Goal: Task Accomplishment & Management: Use online tool/utility

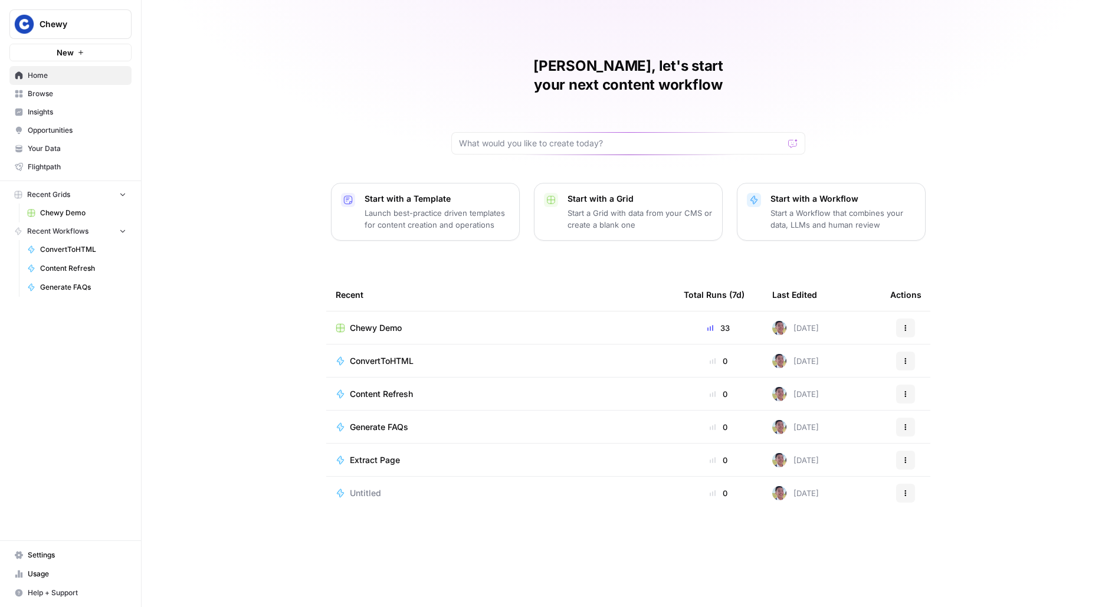
click at [73, 90] on span "Browse" at bounding box center [77, 93] width 99 height 11
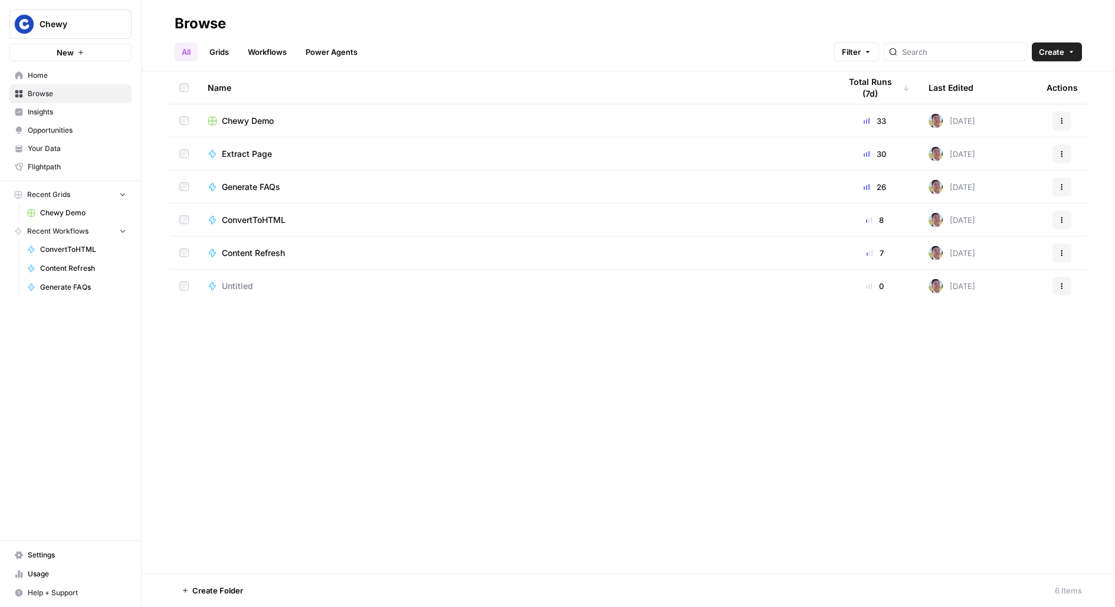
click at [40, 116] on span "Insights" at bounding box center [77, 112] width 99 height 11
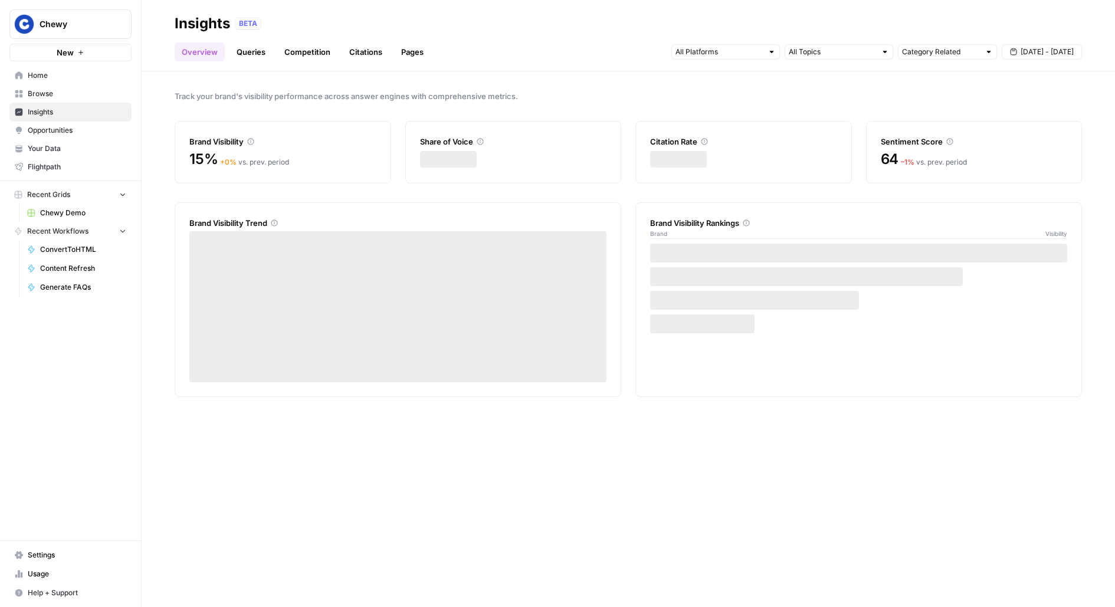
click at [49, 133] on span "Opportunities" at bounding box center [77, 130] width 99 height 11
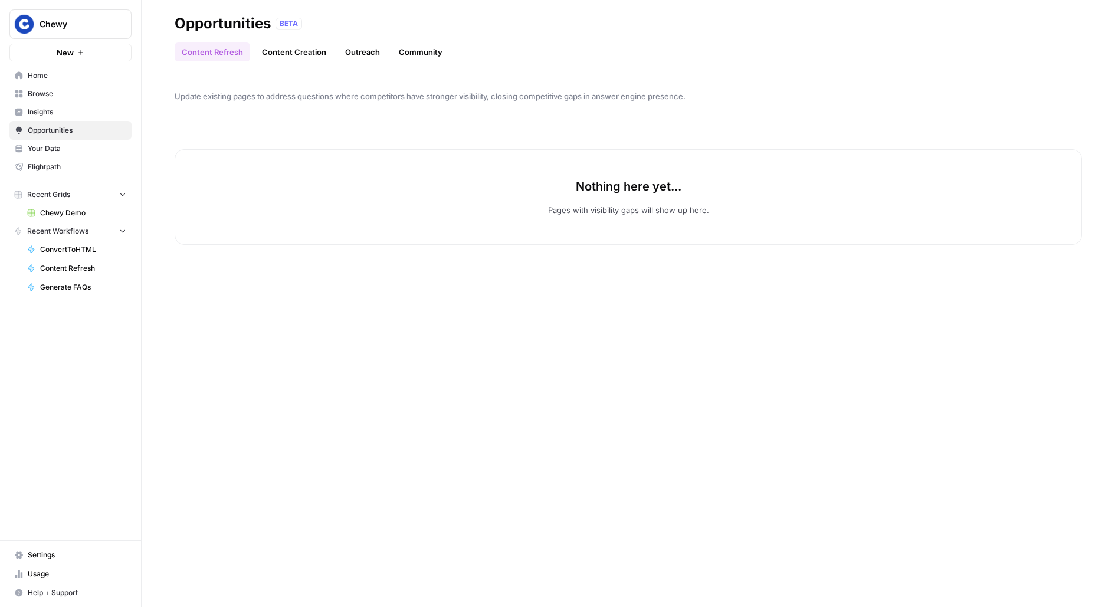
click at [65, 152] on span "Your Data" at bounding box center [77, 148] width 99 height 11
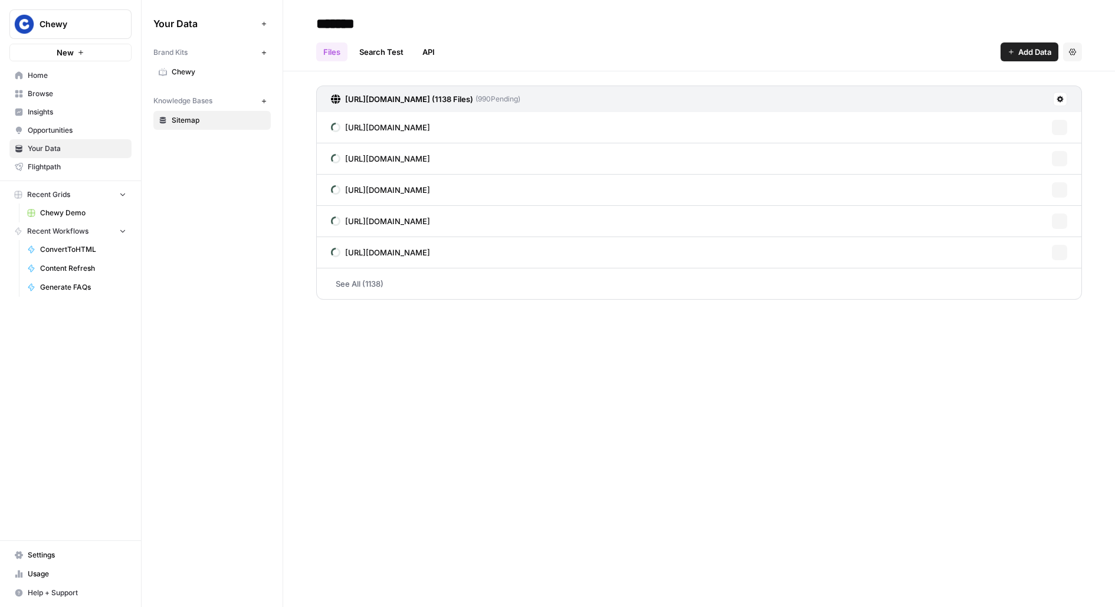
click at [198, 77] on link "Chewy" at bounding box center [211, 72] width 117 height 19
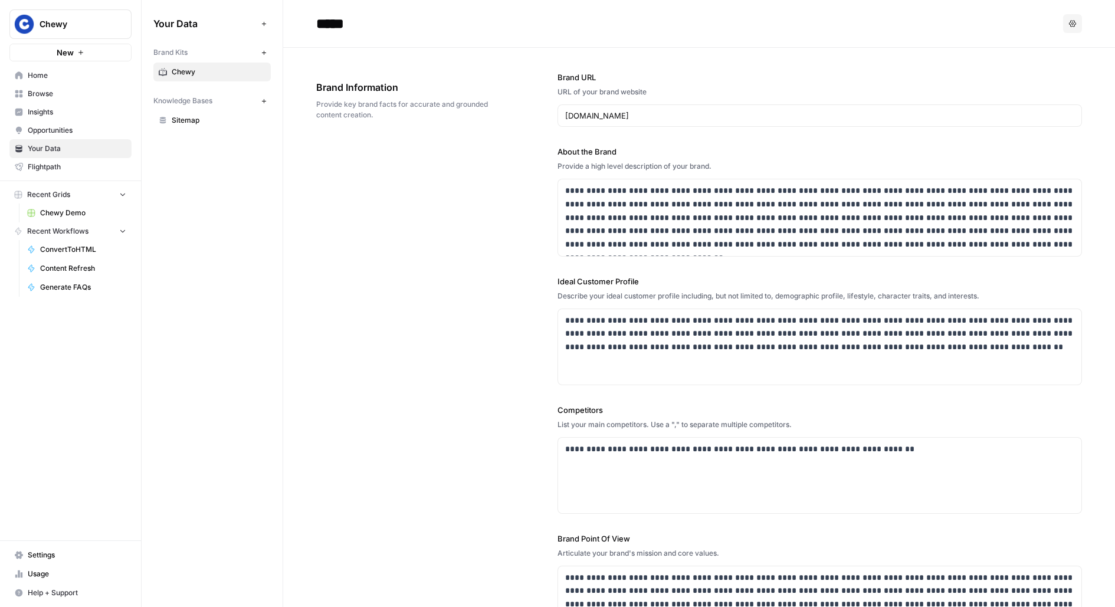
click at [191, 125] on link "Sitemap" at bounding box center [211, 120] width 117 height 19
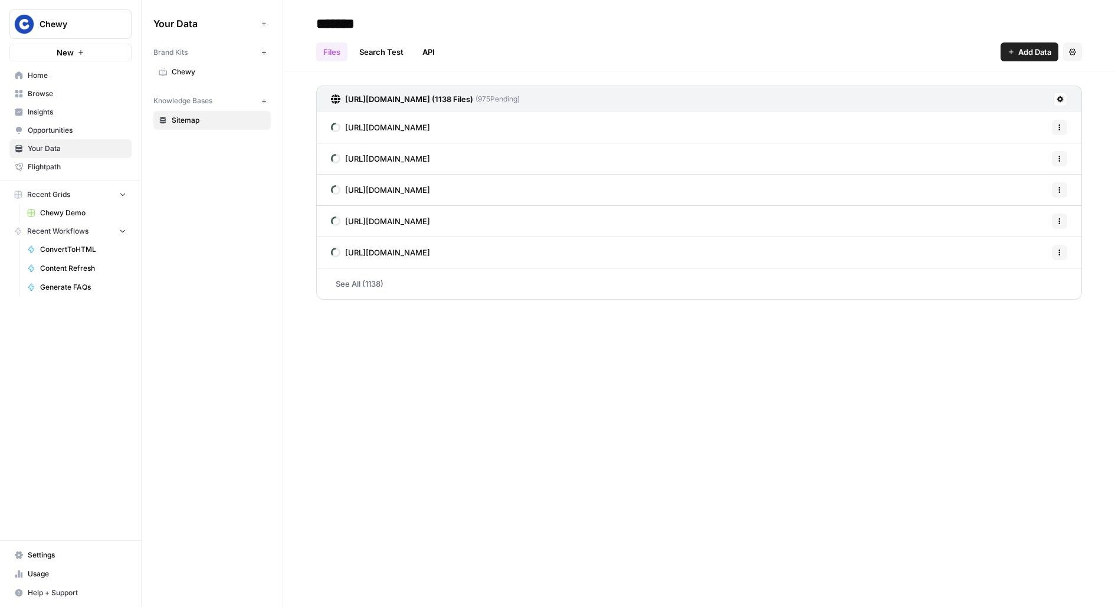
click at [473, 102] on h3 "https://s3.filebin.net/filebin/b4541e447bb7a580a500dd37dcbc16f27468cd52d04f2371…" at bounding box center [409, 99] width 128 height 12
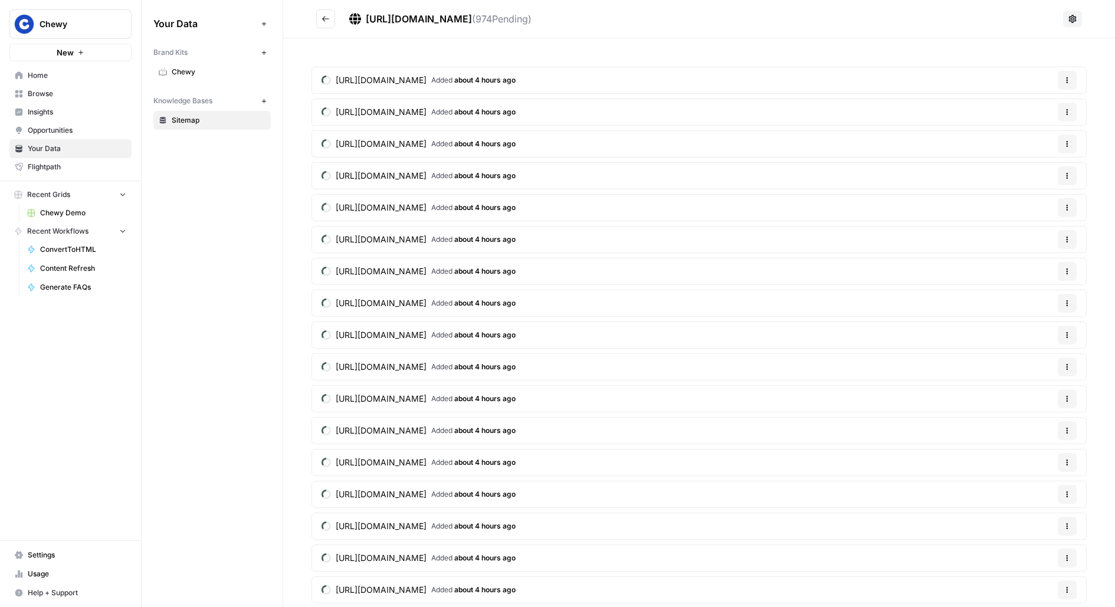
click at [472, 19] on span "https://s3.filebin.net/filebin/b4541e447bb7a580a500dd37dcbc16f27468cd52d04f2371…" at bounding box center [419, 19] width 106 height 12
copy div "https://s3.filebin.net/filebin/b4541e447bb7a580a500dd37dcbc16f27468cd52d04f2371…"
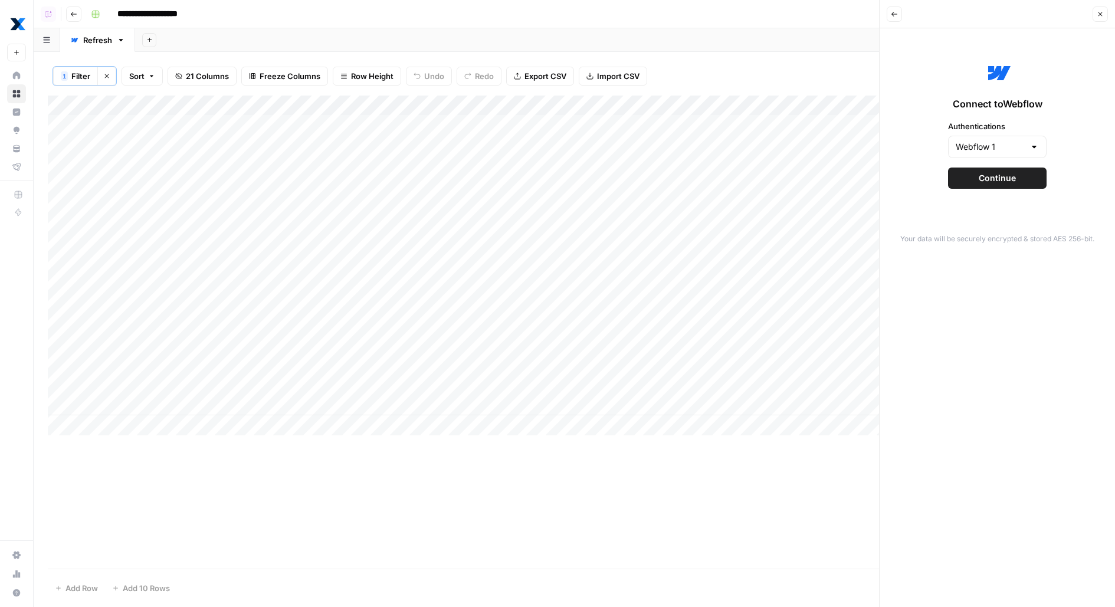
click at [1103, 9] on button "Close" at bounding box center [1100, 13] width 15 height 15
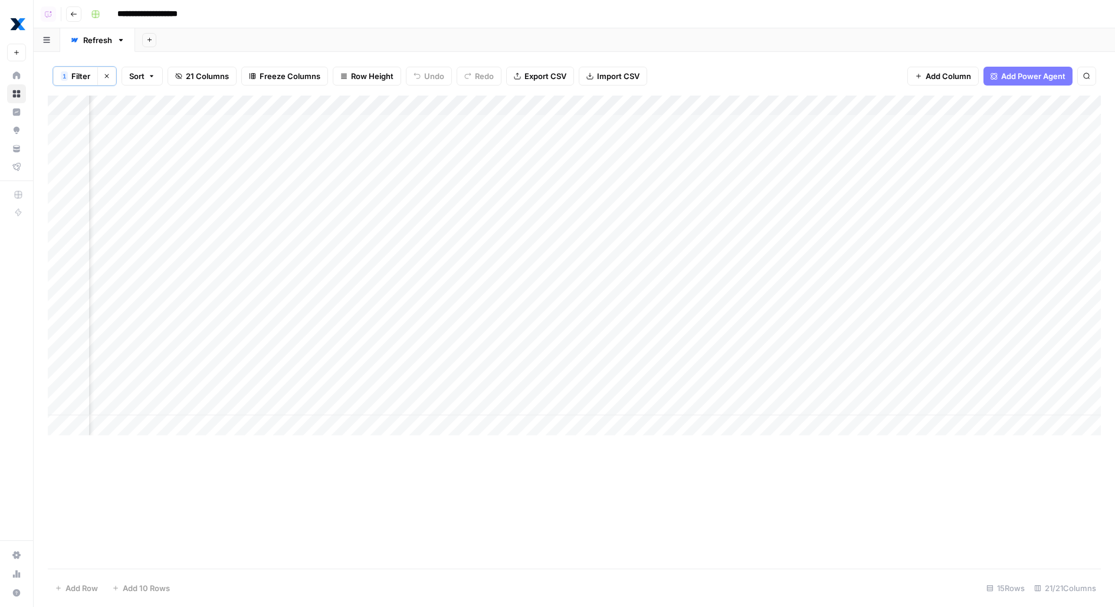
scroll to position [0, 1853]
click at [353, 369] on div "Add Column" at bounding box center [574, 266] width 1053 height 340
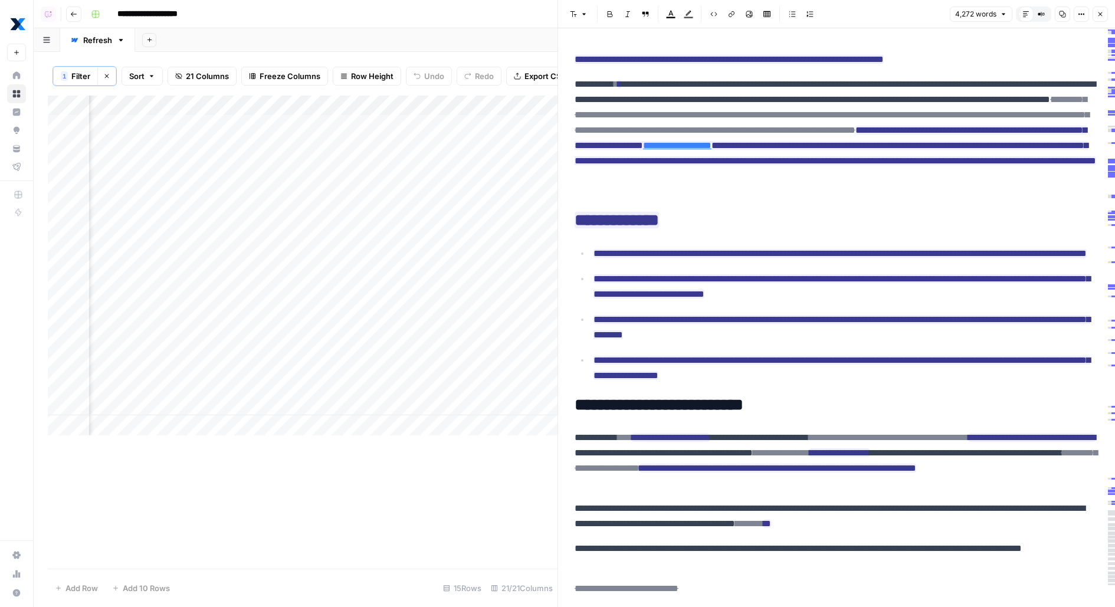
scroll to position [0, 2157]
click at [173, 366] on div "Add Column" at bounding box center [303, 266] width 510 height 340
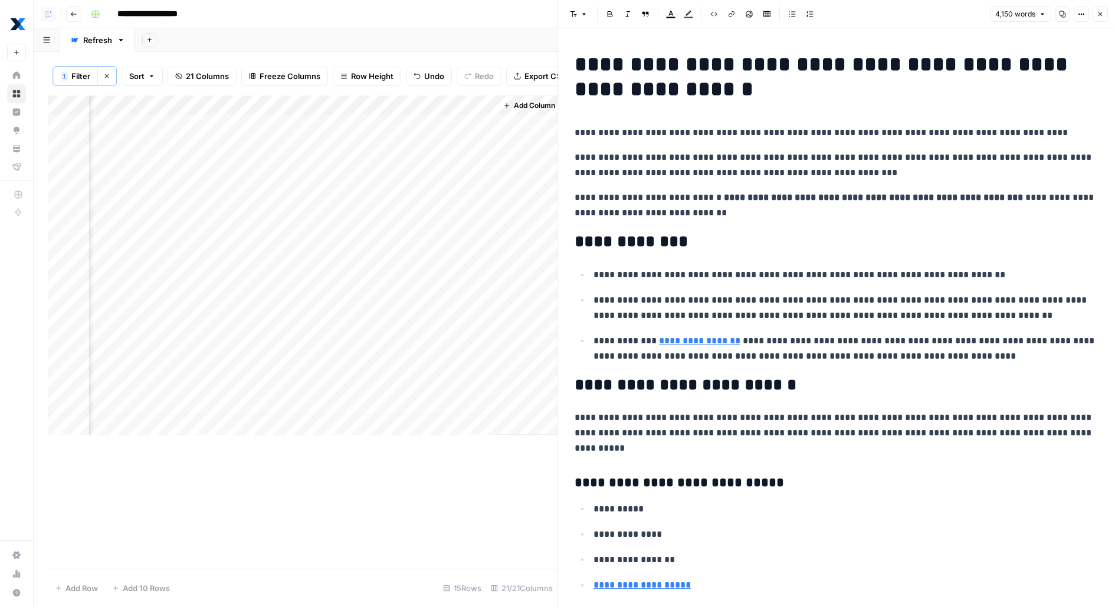
scroll to position [0, 2566]
click at [267, 104] on div "Add Column" at bounding box center [303, 266] width 510 height 340
click at [265, 175] on span "Edit" at bounding box center [289, 178] width 103 height 12
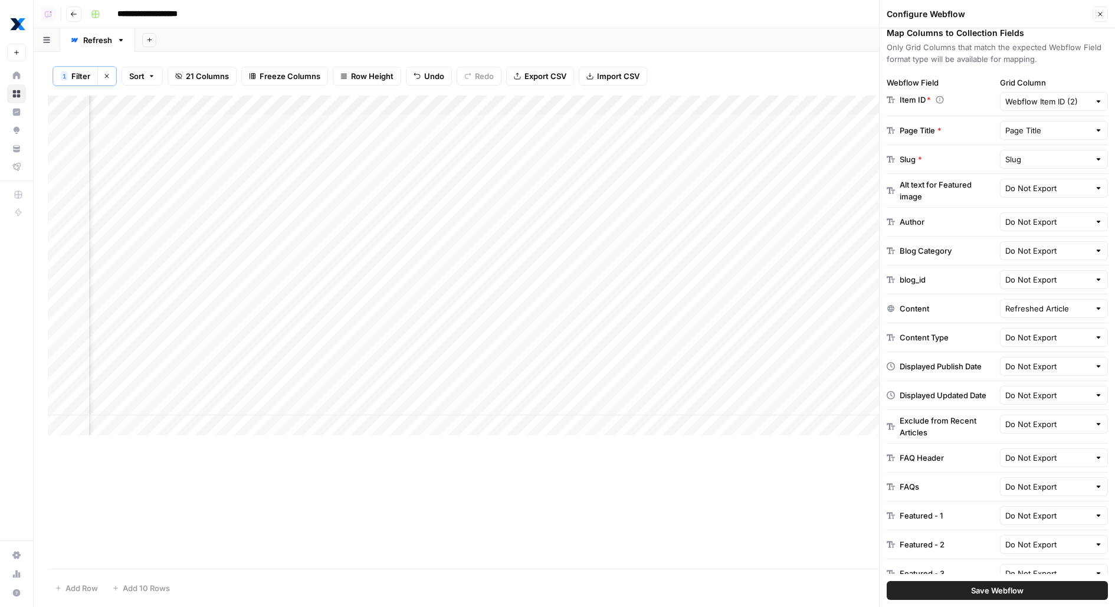
scroll to position [0, 2117]
click at [218, 367] on div "Add Column" at bounding box center [574, 266] width 1053 height 340
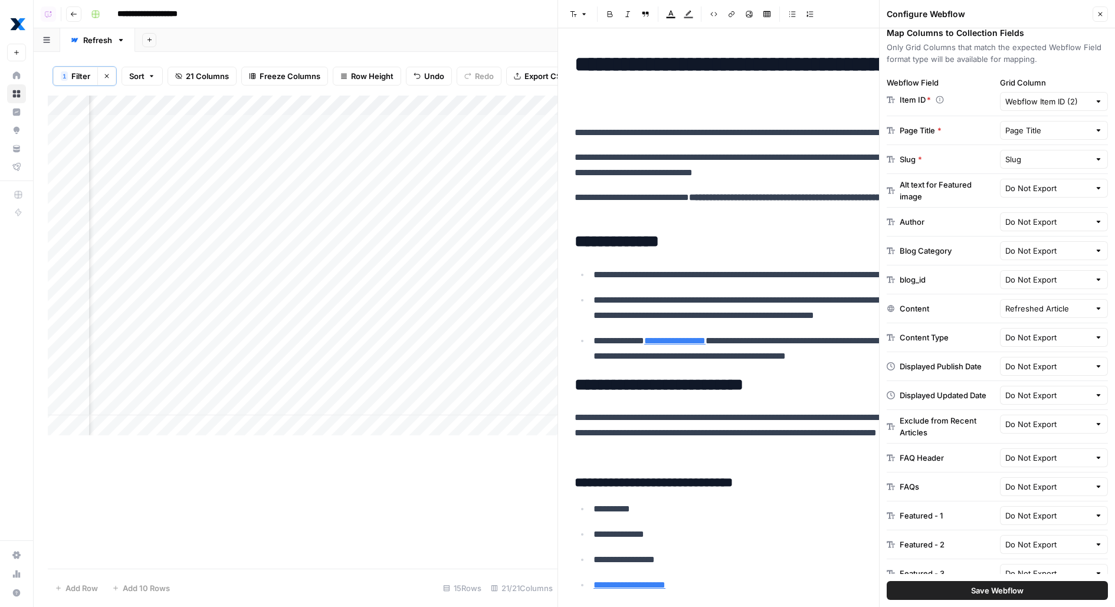
click at [1103, 18] on button "Close" at bounding box center [1100, 13] width 15 height 15
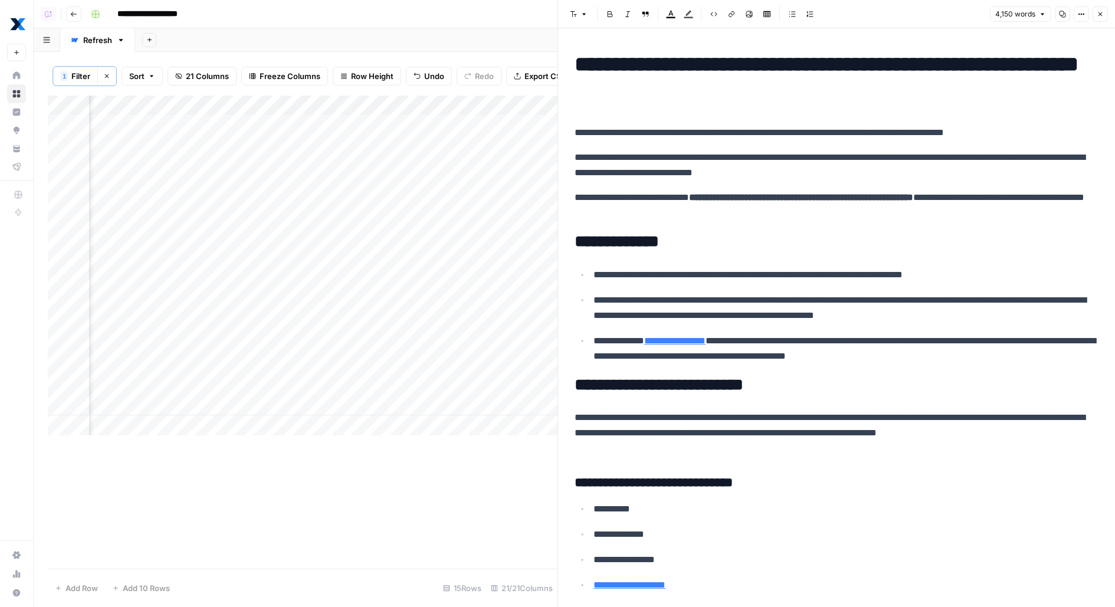
click at [1081, 18] on icon "button" at bounding box center [1081, 14] width 7 height 7
click at [1035, 122] on span "Code" at bounding box center [1046, 125] width 57 height 12
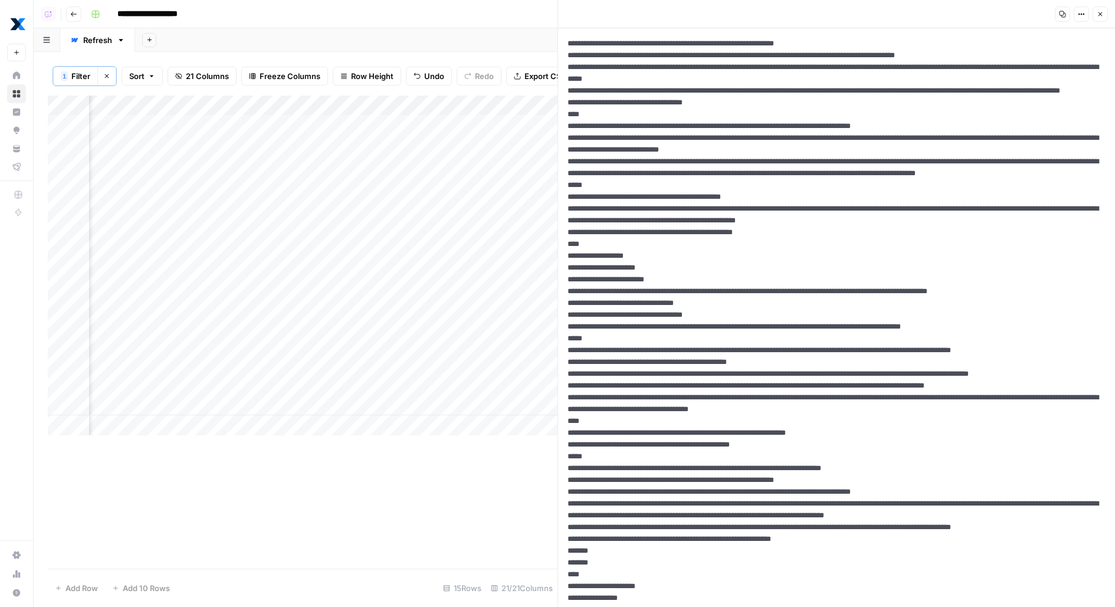
click at [1085, 16] on icon "button" at bounding box center [1081, 14] width 7 height 7
click at [1067, 88] on span "HTML" at bounding box center [1046, 92] width 57 height 12
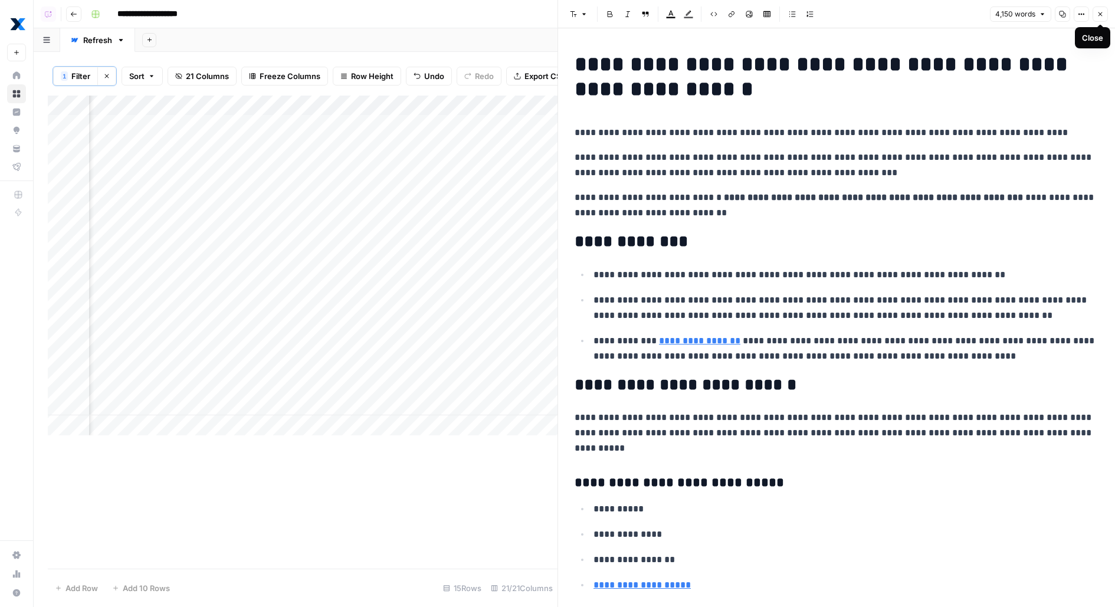
click at [1101, 13] on icon "button" at bounding box center [1100, 14] width 4 height 4
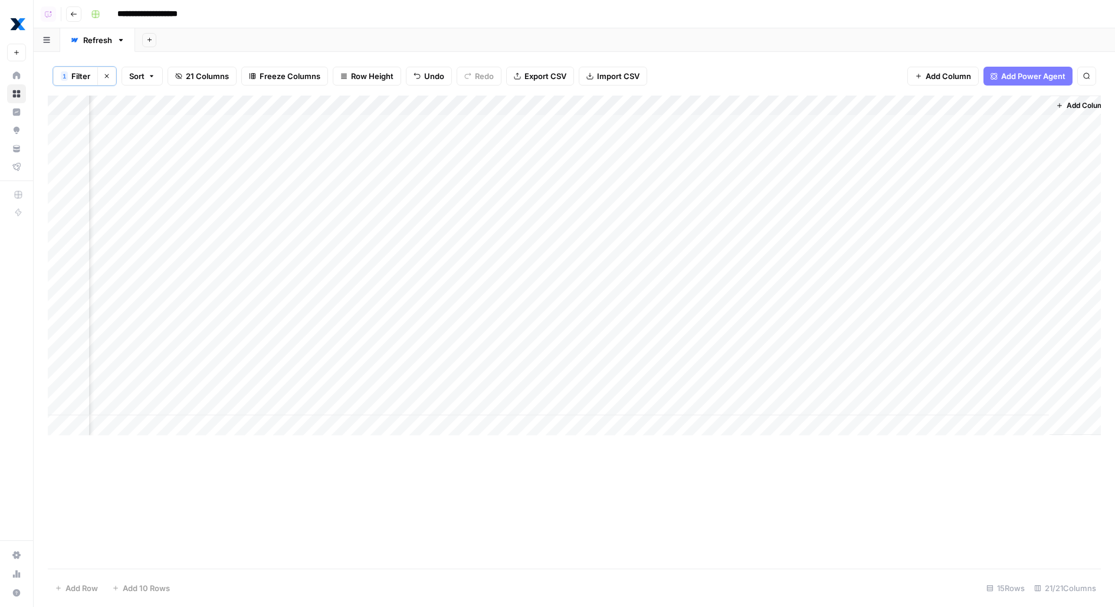
scroll to position [0, 2022]
click at [832, 104] on div "Add Column" at bounding box center [574, 266] width 1053 height 340
click at [796, 177] on span "Edit" at bounding box center [833, 178] width 103 height 12
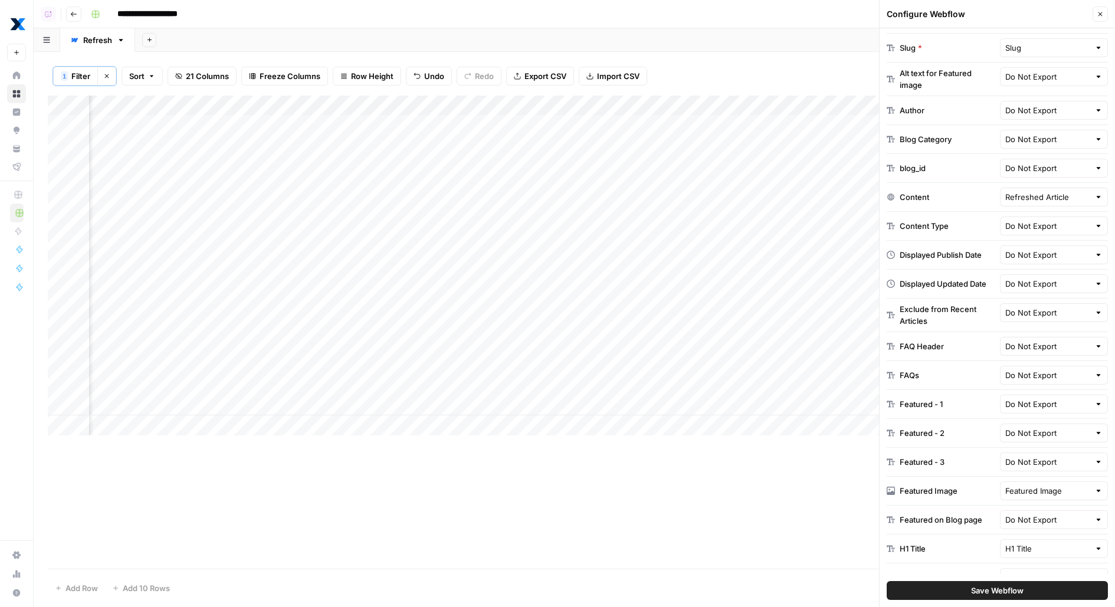
scroll to position [0, 765]
click at [149, 41] on icon "button" at bounding box center [149, 40] width 6 height 6
click at [195, 173] on div "Webflow" at bounding box center [207, 172] width 87 height 12
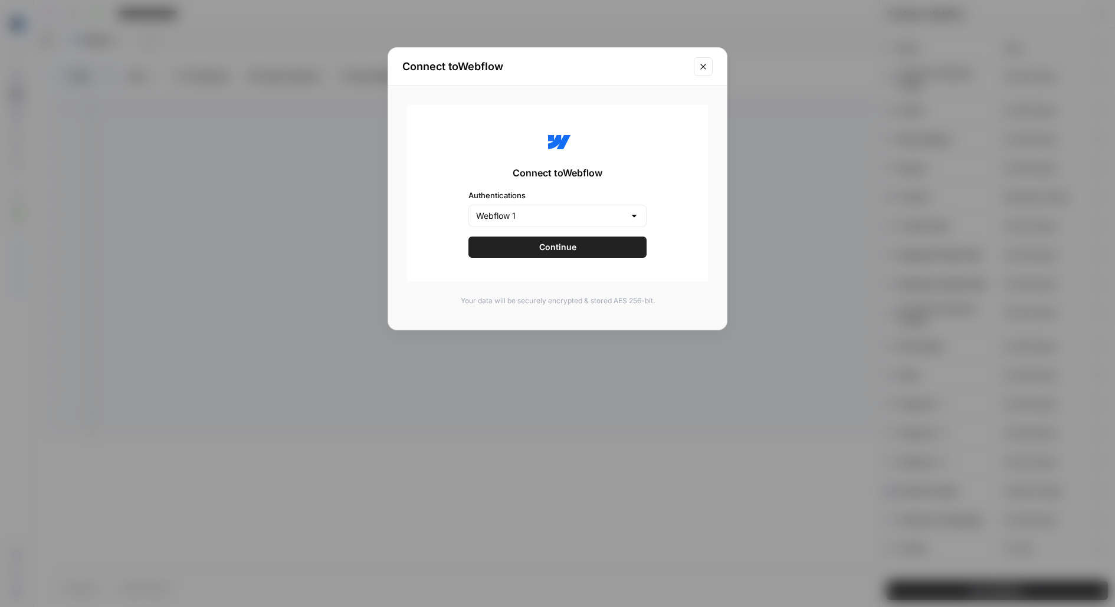
click at [590, 252] on button "Continue" at bounding box center [557, 247] width 178 height 21
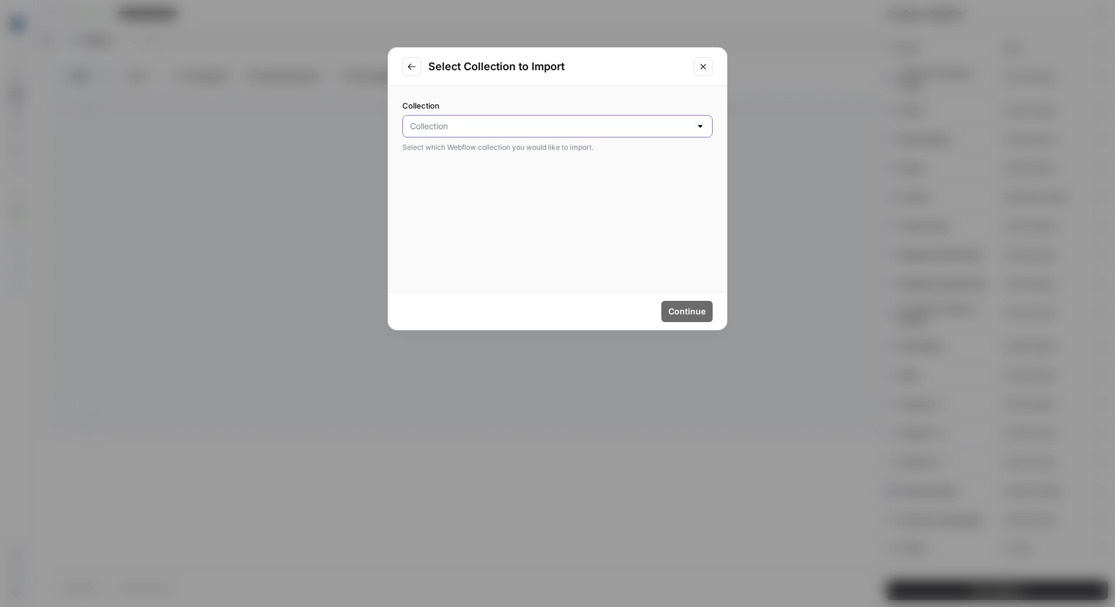
click at [586, 126] on input "Collection" at bounding box center [550, 126] width 281 height 12
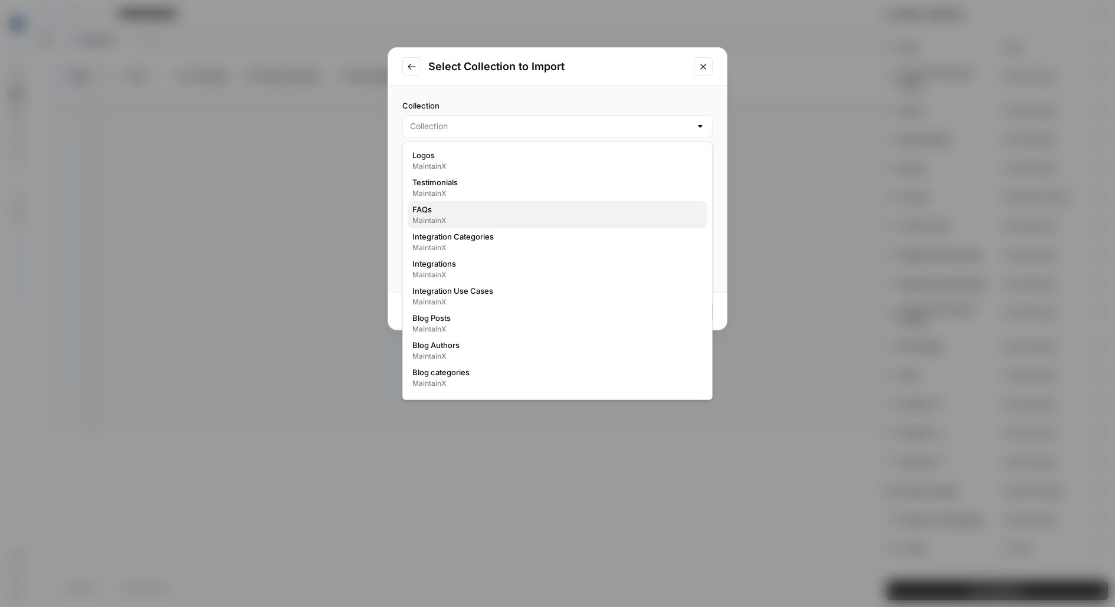
click at [544, 206] on span "FAQs" at bounding box center [555, 210] width 286 height 12
type input "FAQs"
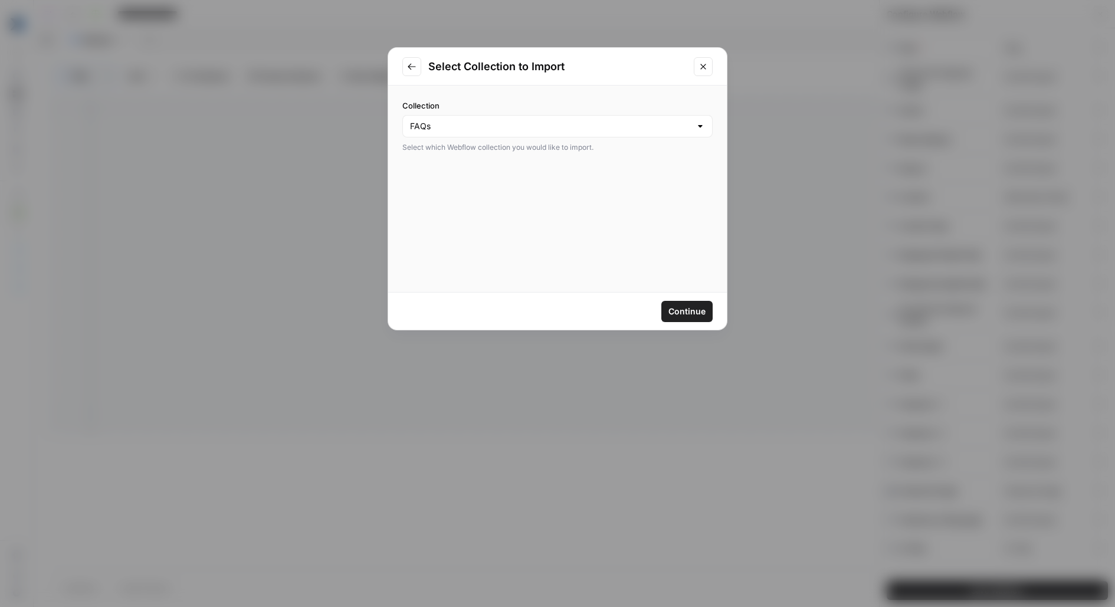
click at [699, 307] on span "Continue" at bounding box center [686, 312] width 37 height 12
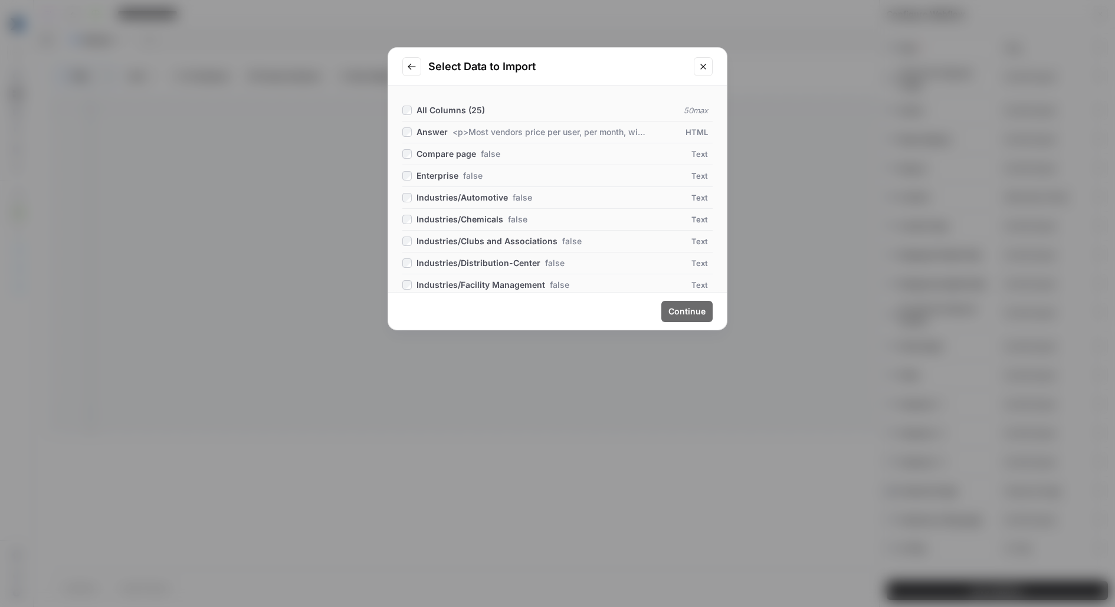
click at [477, 109] on span "All Columns ( 25 )" at bounding box center [450, 110] width 68 height 10
click at [688, 306] on span "Continue" at bounding box center [686, 312] width 37 height 12
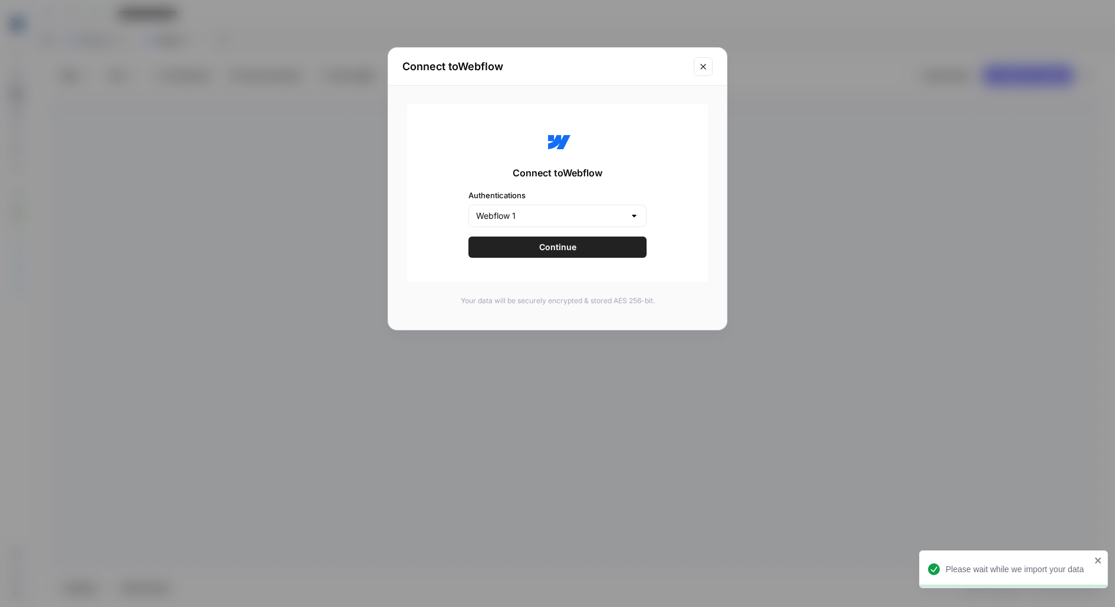
click at [697, 65] on button "Close modal" at bounding box center [703, 66] width 19 height 19
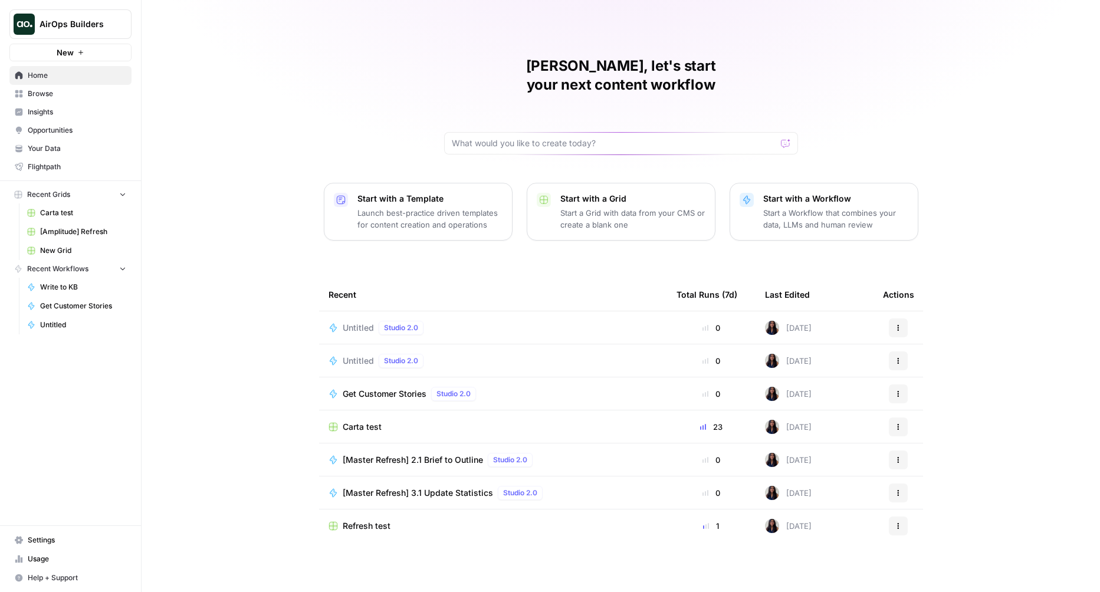
click at [86, 24] on span "AirOps Builders" at bounding box center [75, 24] width 71 height 12
type input "kla"
click button "Klaviyo" at bounding box center [106, 88] width 189 height 19
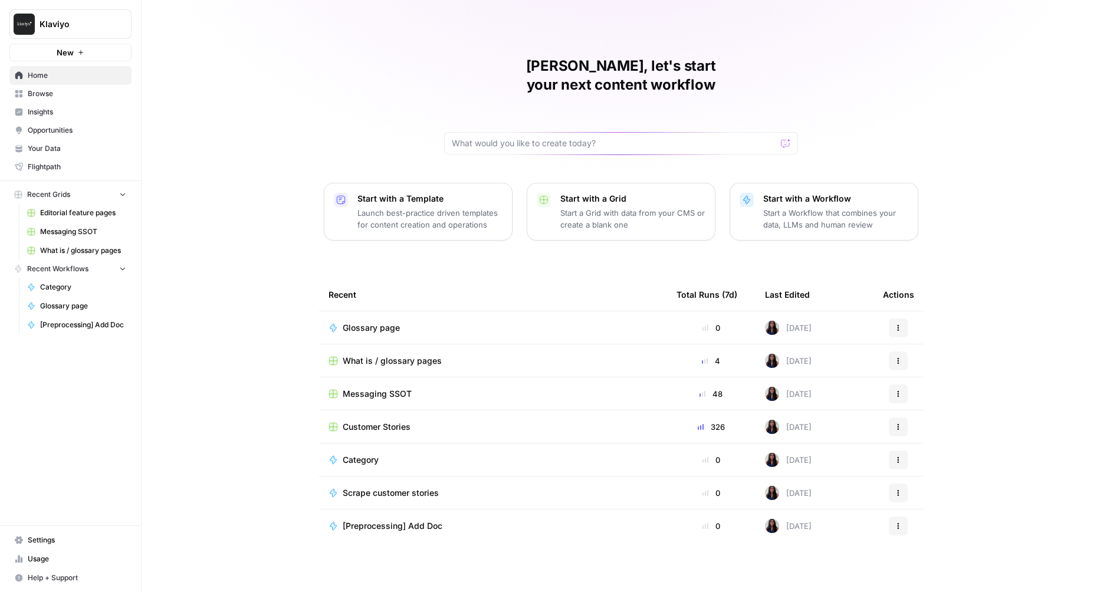
click at [84, 247] on span "What is / glossary pages" at bounding box center [83, 250] width 86 height 11
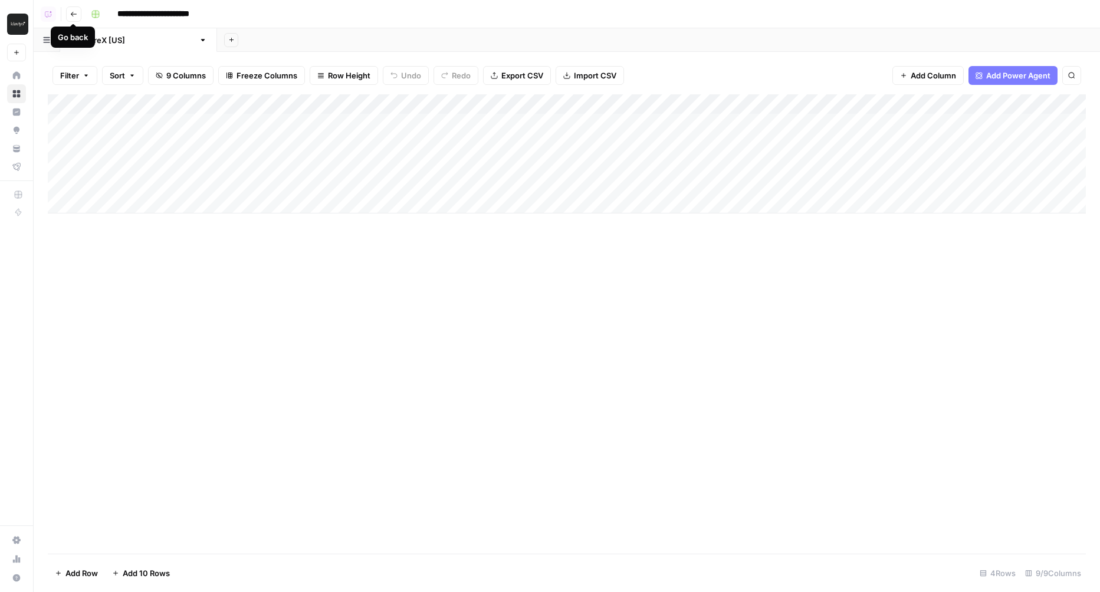
click at [76, 19] on button "Go back" at bounding box center [73, 13] width 15 height 15
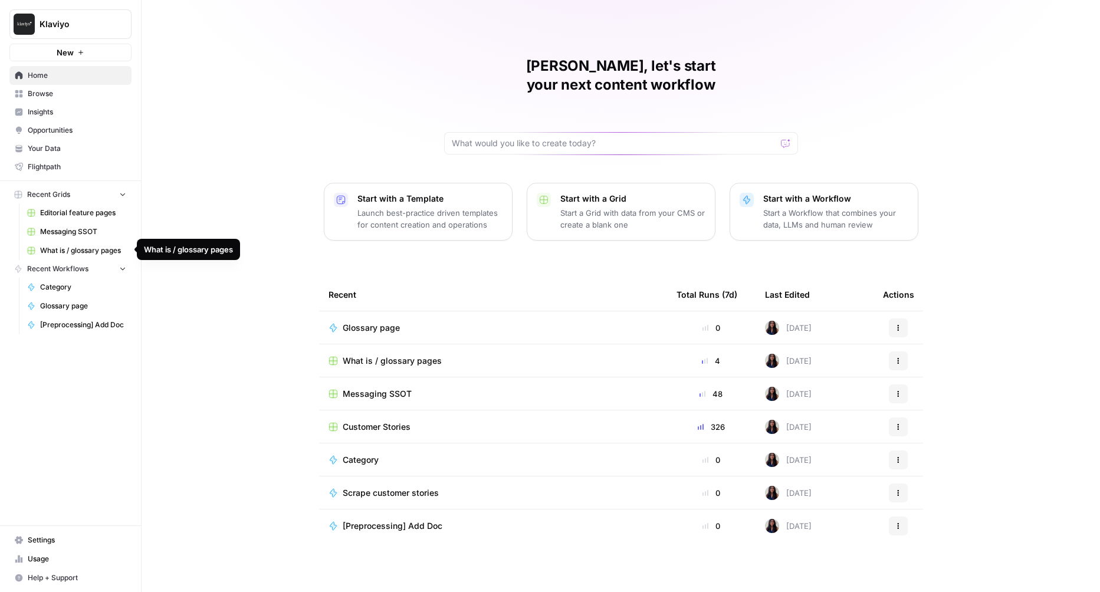
click at [64, 247] on span "What is / glossary pages" at bounding box center [83, 250] width 86 height 11
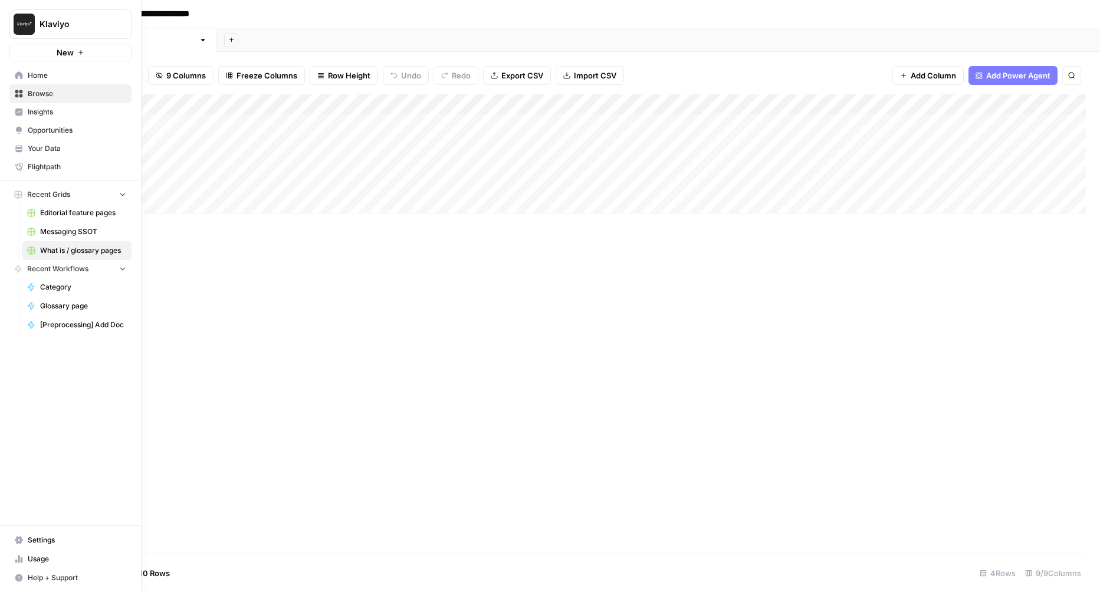
click at [49, 235] on span "Messaging SSOT" at bounding box center [83, 232] width 86 height 11
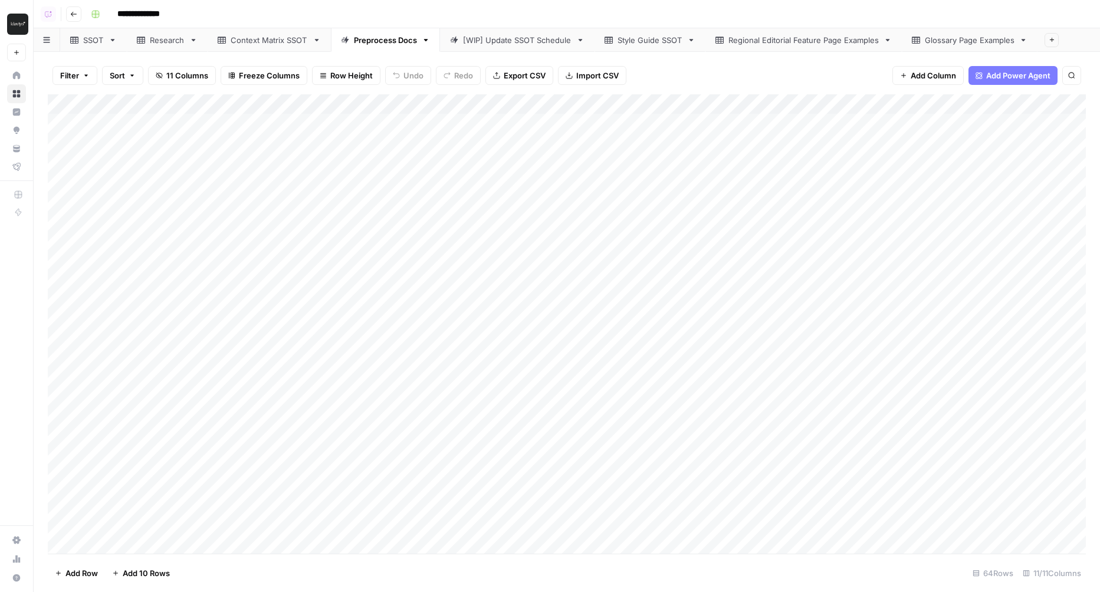
click at [159, 49] on link "Research" at bounding box center [167, 40] width 81 height 24
click at [632, 20] on div "**********" at bounding box center [587, 14] width 1002 height 19
click at [566, 123] on div "Add Column" at bounding box center [567, 324] width 1038 height 460
click at [562, 250] on div "Add Column" at bounding box center [567, 324] width 1038 height 460
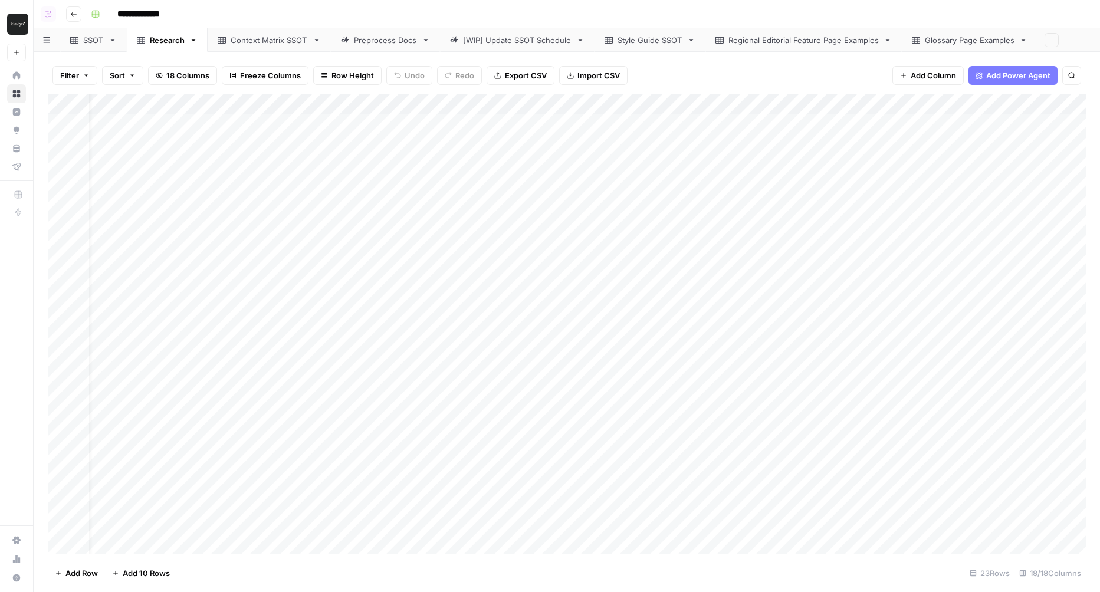
click at [563, 244] on div "Add Column" at bounding box center [567, 324] width 1038 height 460
click at [391, 244] on div "Add Column" at bounding box center [567, 324] width 1038 height 460
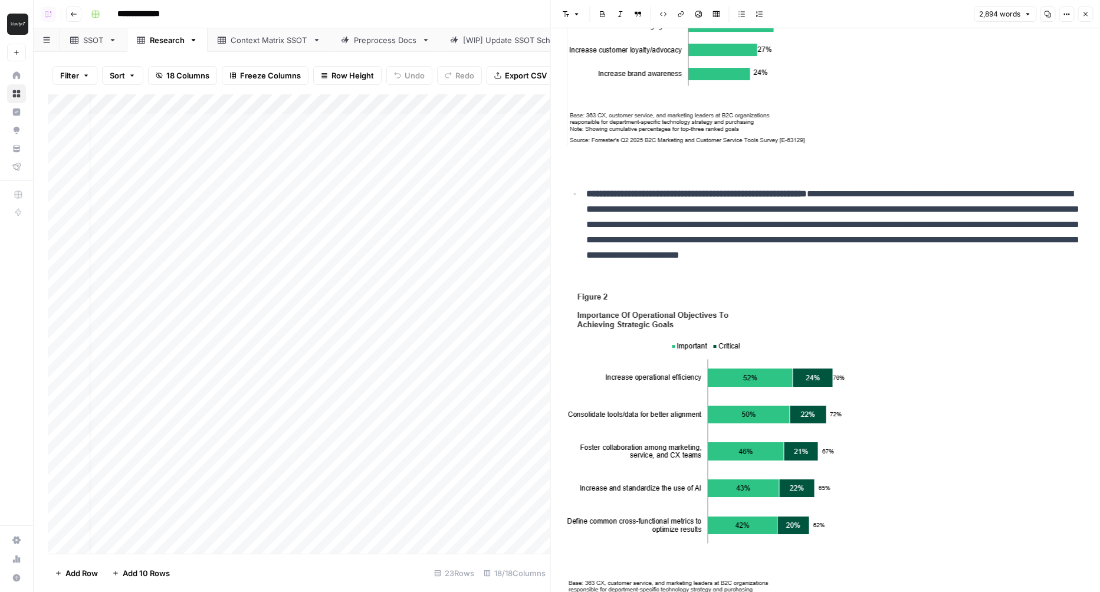
scroll to position [1, 0]
click at [184, 240] on div "Add Column" at bounding box center [299, 324] width 503 height 460
click at [415, 201] on div "Add Column" at bounding box center [299, 324] width 503 height 460
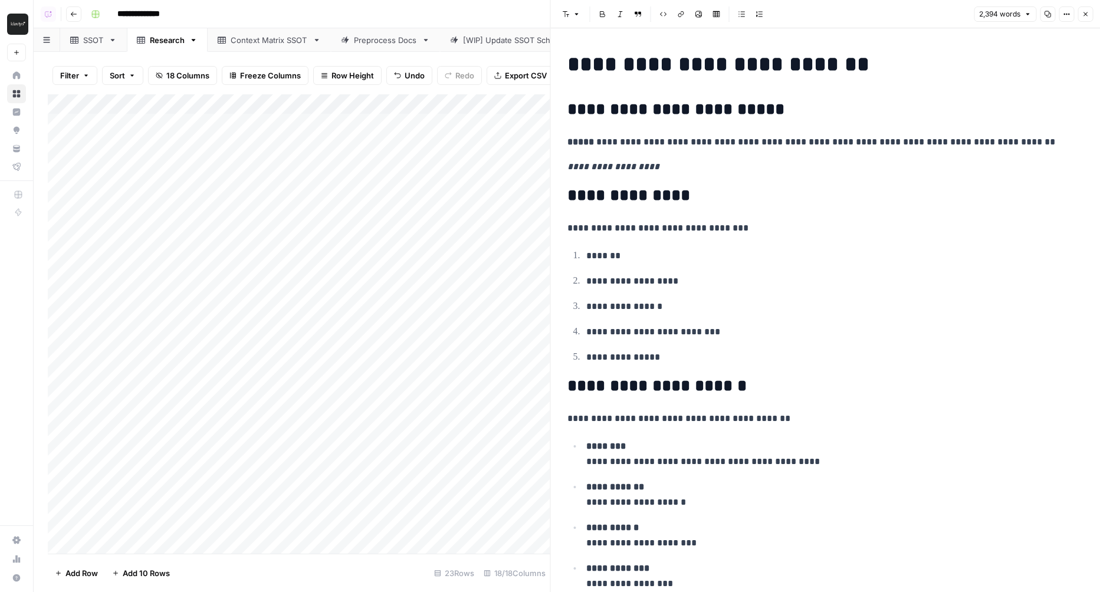
click at [480, 206] on div "Add Column" at bounding box center [299, 324] width 503 height 460
click at [1078, 18] on button "Close" at bounding box center [1085, 13] width 15 height 15
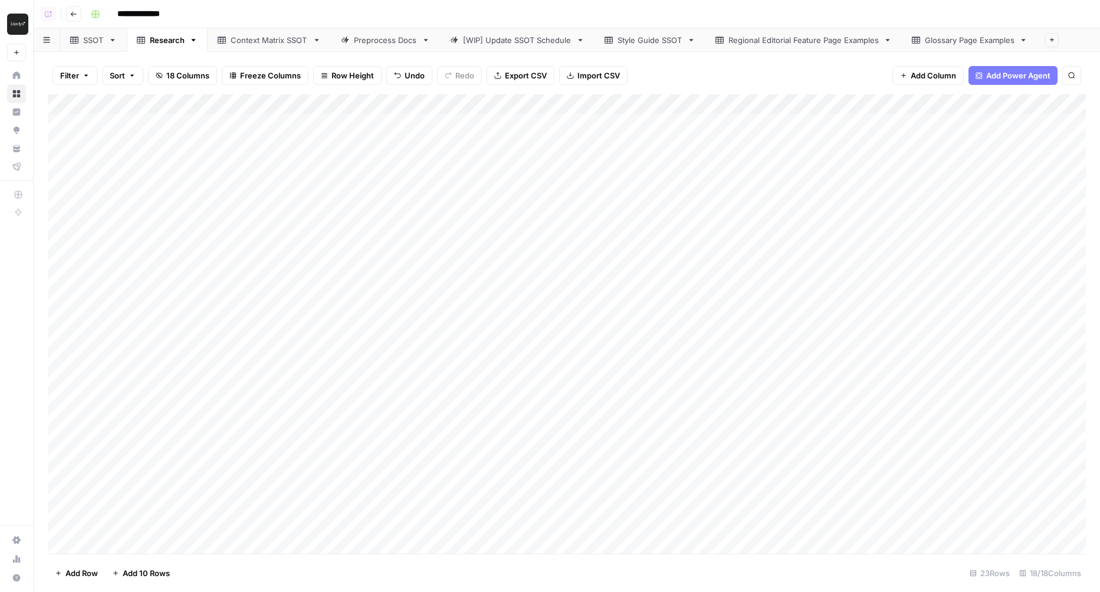
click at [588, 202] on div "Add Column" at bounding box center [567, 324] width 1038 height 460
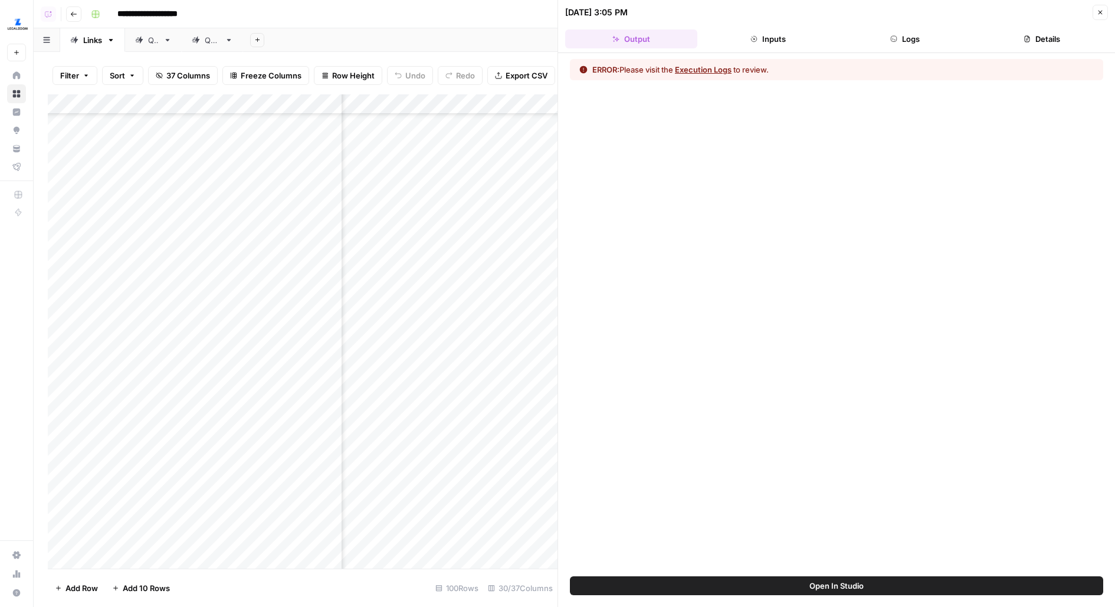
click at [906, 38] on button "Logs" at bounding box center [905, 38] width 132 height 19
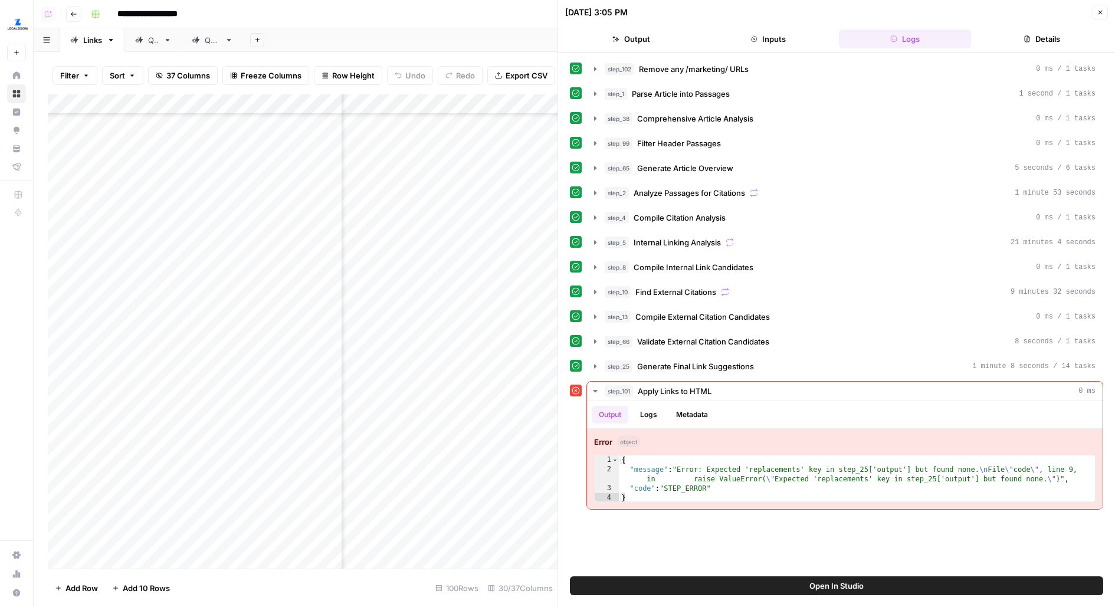
scroll to position [1018, 1110]
click at [621, 362] on span "step_25" at bounding box center [619, 366] width 28 height 12
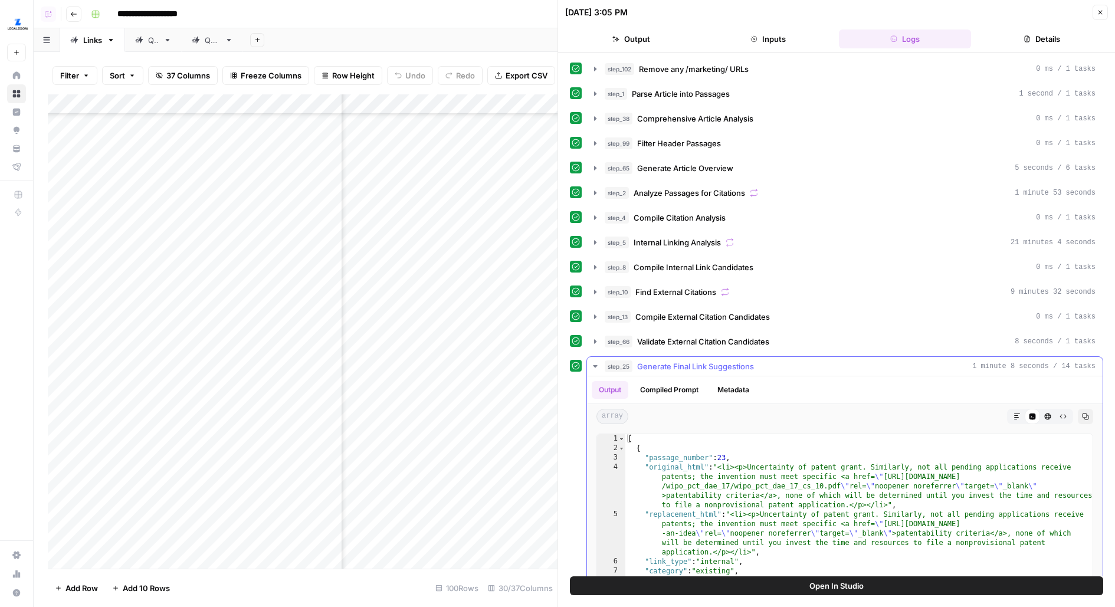
click at [621, 362] on span "step_25" at bounding box center [619, 366] width 28 height 12
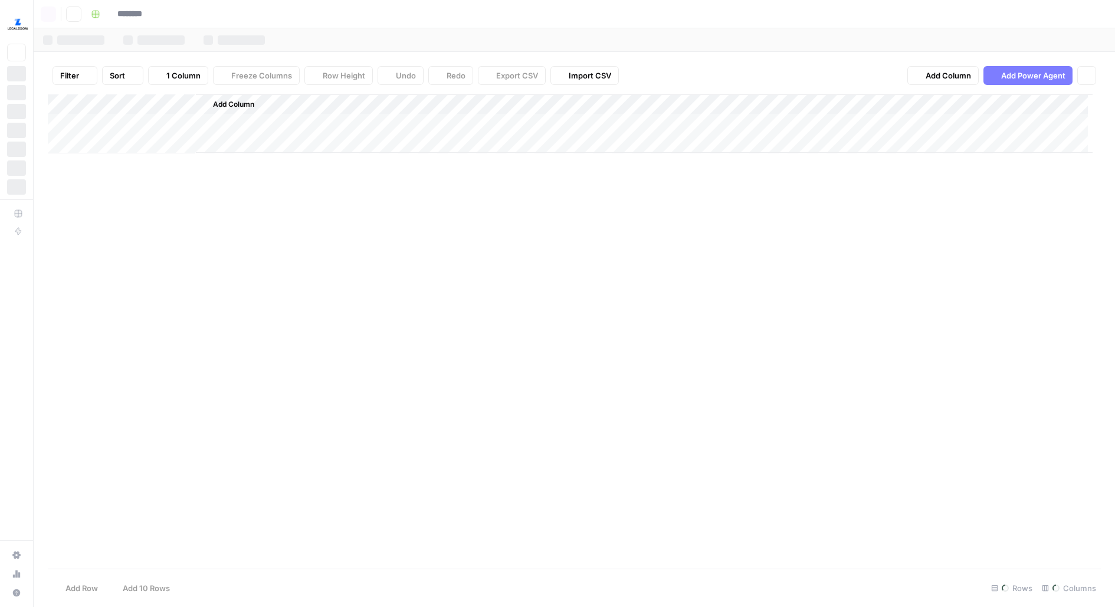
type input "**********"
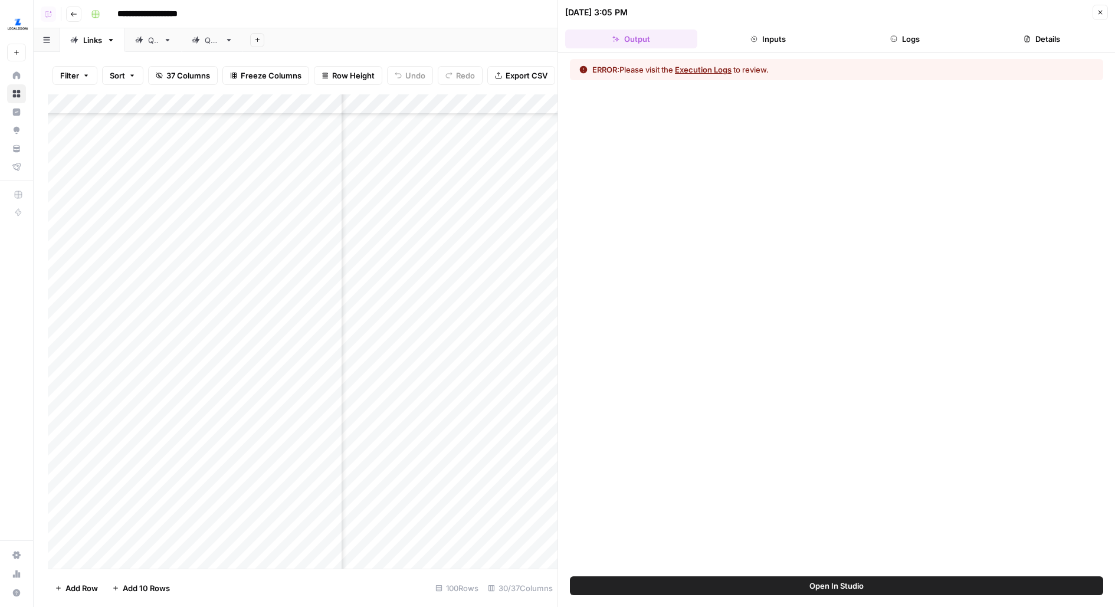
click at [895, 34] on button "Logs" at bounding box center [905, 38] width 132 height 19
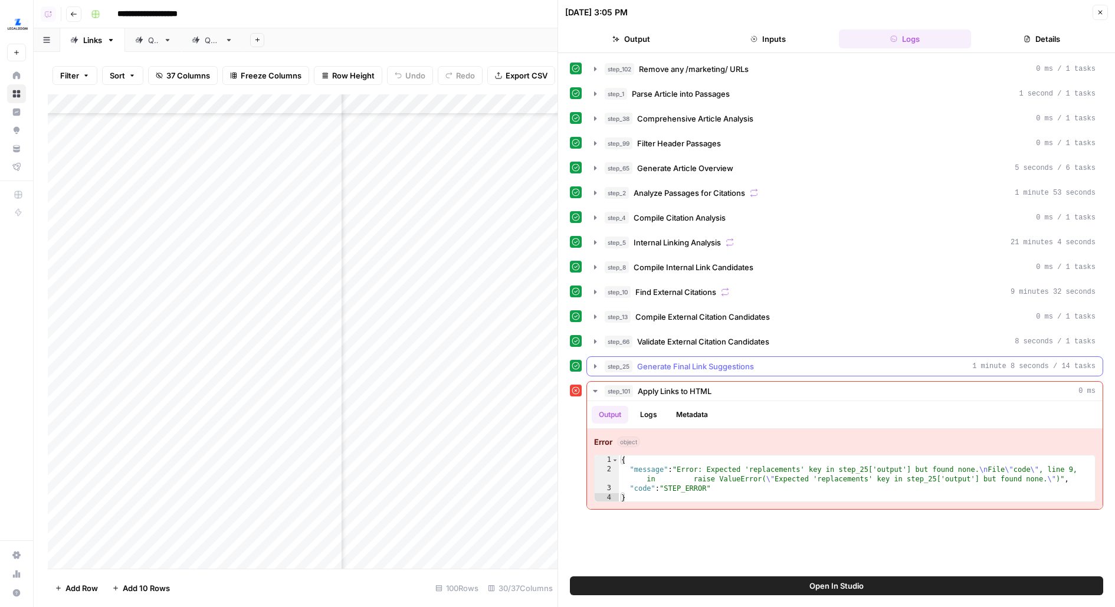
click at [708, 360] on span "Generate Final Link Suggestions" at bounding box center [695, 366] width 117 height 12
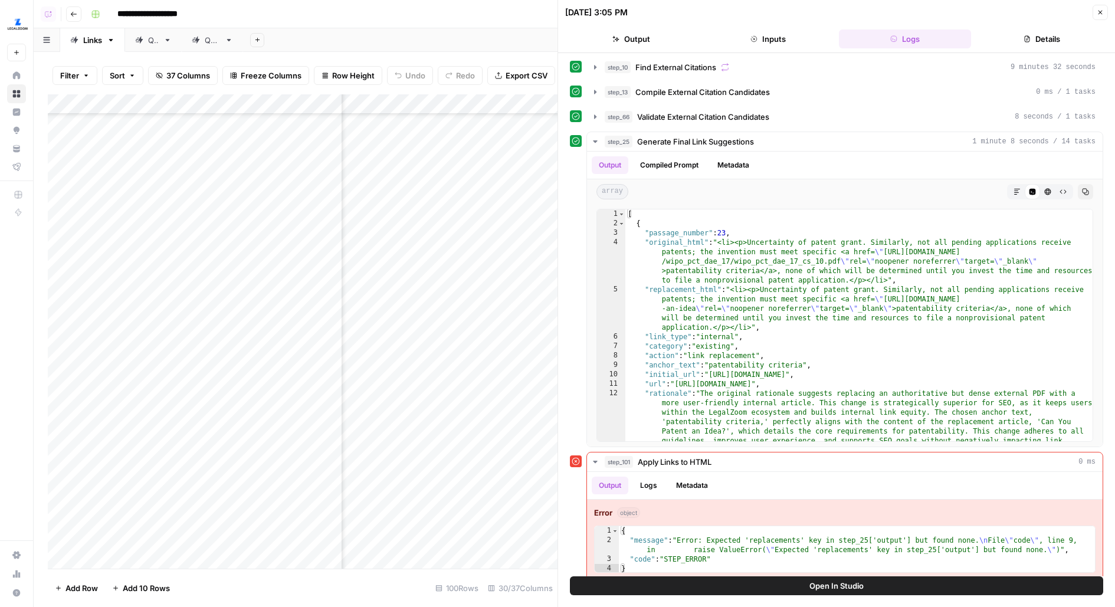
scroll to position [481, 684]
click at [435, 195] on div "Add Column" at bounding box center [303, 331] width 510 height 474
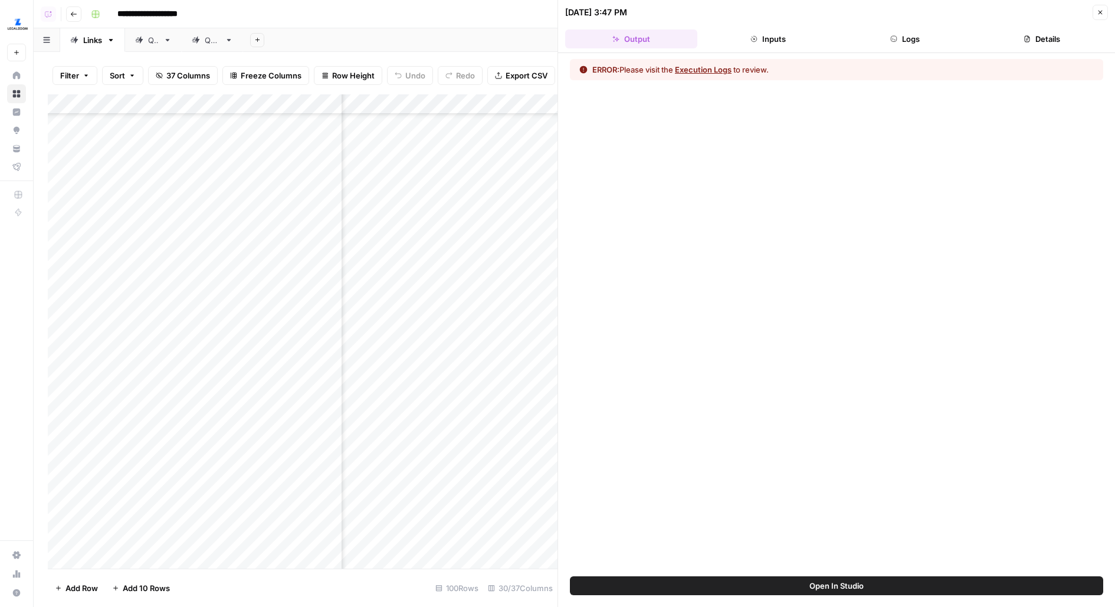
click at [934, 38] on button "Logs" at bounding box center [905, 38] width 132 height 19
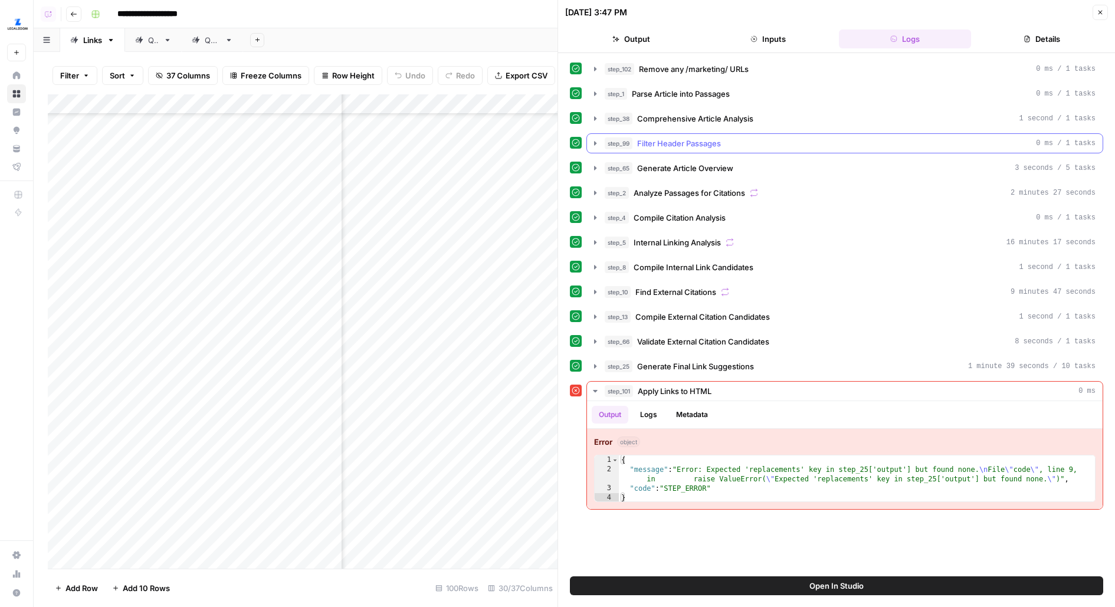
click at [724, 150] on button "step_99 Filter Header Passages 0 ms / 1 tasks" at bounding box center [845, 143] width 516 height 19
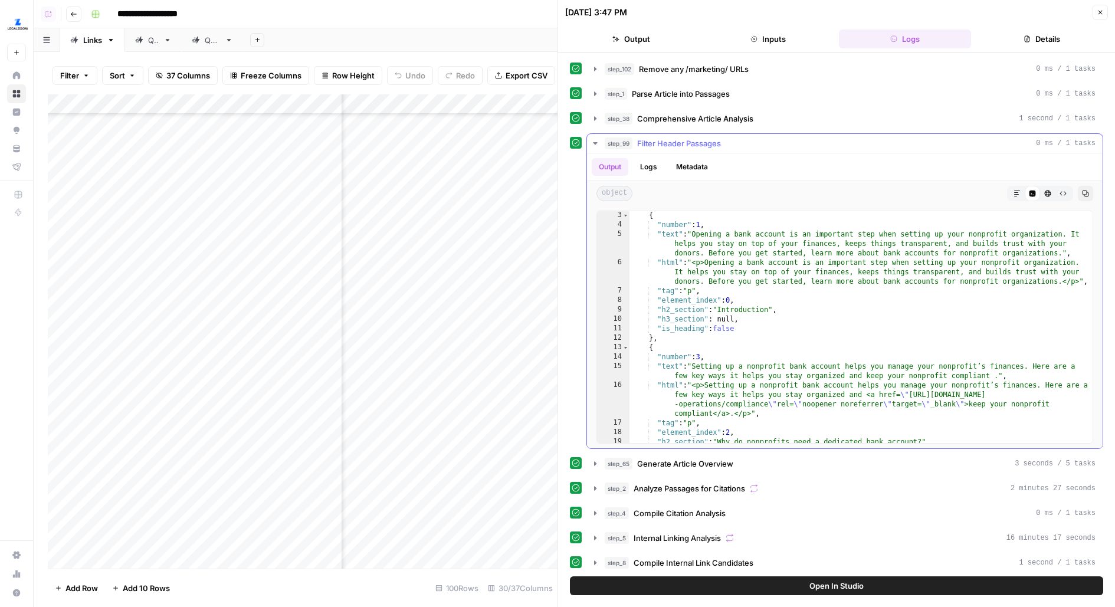
scroll to position [19, 0]
click at [702, 137] on span "Filter Header Passages" at bounding box center [679, 143] width 84 height 12
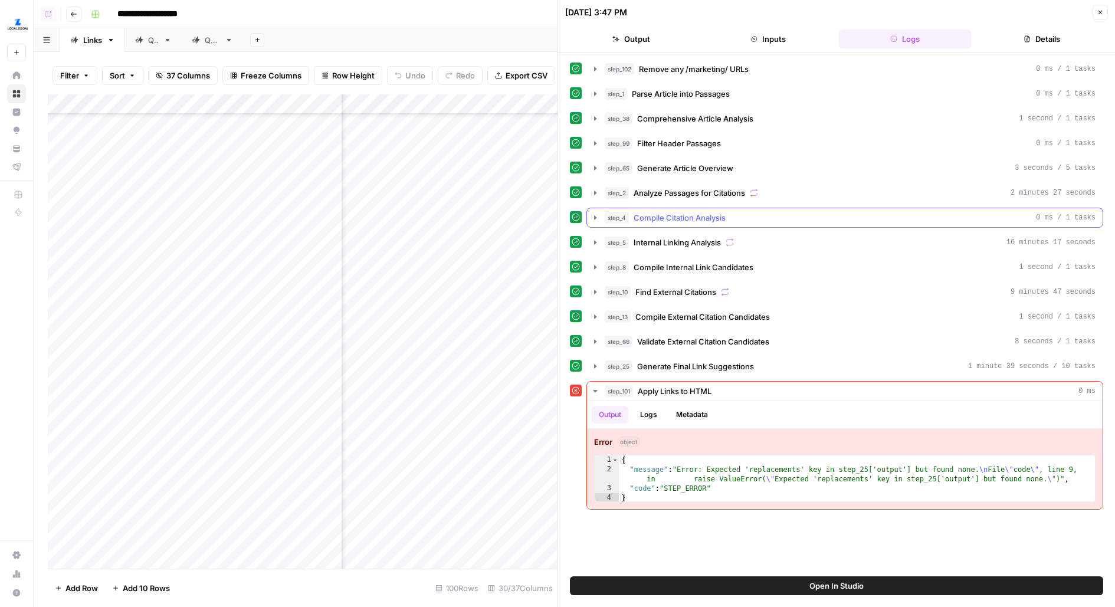
click at [679, 221] on button "step_4 Compile Citation Analysis 0 ms / 1 tasks" at bounding box center [845, 217] width 516 height 19
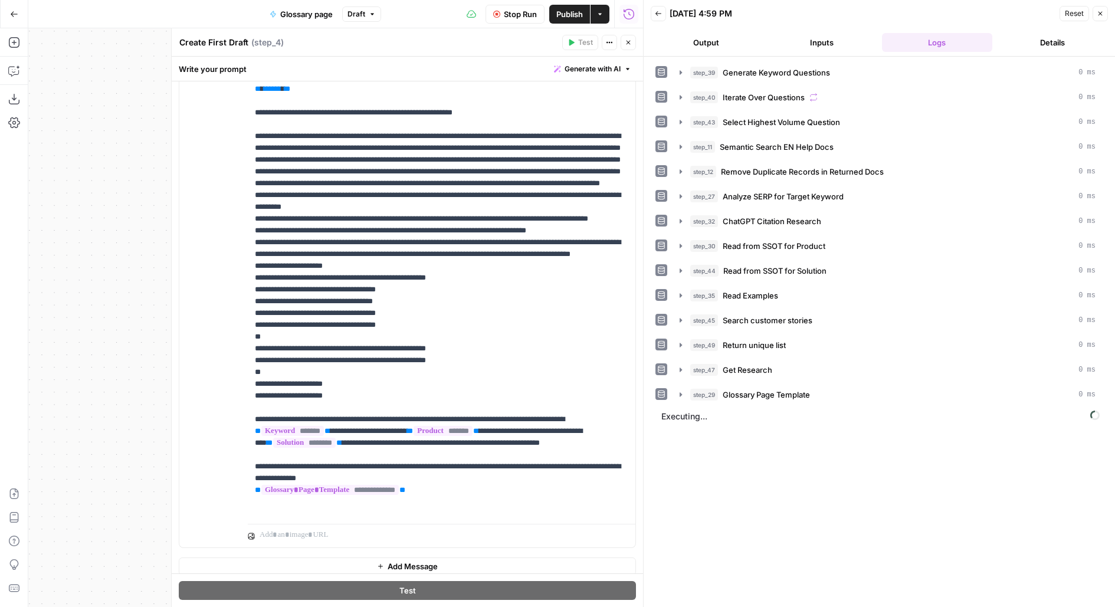
scroll to position [953, 0]
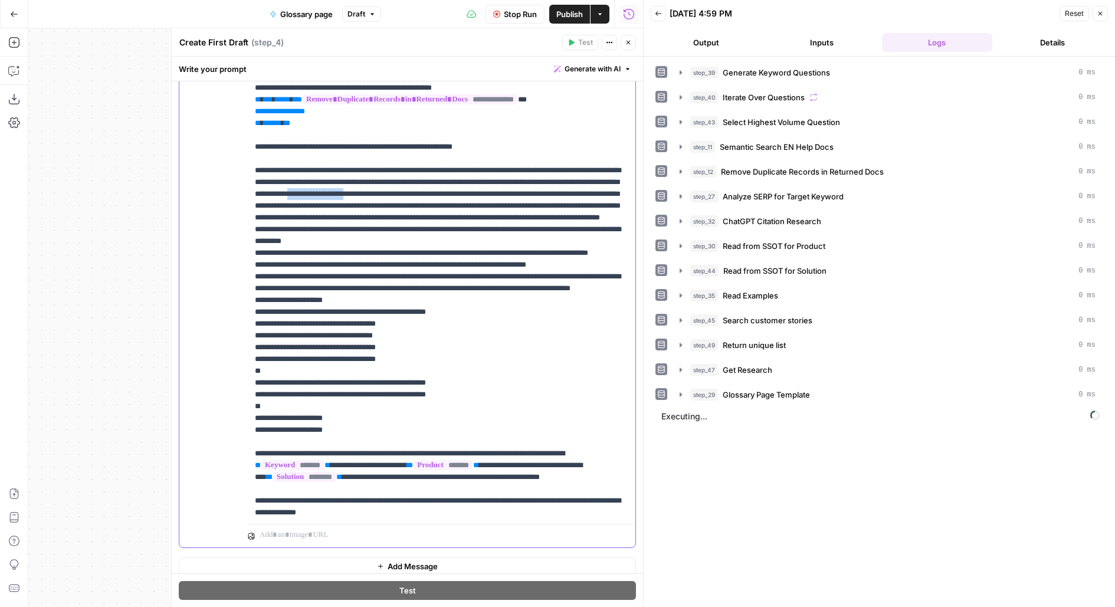
drag, startPoint x: 550, startPoint y: 257, endPoint x: 474, endPoint y: 261, distance: 75.6
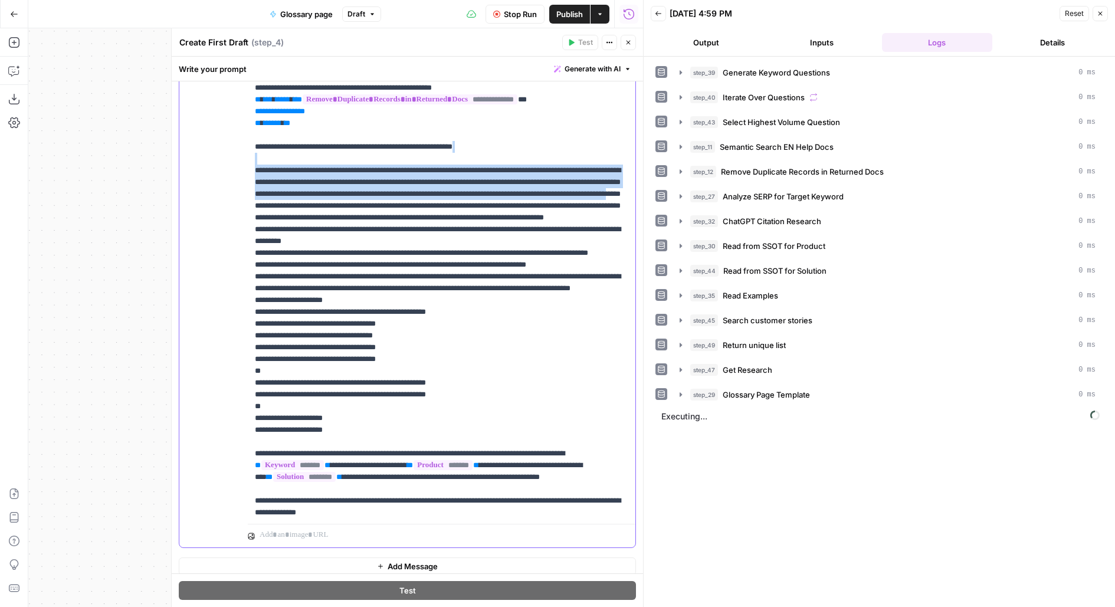
drag, startPoint x: 533, startPoint y: 273, endPoint x: 281, endPoint y: 196, distance: 264.0
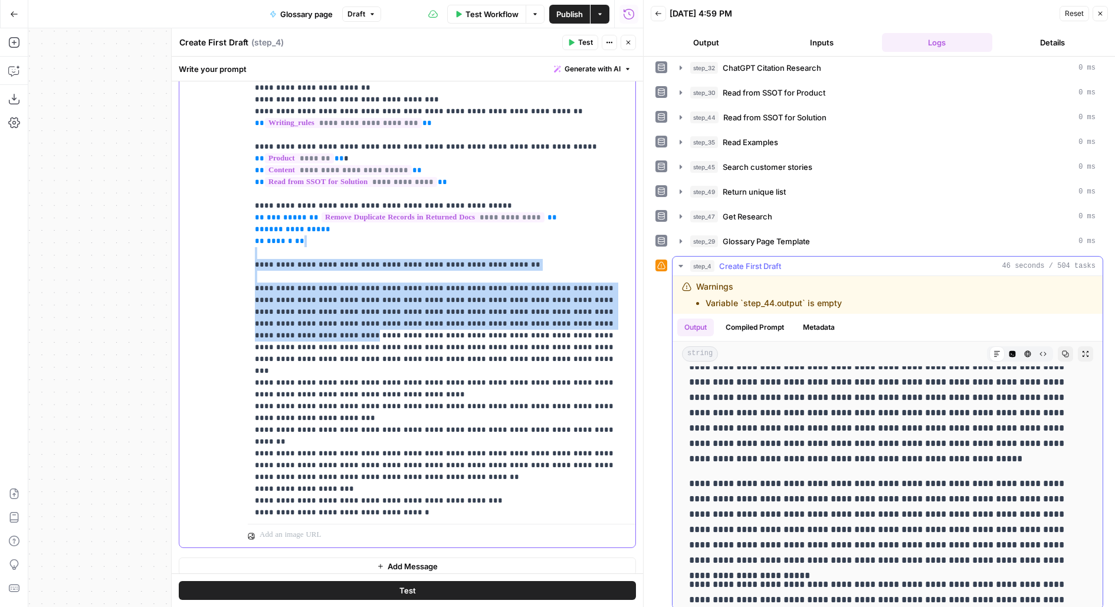
scroll to position [118, 0]
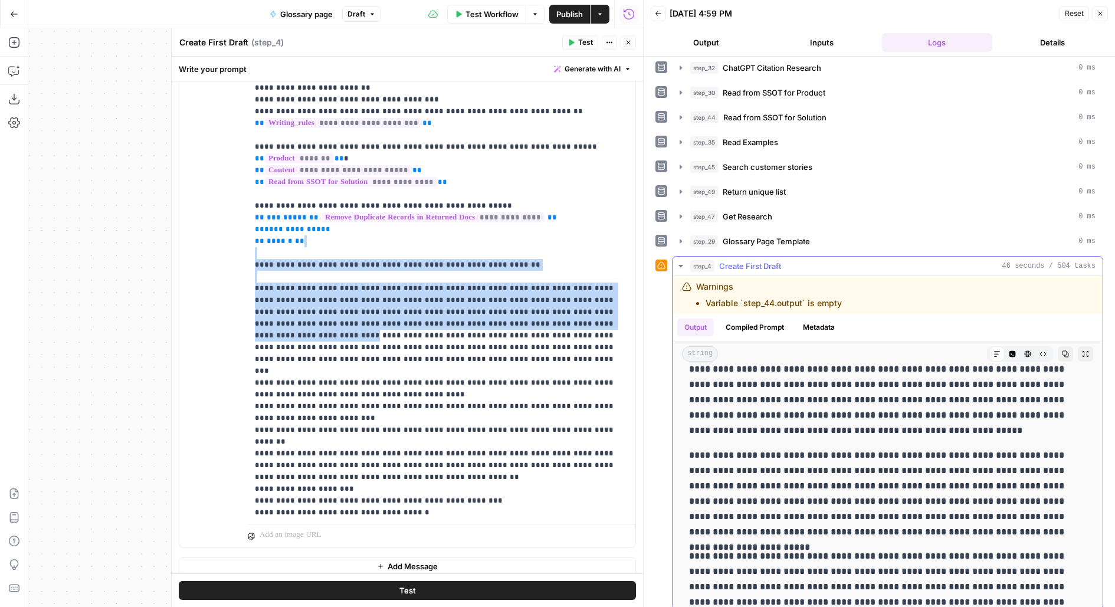
click at [1084, 350] on icon "button" at bounding box center [1085, 353] width 7 height 7
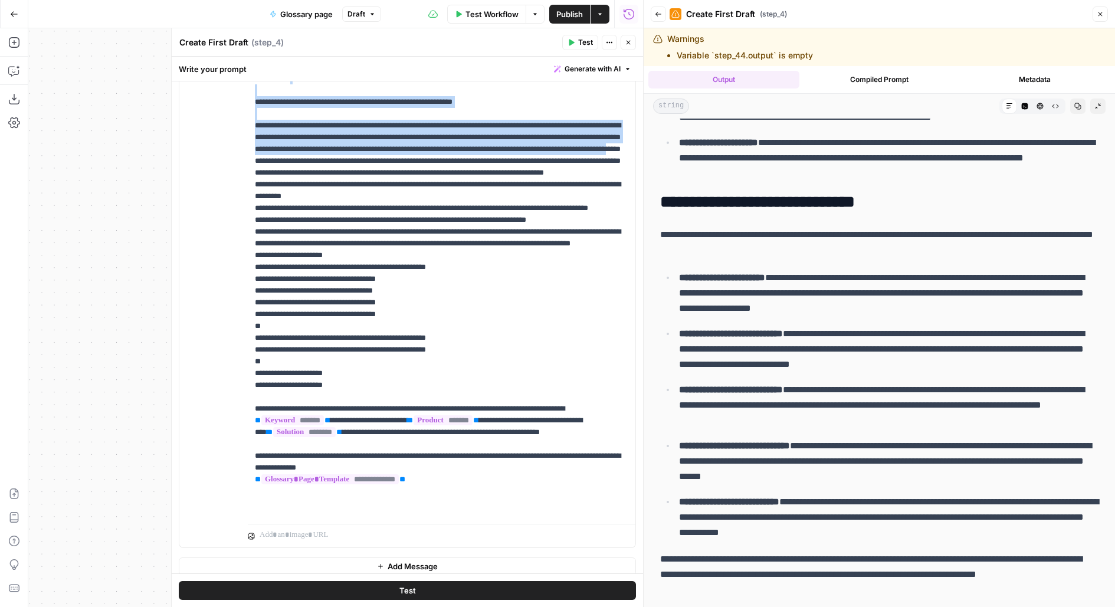
scroll to position [967, 0]
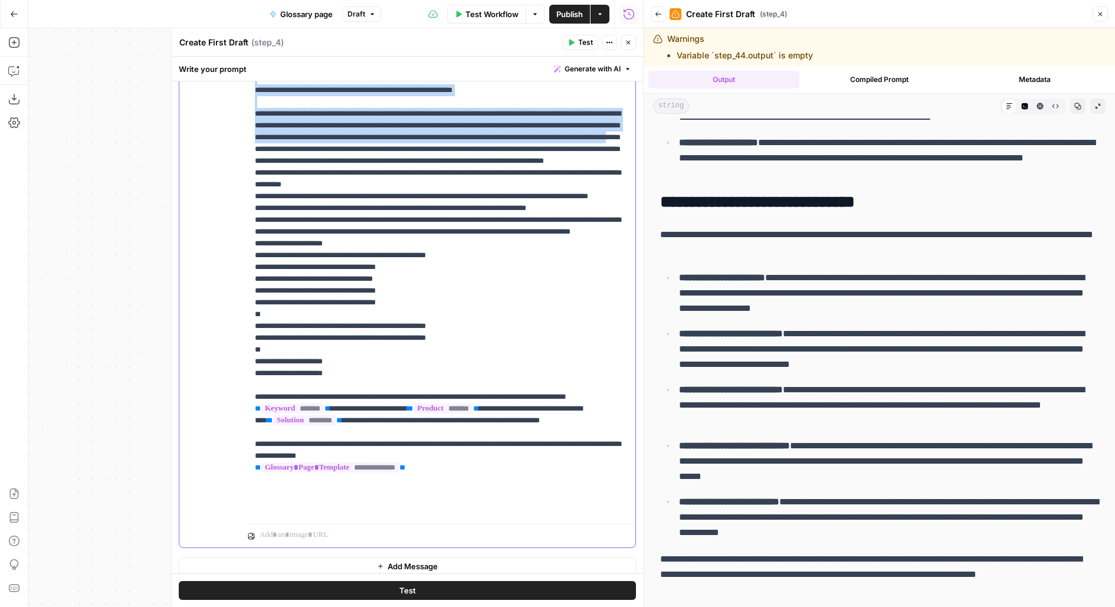
scroll to position [973, 0]
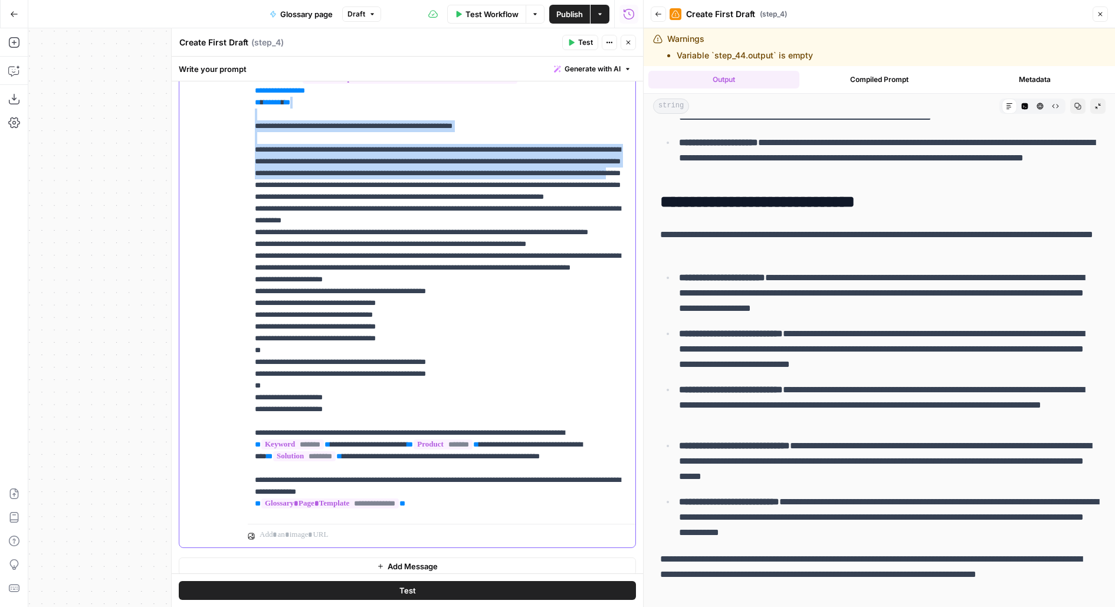
drag, startPoint x: 330, startPoint y: 212, endPoint x: 366, endPoint y: 211, distance: 35.4
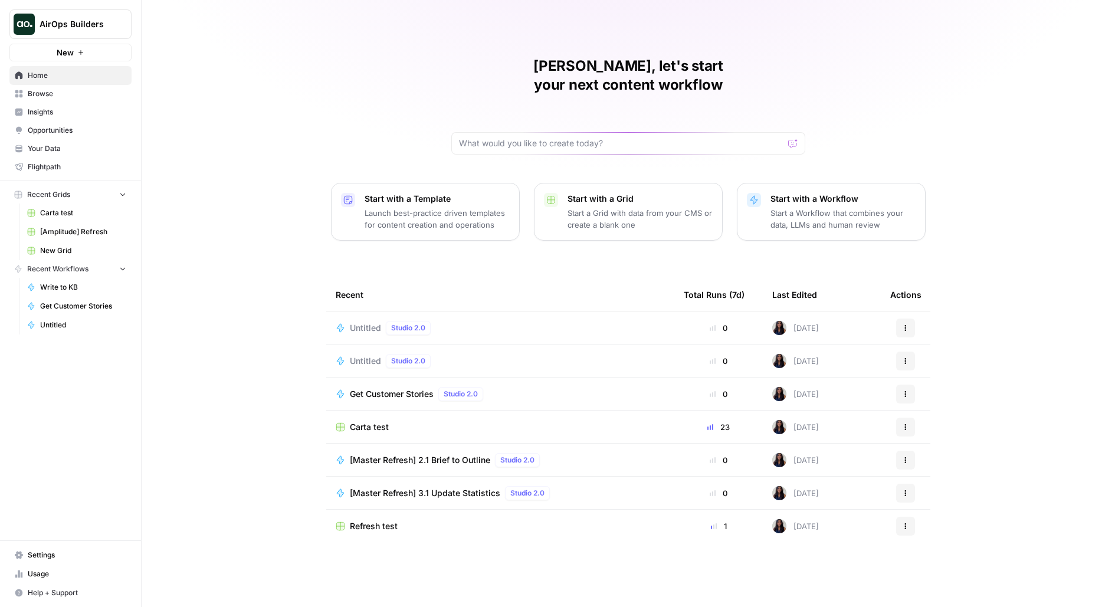
click at [73, 33] on button "AirOps Builders" at bounding box center [70, 23] width 122 height 29
type input "klaviyo"
click button "Klaviyo" at bounding box center [106, 88] width 189 height 19
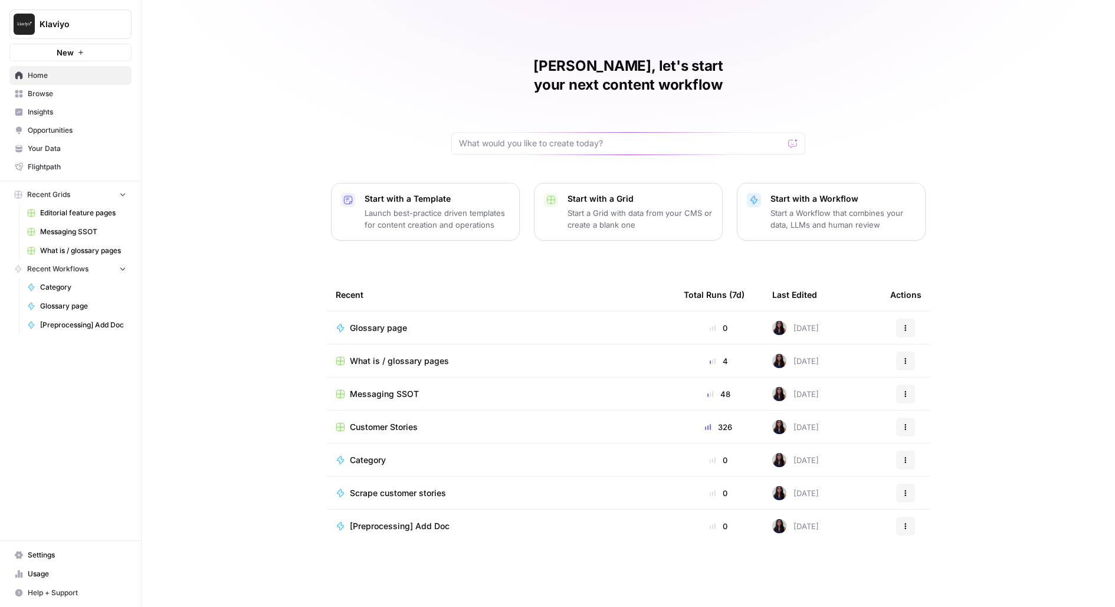
click at [76, 92] on span "Browse" at bounding box center [77, 93] width 99 height 11
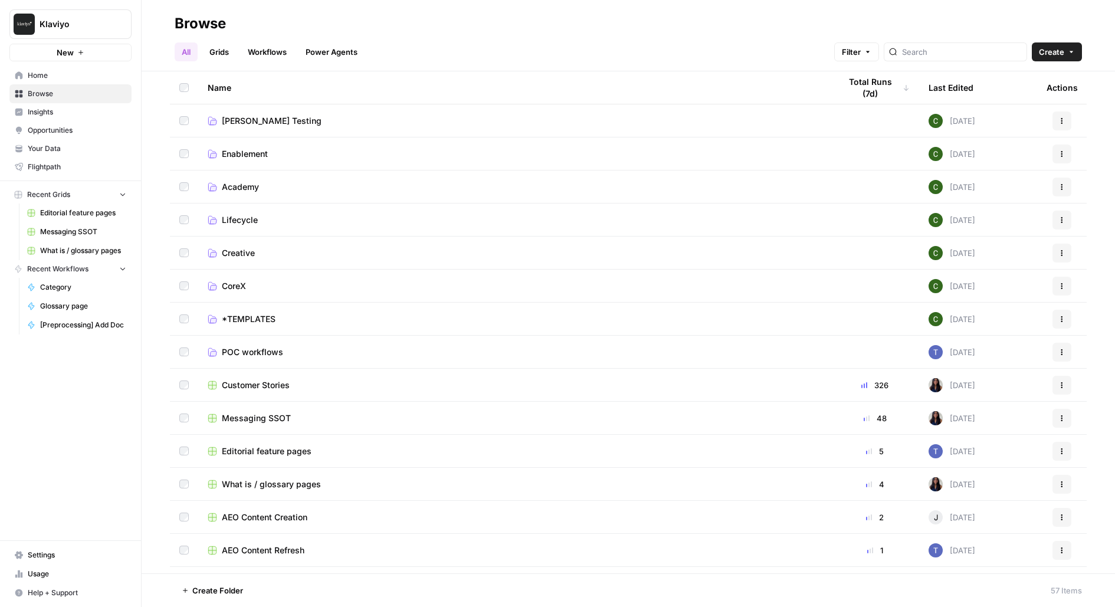
click at [244, 123] on span "[PERSON_NAME] Testing" at bounding box center [272, 121] width 100 height 12
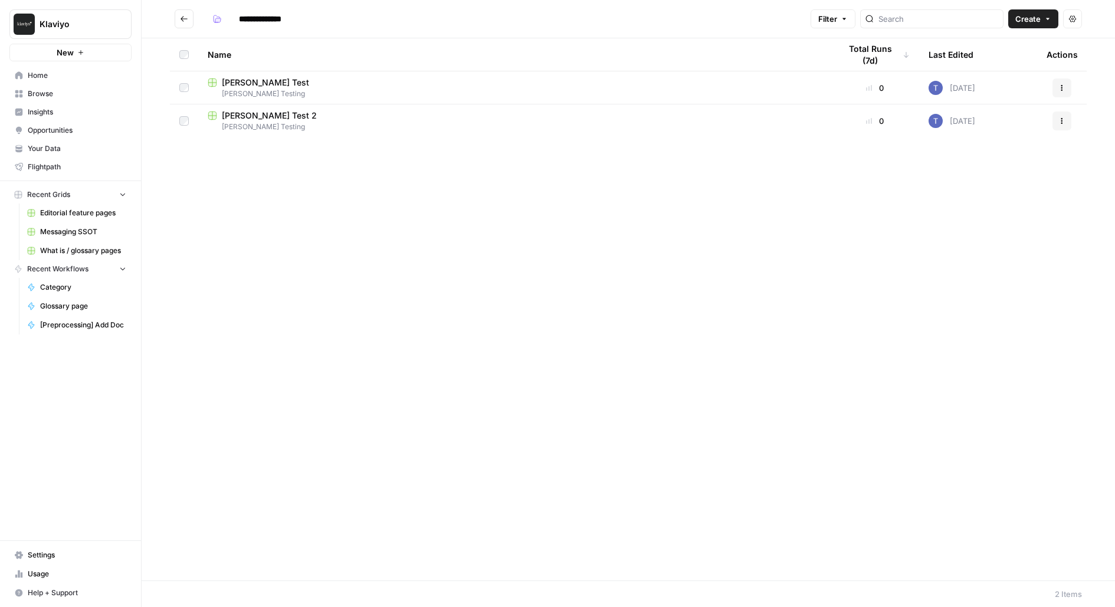
click at [186, 11] on button "Go back" at bounding box center [184, 18] width 19 height 19
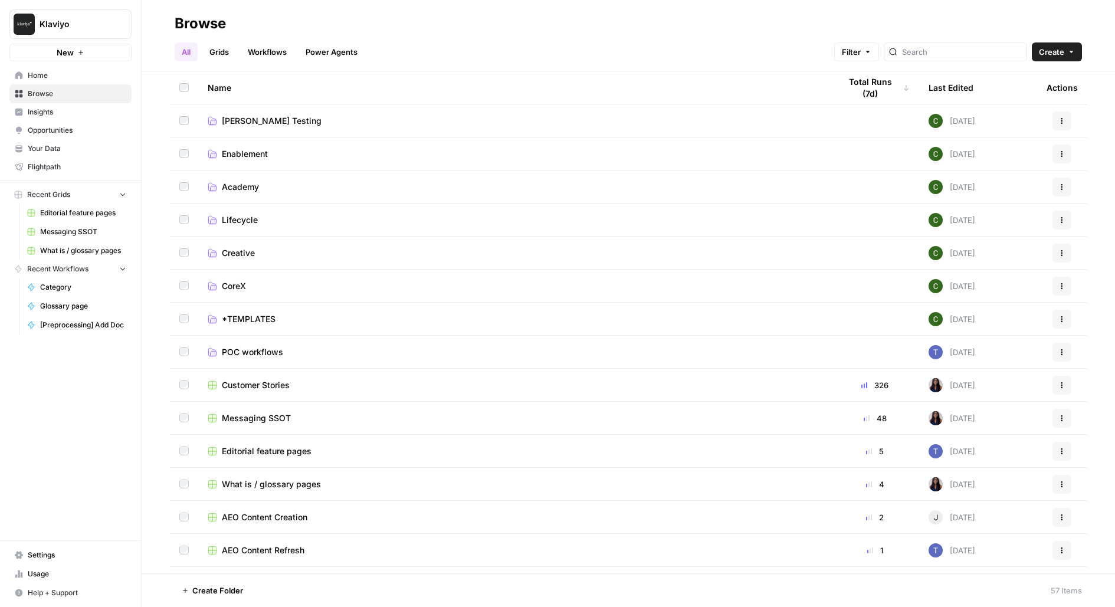
click at [227, 48] on link "Grids" at bounding box center [219, 51] width 34 height 19
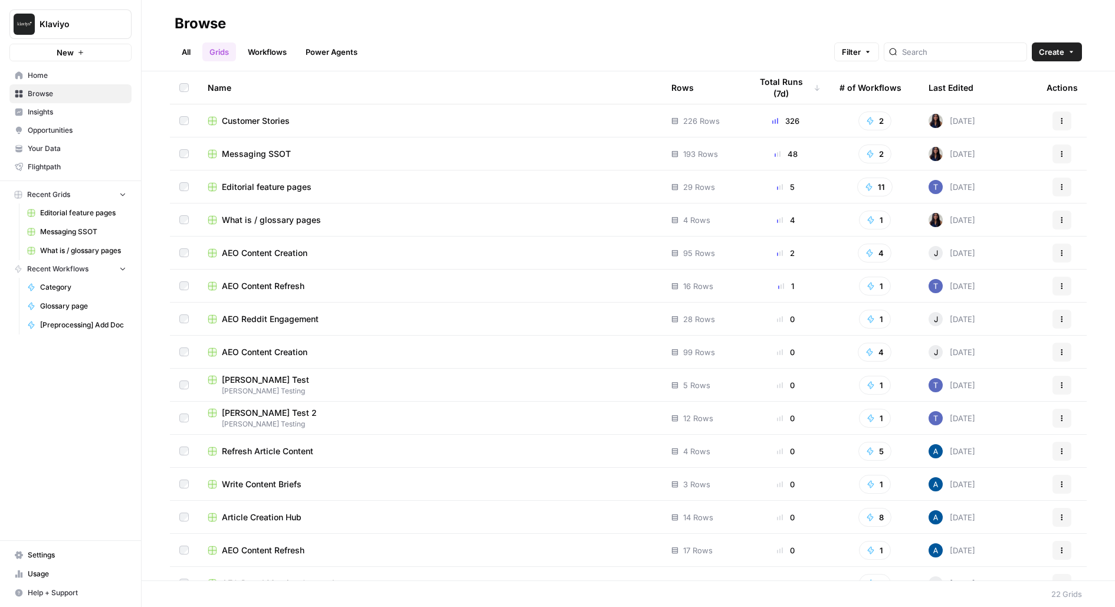
click at [940, 82] on div "Last Edited" at bounding box center [951, 87] width 45 height 32
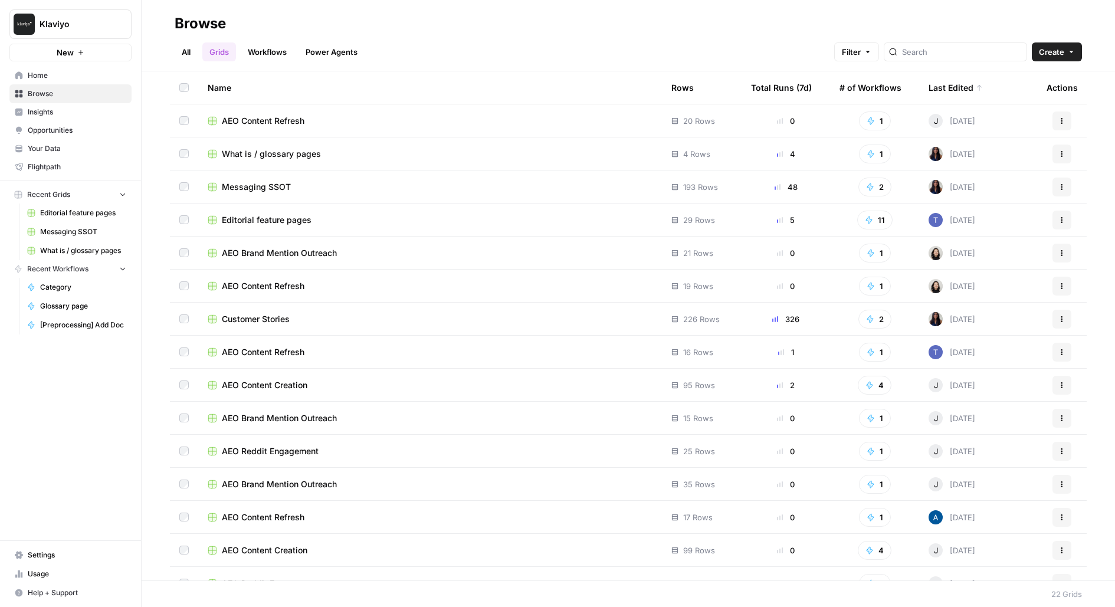
click at [284, 116] on span "AEO Content Refresh" at bounding box center [263, 121] width 83 height 12
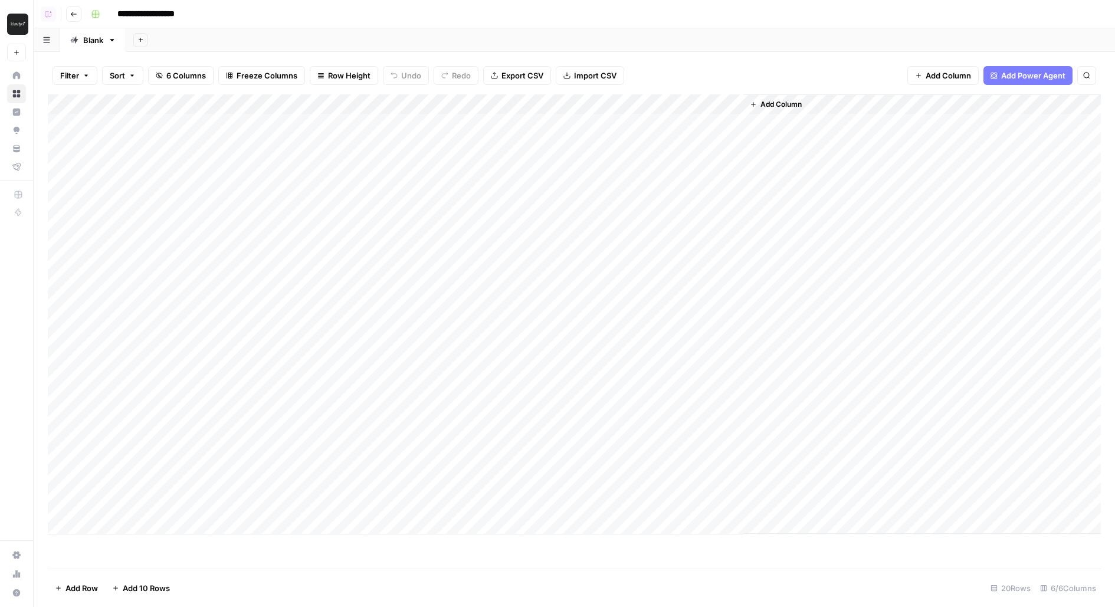
click at [490, 103] on div "Add Column" at bounding box center [574, 314] width 1053 height 440
click at [461, 218] on span "Fork Power Agent" at bounding box center [460, 220] width 103 height 12
drag, startPoint x: 513, startPoint y: 103, endPoint x: 584, endPoint y: 103, distance: 70.8
click at [584, 103] on div "Add Column" at bounding box center [574, 314] width 1053 height 440
click at [68, 18] on button "Go back" at bounding box center [73, 13] width 15 height 15
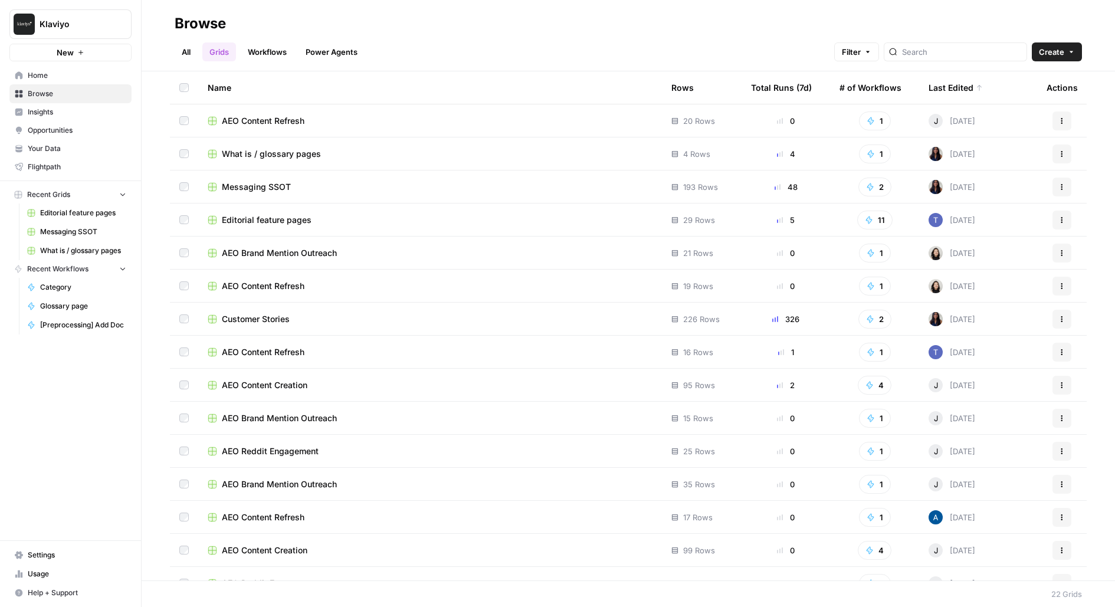
click at [1065, 45] on button "Create" at bounding box center [1057, 51] width 50 height 19
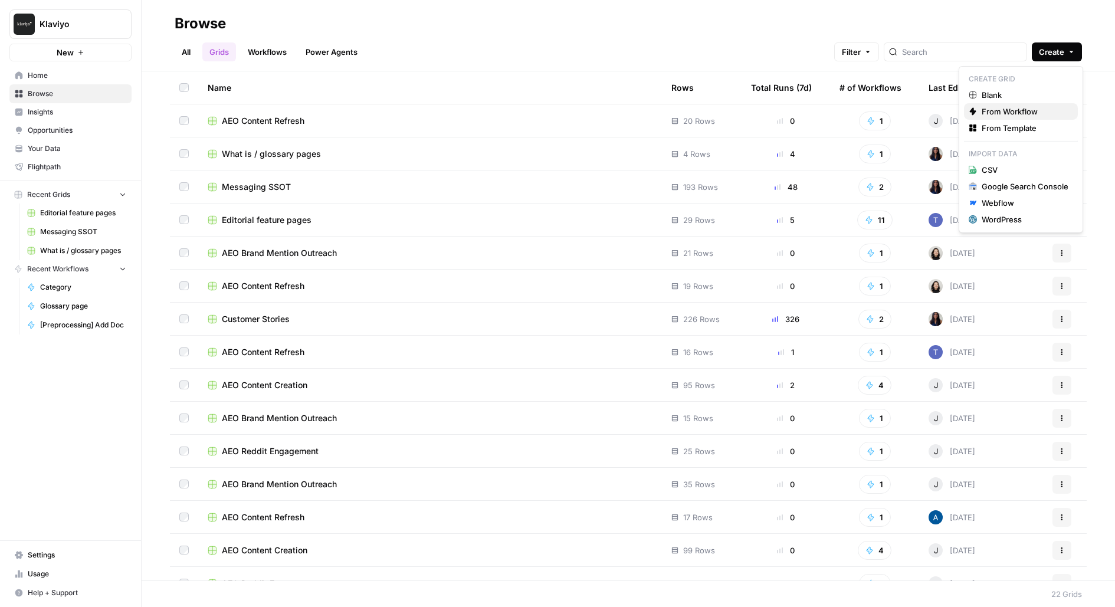
click at [1018, 112] on span "From Workflow" at bounding box center [1025, 112] width 87 height 12
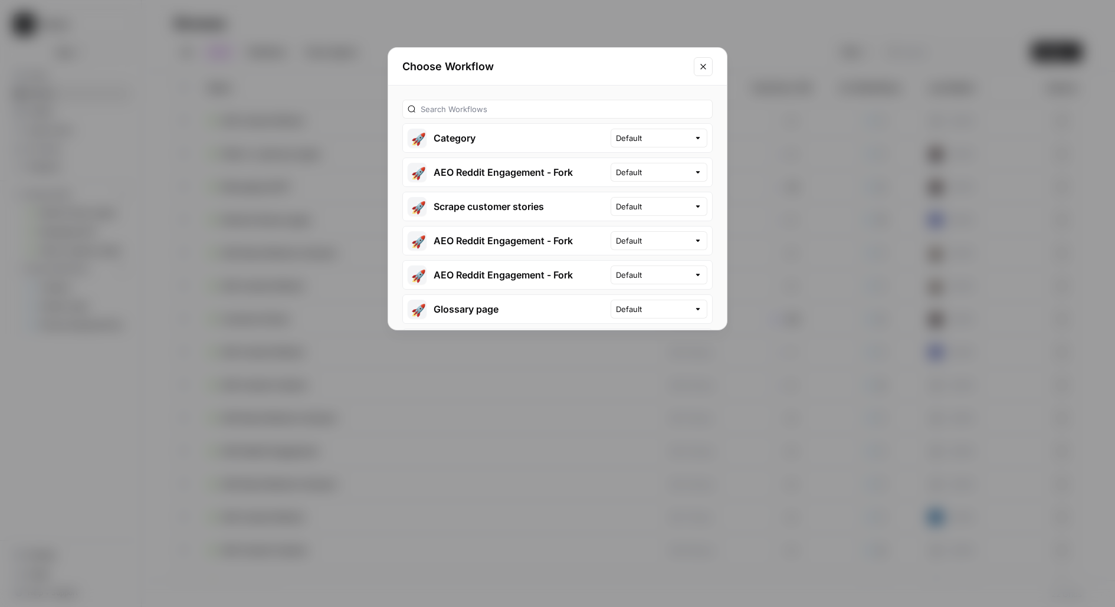
click at [704, 60] on button "Close modal" at bounding box center [703, 66] width 19 height 19
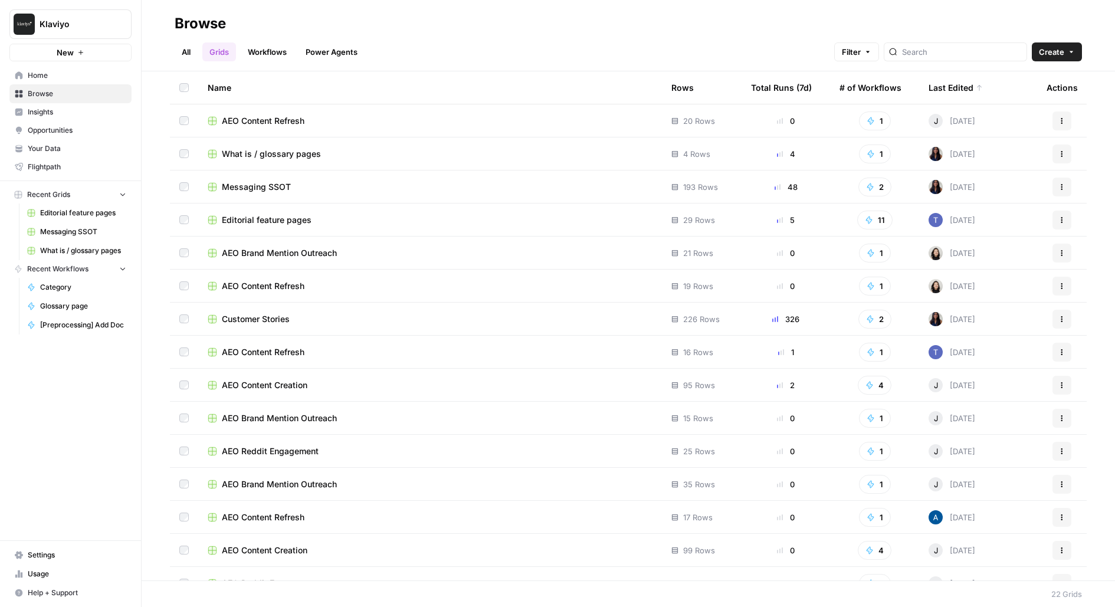
click at [179, 49] on link "All" at bounding box center [186, 51] width 23 height 19
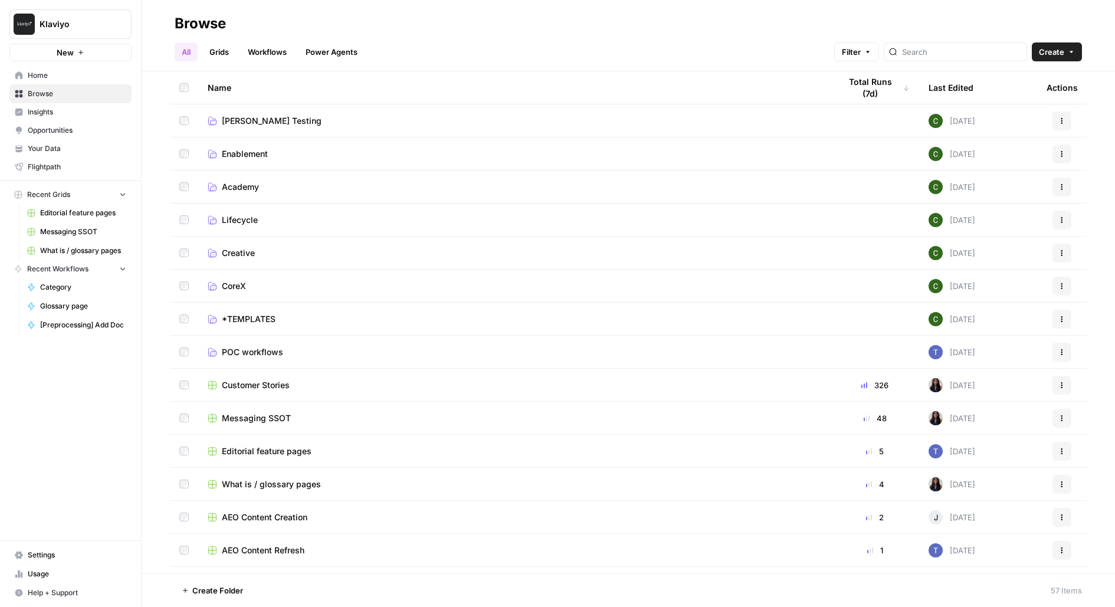
click at [1055, 60] on button "Create" at bounding box center [1057, 51] width 50 height 19
click at [1032, 110] on span "Workflow" at bounding box center [1034, 113] width 66 height 12
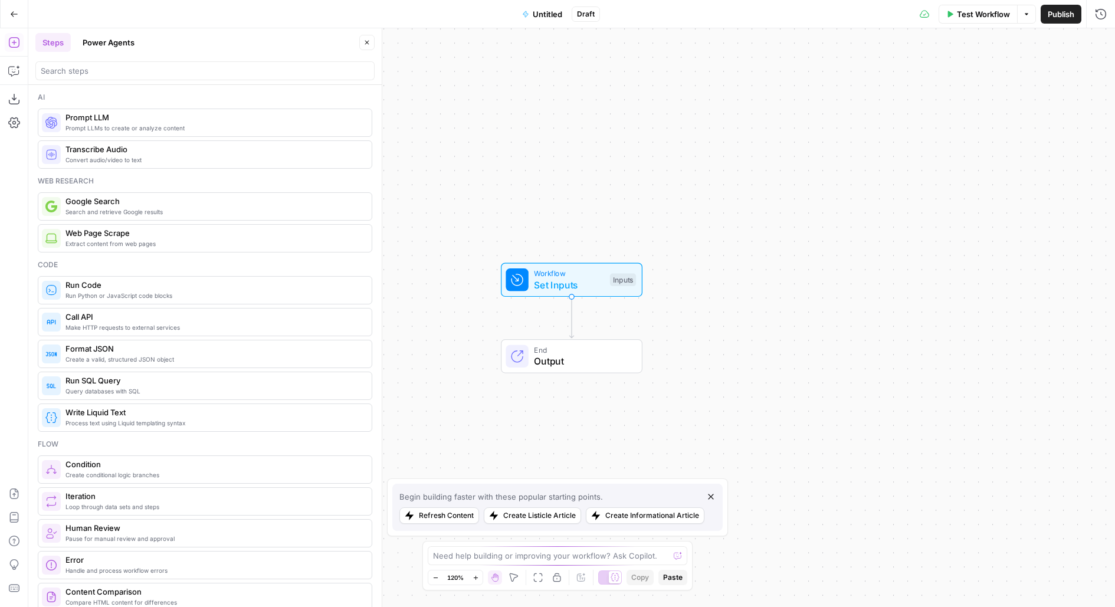
click at [24, 485] on div "Add Steps Copilot Download as JSON Settings Import JSON AirOps Academy Help Giv…" at bounding box center [14, 317] width 28 height 579
click at [16, 488] on icon "button" at bounding box center [14, 494] width 12 height 12
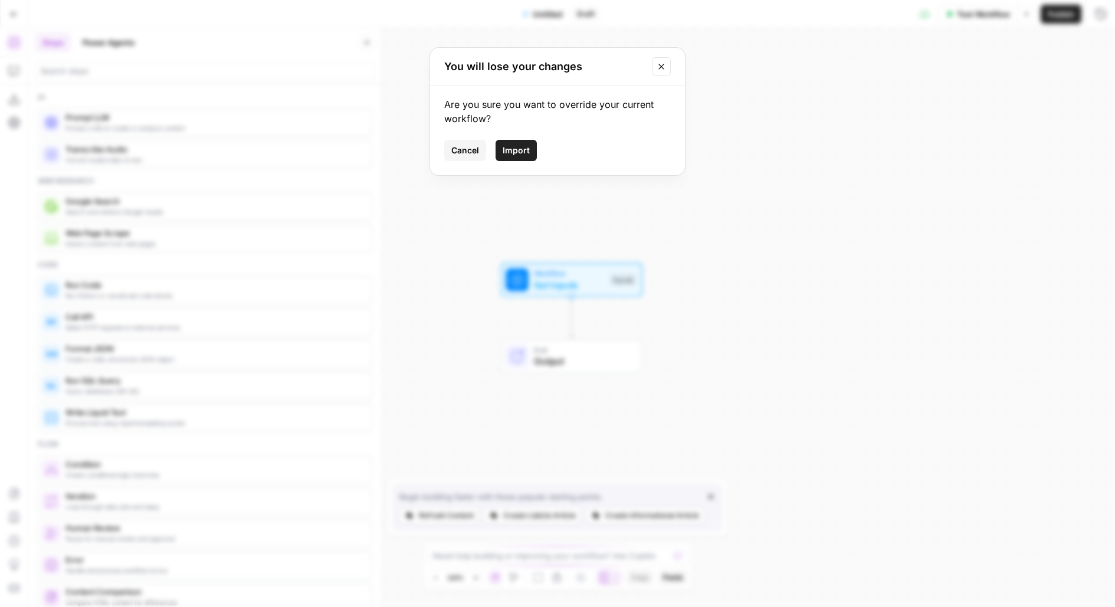
click at [516, 151] on span "Import" at bounding box center [516, 151] width 27 height 12
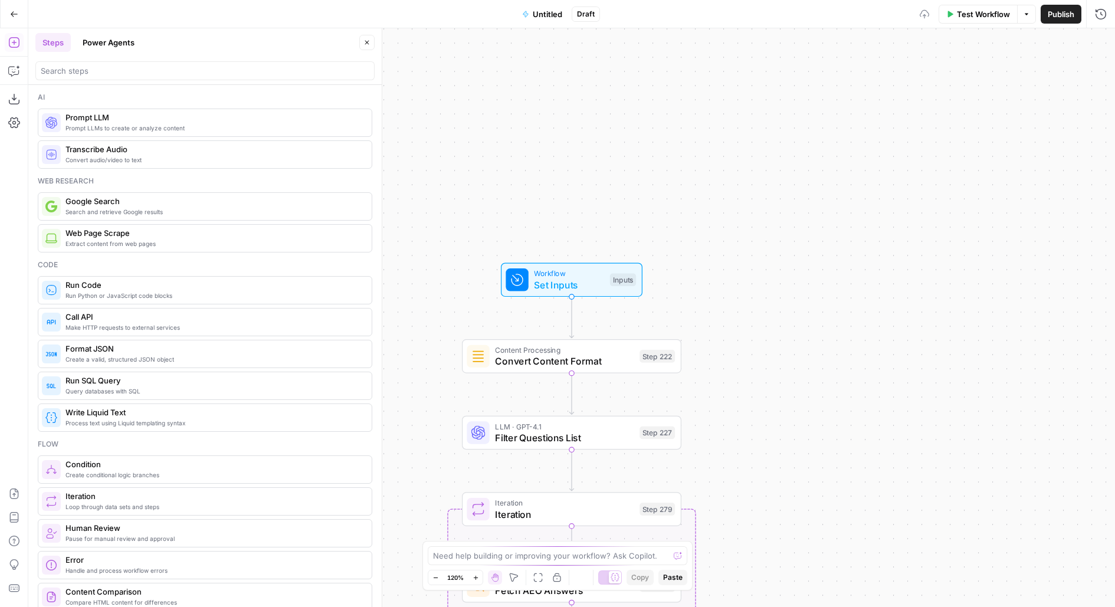
click at [547, 17] on span "Untitled" at bounding box center [547, 14] width 29 height 12
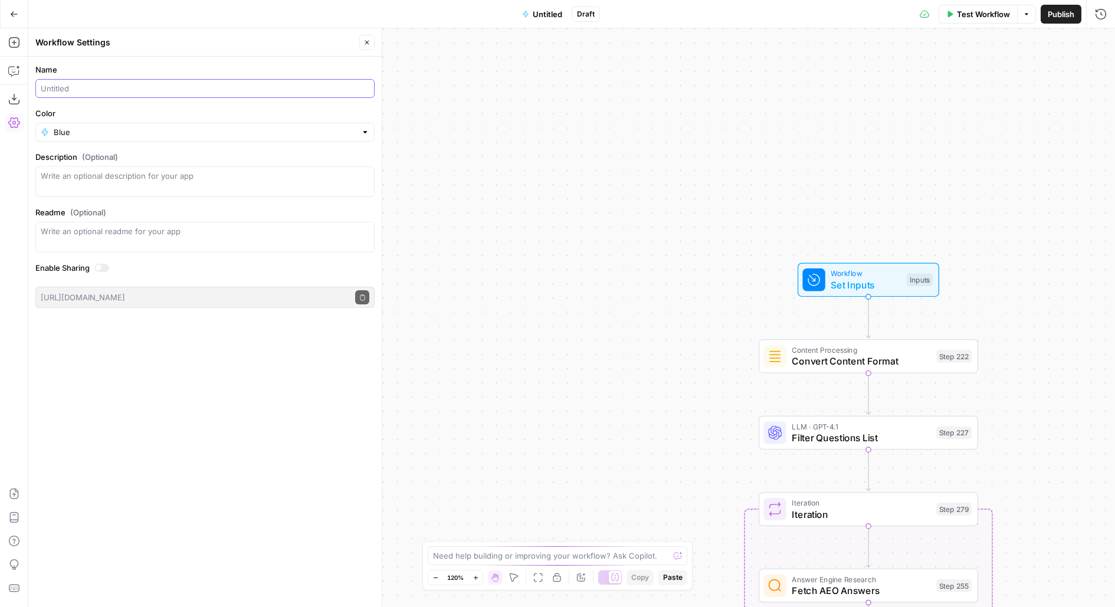
click at [85, 84] on input "Name" at bounding box center [205, 89] width 329 height 12
type input "AEO Refresh"
click at [368, 46] on button "Close" at bounding box center [366, 42] width 15 height 15
click at [1077, 18] on button "Publish" at bounding box center [1061, 14] width 41 height 19
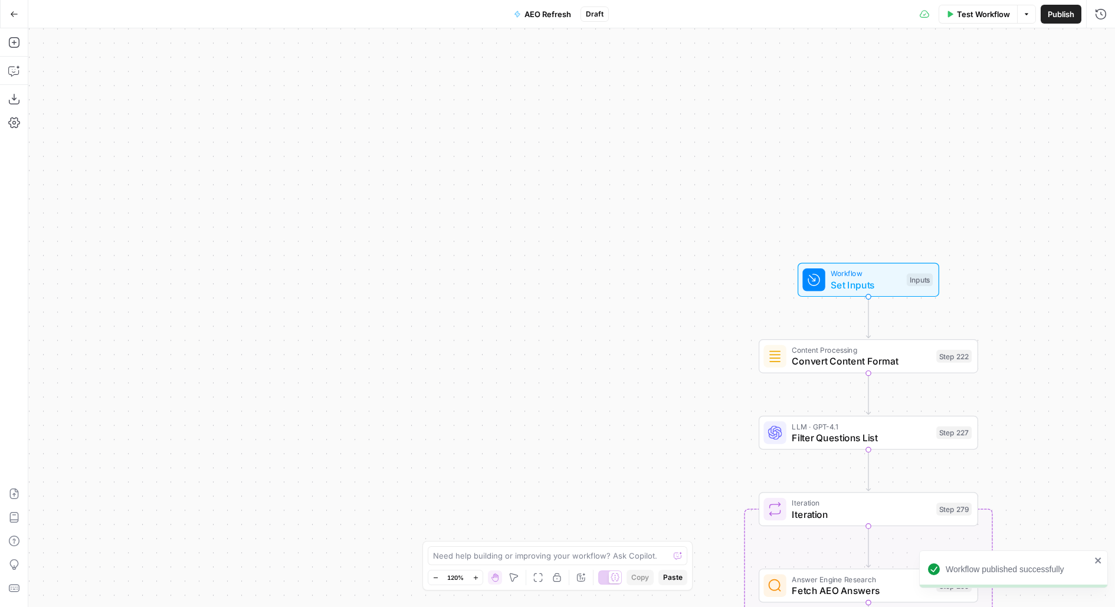
drag, startPoint x: 380, startPoint y: 255, endPoint x: 142, endPoint y: 66, distance: 304.4
click at [146, 70] on div "false true true false true false true false true false Workflow Set Inputs Inpu…" at bounding box center [571, 317] width 1087 height 579
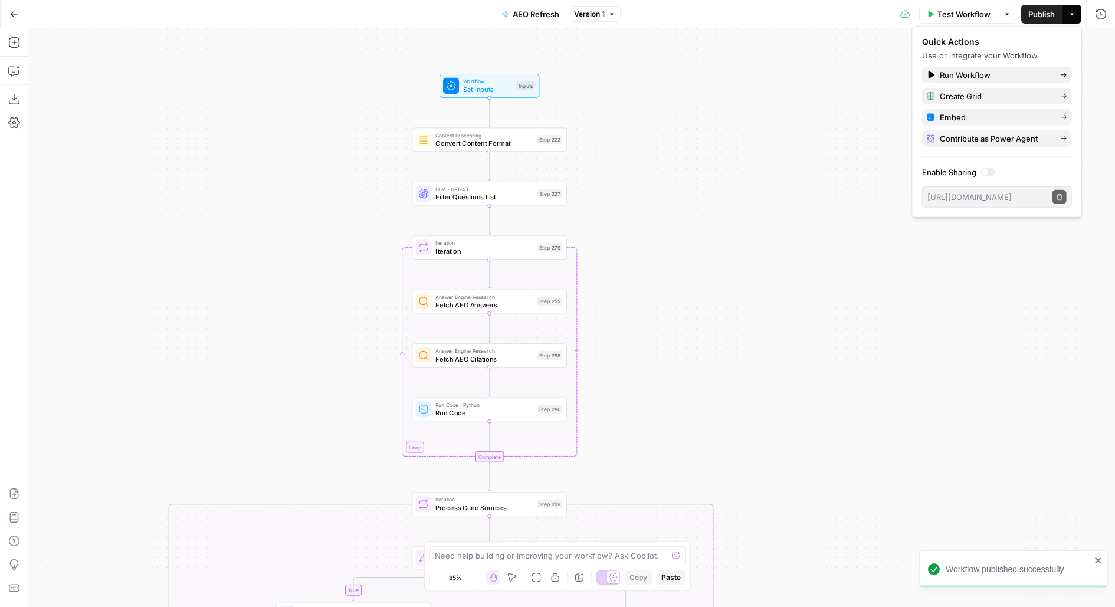
click at [276, 275] on div "false true true false true false true false true false Workflow Set Inputs Inpu…" at bounding box center [571, 317] width 1087 height 579
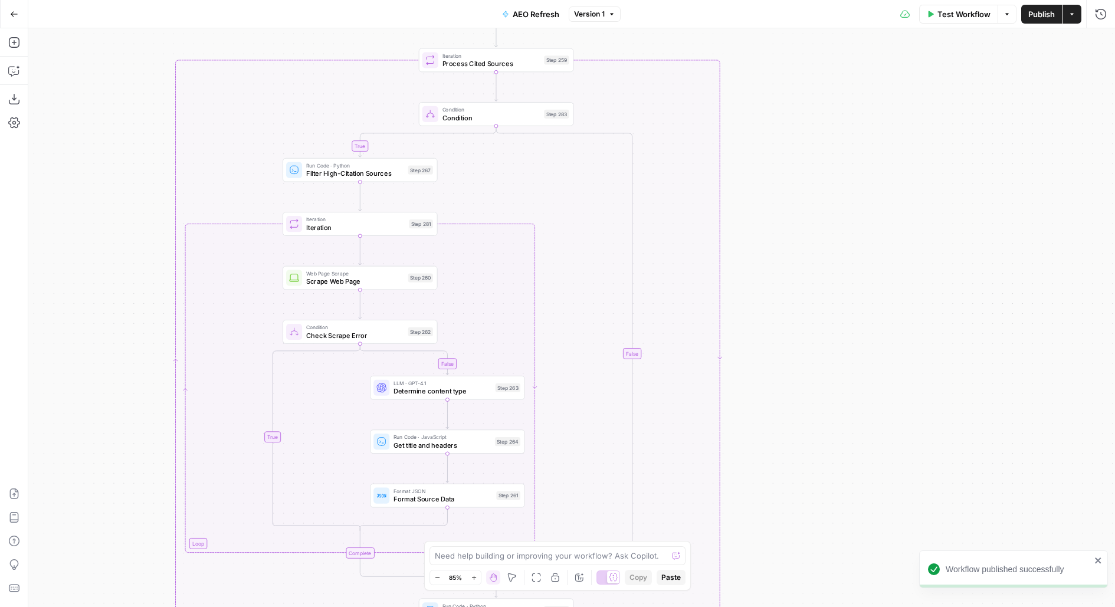
click at [14, 10] on icon "button" at bounding box center [14, 14] width 8 height 8
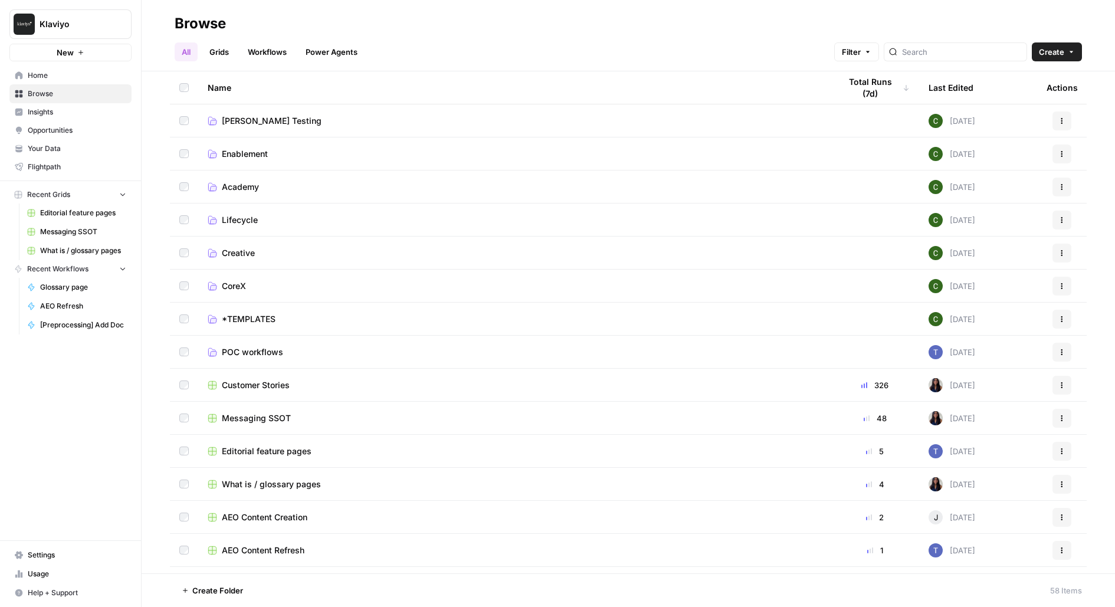
click at [232, 53] on link "Grids" at bounding box center [219, 51] width 34 height 19
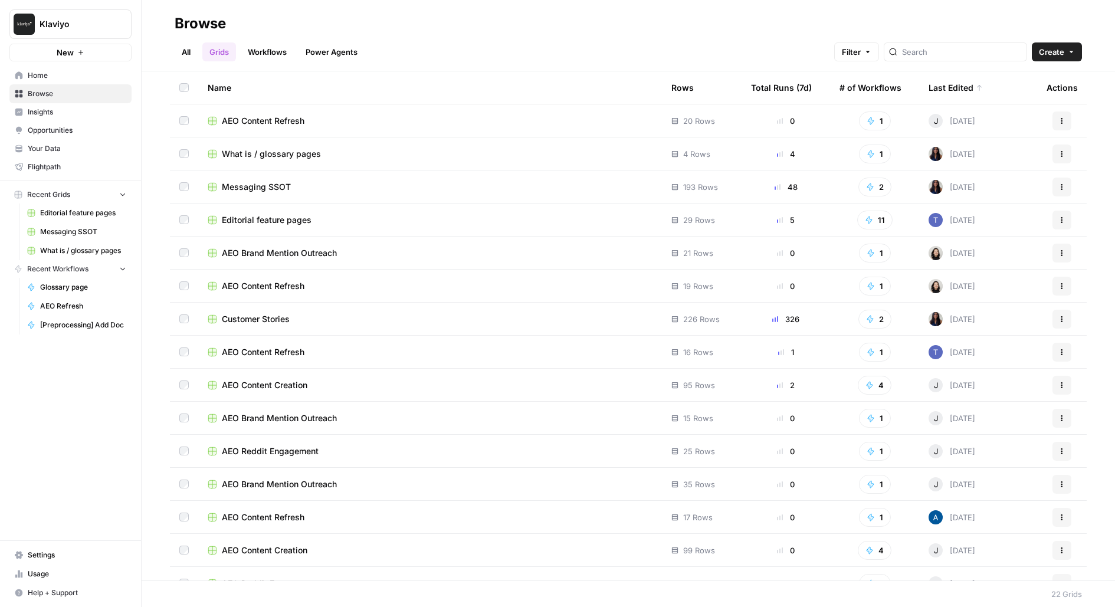
click at [347, 126] on td "AEO Content Refresh" at bounding box center [430, 120] width 464 height 32
click at [273, 116] on span "AEO Content Refresh" at bounding box center [263, 121] width 83 height 12
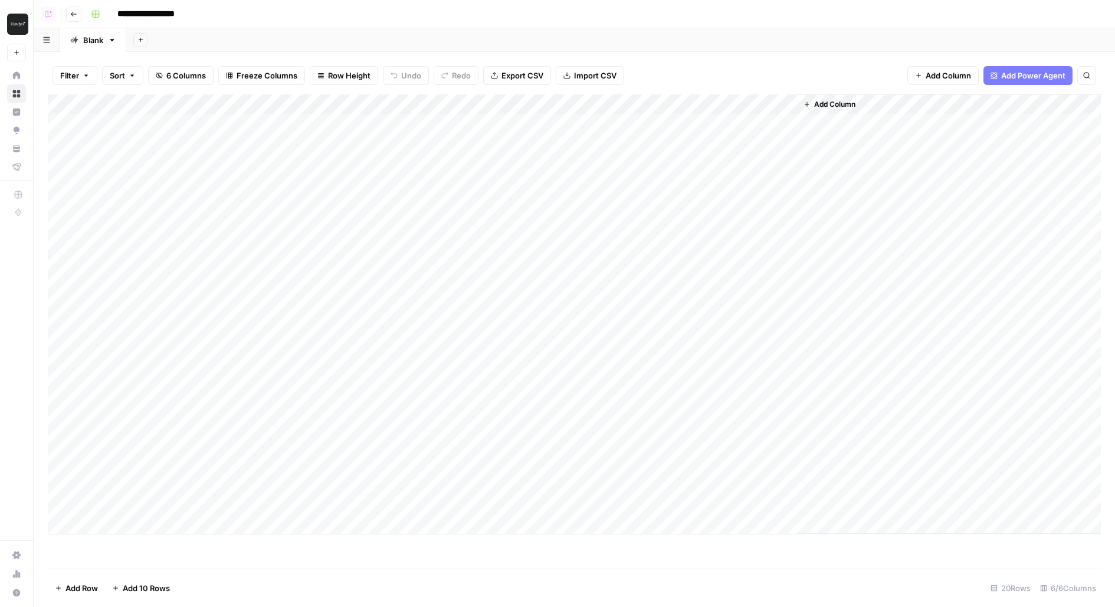
click at [851, 104] on span "Add Column" at bounding box center [834, 104] width 41 height 11
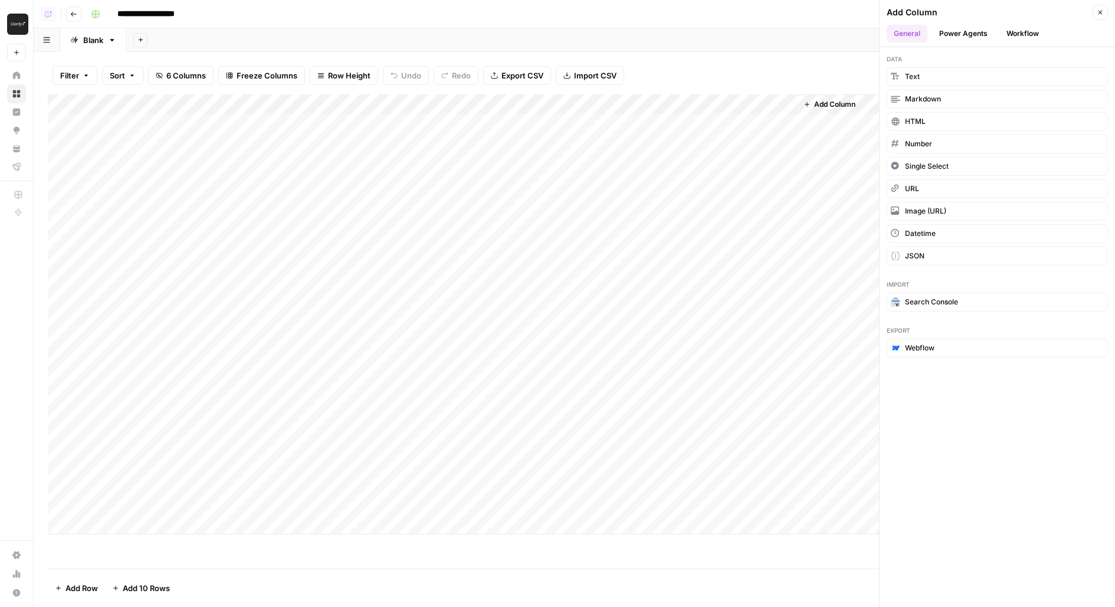
click at [1022, 30] on button "Workflow" at bounding box center [1022, 34] width 47 height 18
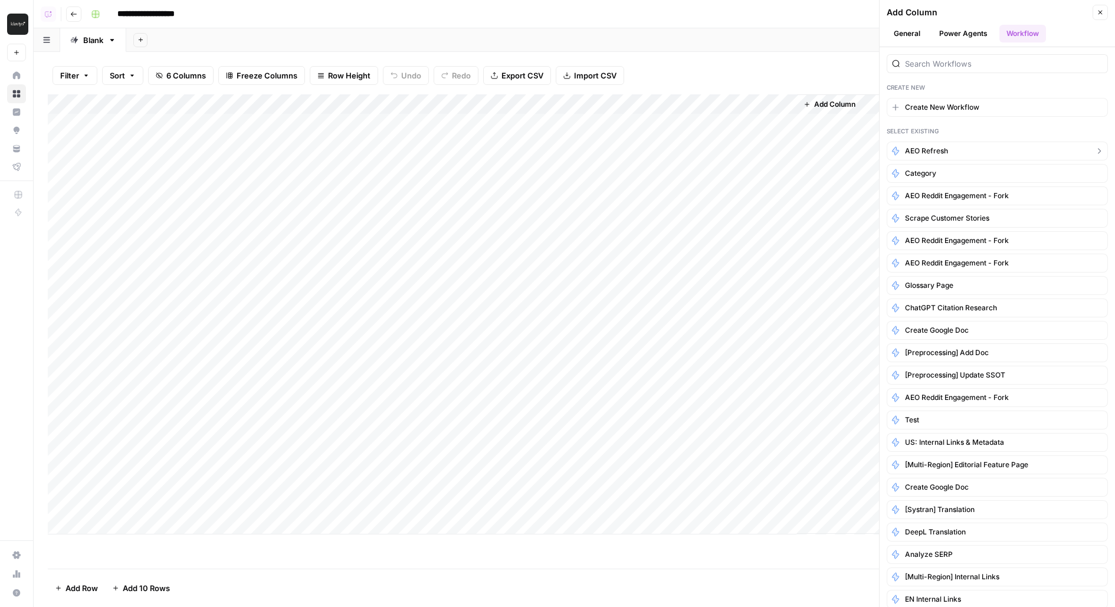
click at [924, 147] on span "AEO Refresh" at bounding box center [926, 151] width 43 height 11
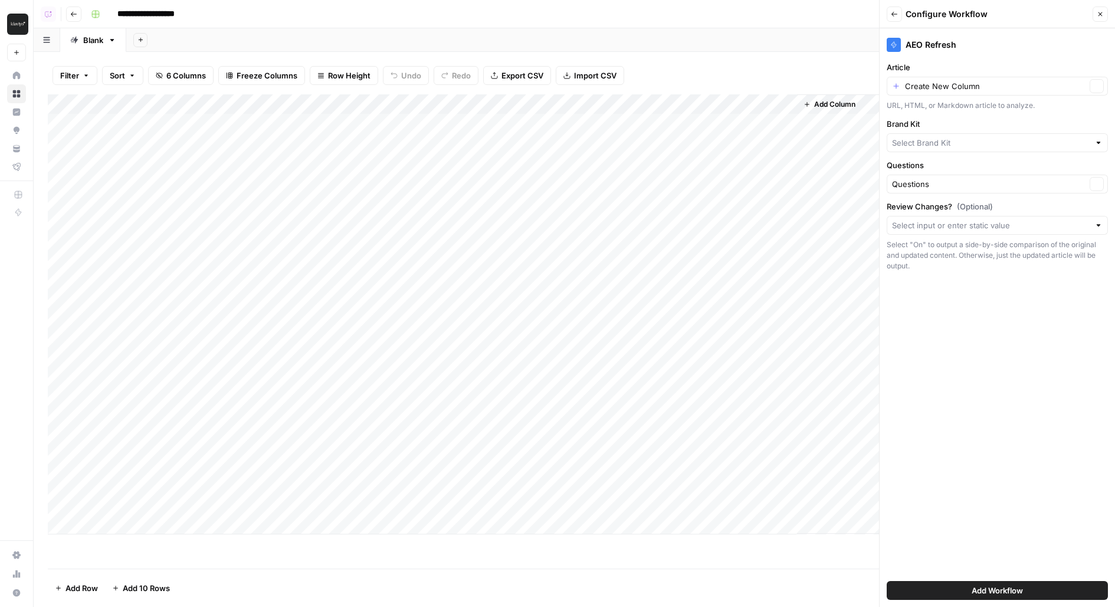
type input "Klaviyo"
click at [939, 83] on input "Article" at bounding box center [995, 86] width 181 height 12
click at [944, 186] on span "Page URL" at bounding box center [995, 186] width 196 height 12
type input "Page URL"
click at [919, 228] on input "Review Changes? (Optional)" at bounding box center [991, 225] width 198 height 12
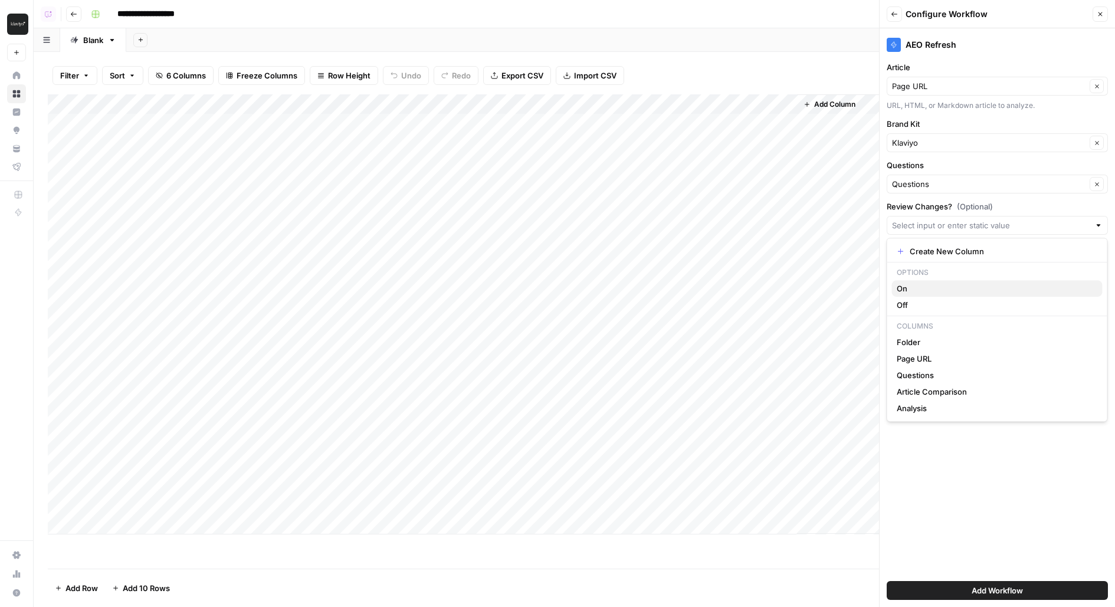
click at [900, 288] on span "On" at bounding box center [995, 289] width 196 height 12
type input "On"
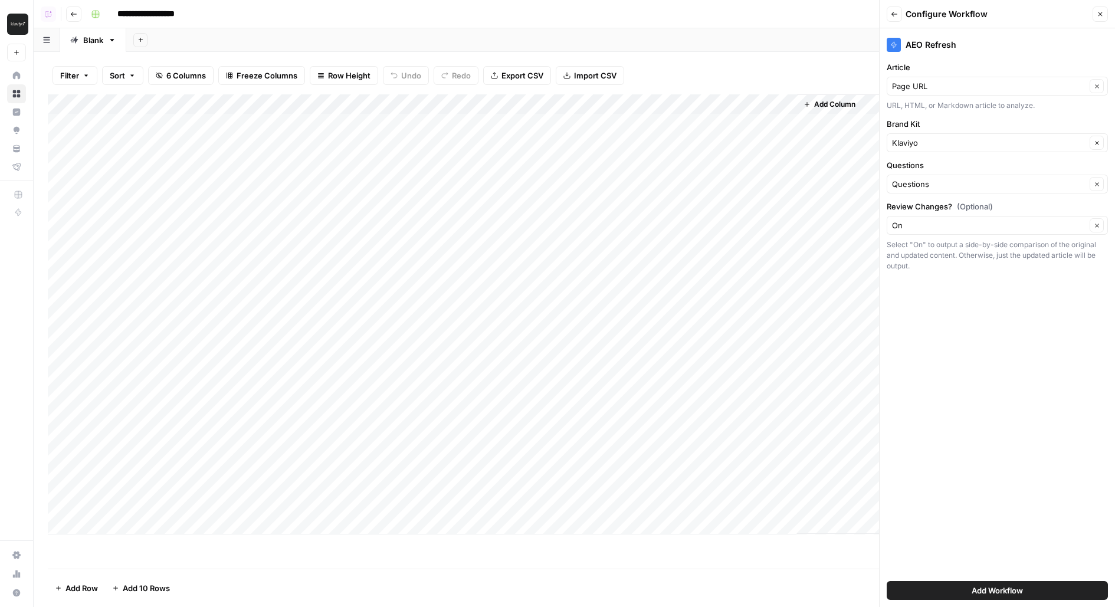
click at [923, 594] on button "Add Workflow" at bounding box center [997, 590] width 221 height 19
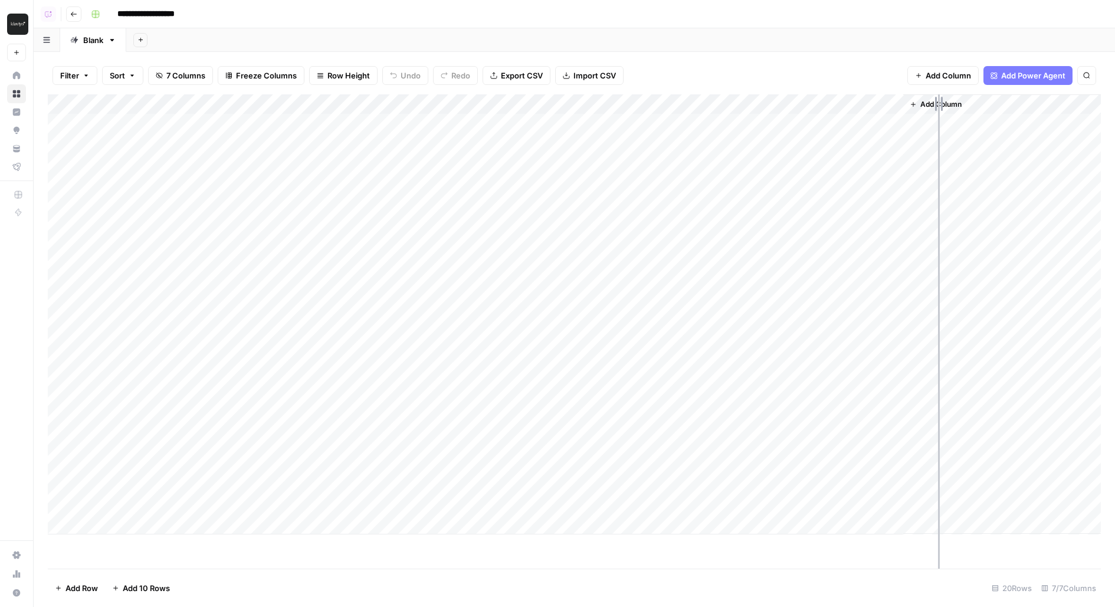
drag, startPoint x: 901, startPoint y: 108, endPoint x: 941, endPoint y: 108, distance: 39.5
click at [940, 108] on div "Add Column" at bounding box center [574, 314] width 1053 height 440
click at [844, 45] on div "Add Sheet" at bounding box center [620, 40] width 989 height 24
click at [903, 99] on div "Add Column" at bounding box center [574, 314] width 1053 height 440
click at [806, 38] on div "Add Sheet" at bounding box center [620, 40] width 989 height 24
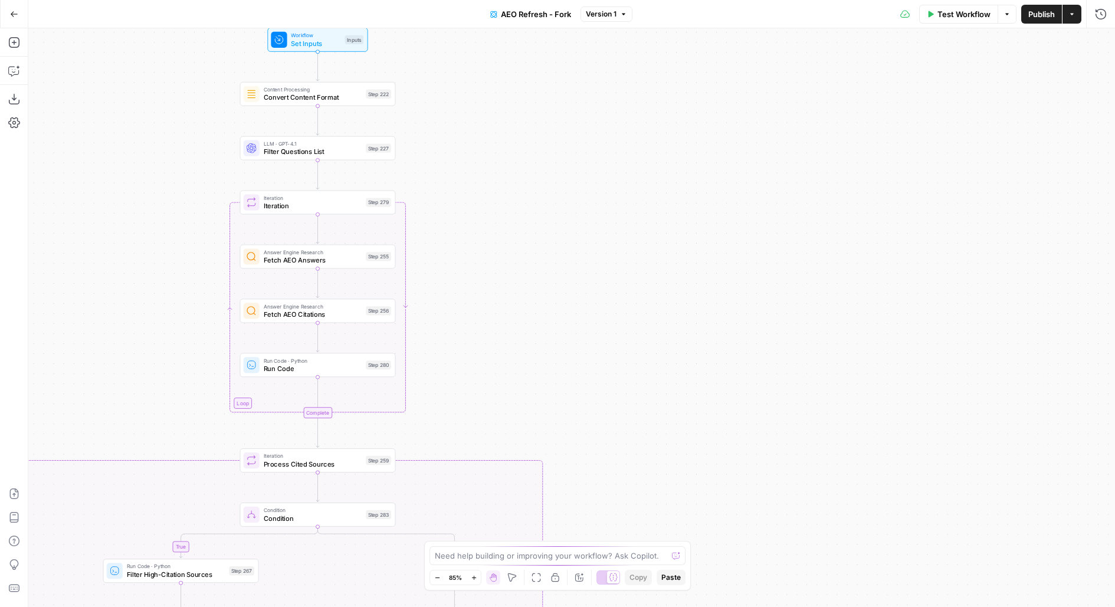
drag, startPoint x: 912, startPoint y: 199, endPoint x: 910, endPoint y: 109, distance: 90.9
click at [912, 103] on div "true false true false true false true false true false Workflow Set Inputs Inpu…" at bounding box center [571, 317] width 1087 height 579
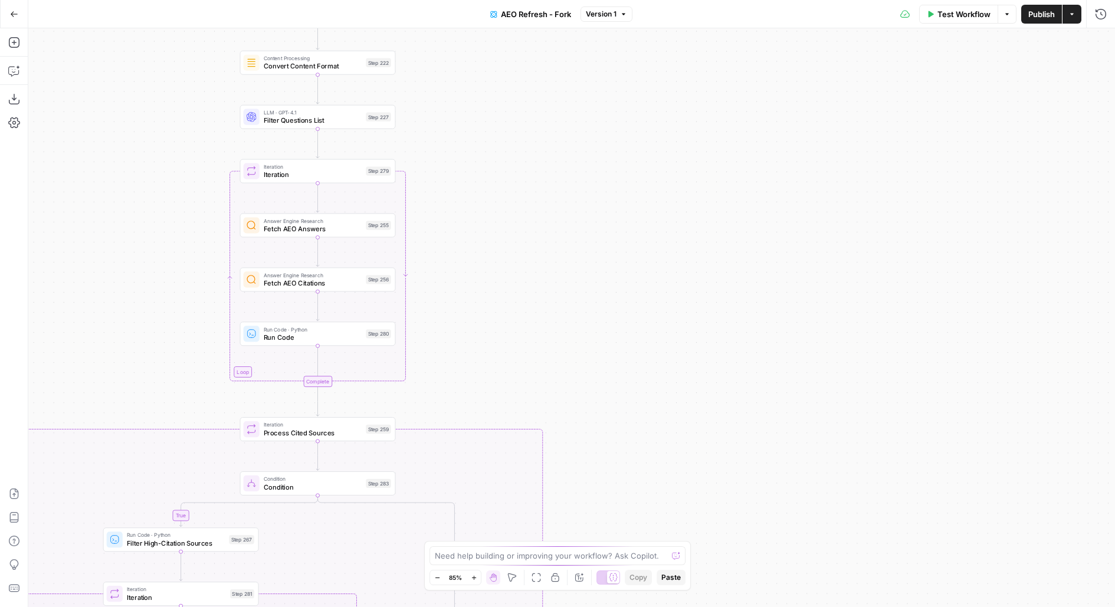
drag, startPoint x: 939, startPoint y: 115, endPoint x: 966, endPoint y: 4, distance: 114.3
click at [966, 4] on div "Go Back AEO Refresh - Fork Version 1 Test Workflow Options Publish Actions Run …" at bounding box center [557, 303] width 1115 height 607
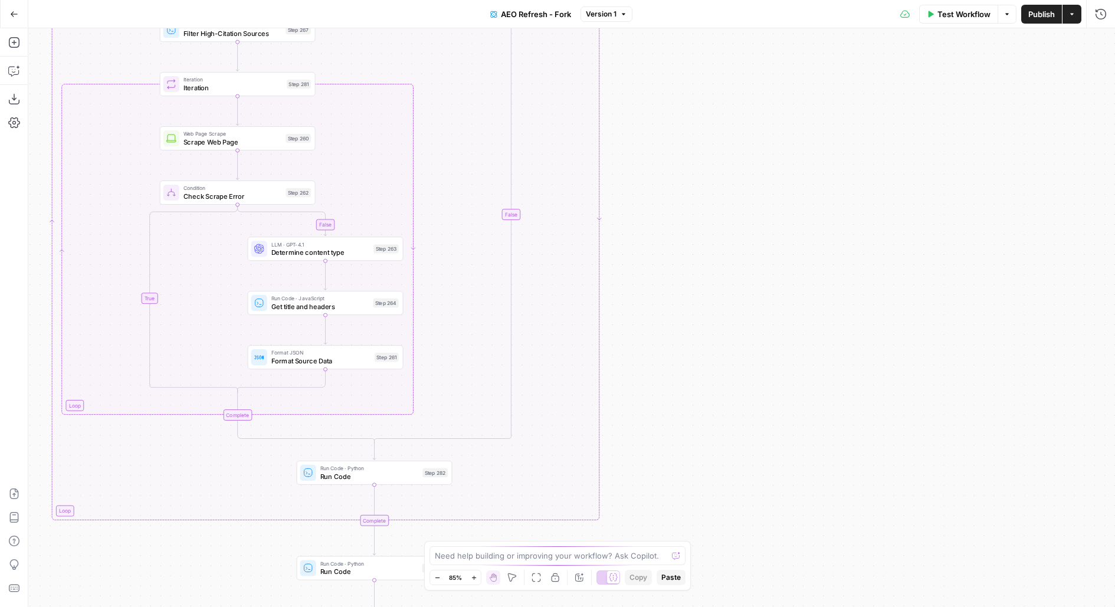
drag, startPoint x: 911, startPoint y: 306, endPoint x: 911, endPoint y: 45, distance: 260.7
click at [911, 45] on div "true false true false true false true false true false Workflow Set Inputs Inpu…" at bounding box center [571, 317] width 1087 height 579
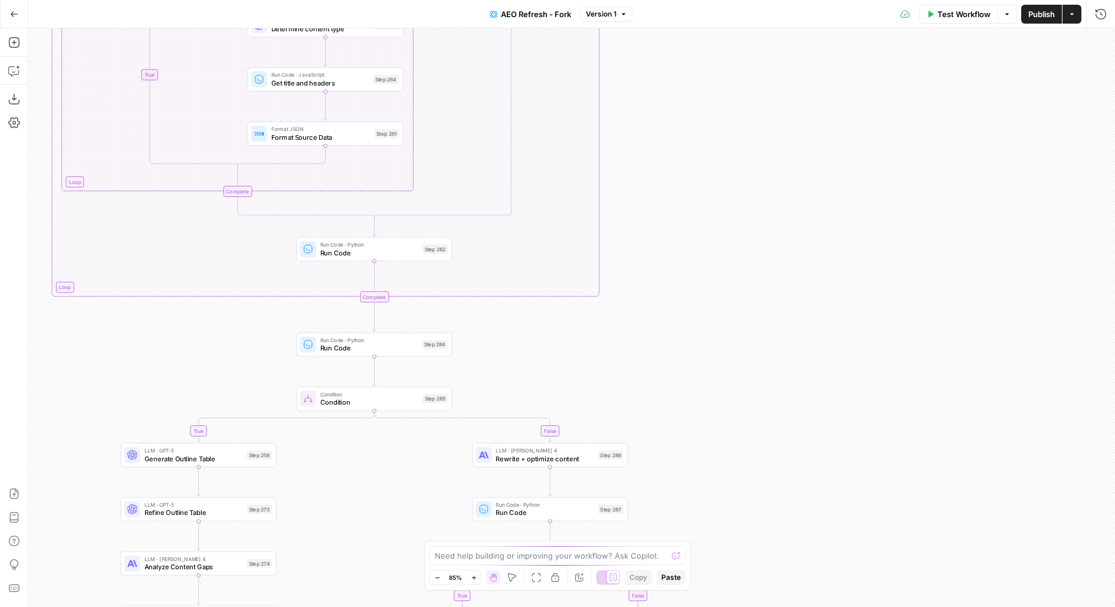
drag, startPoint x: 832, startPoint y: 276, endPoint x: 832, endPoint y: -9, distance: 285.5
click at [832, 0] on html "Klaviyo New Home Browse Insights Opportunities Your Data Flightpath Recent Grid…" at bounding box center [557, 303] width 1115 height 607
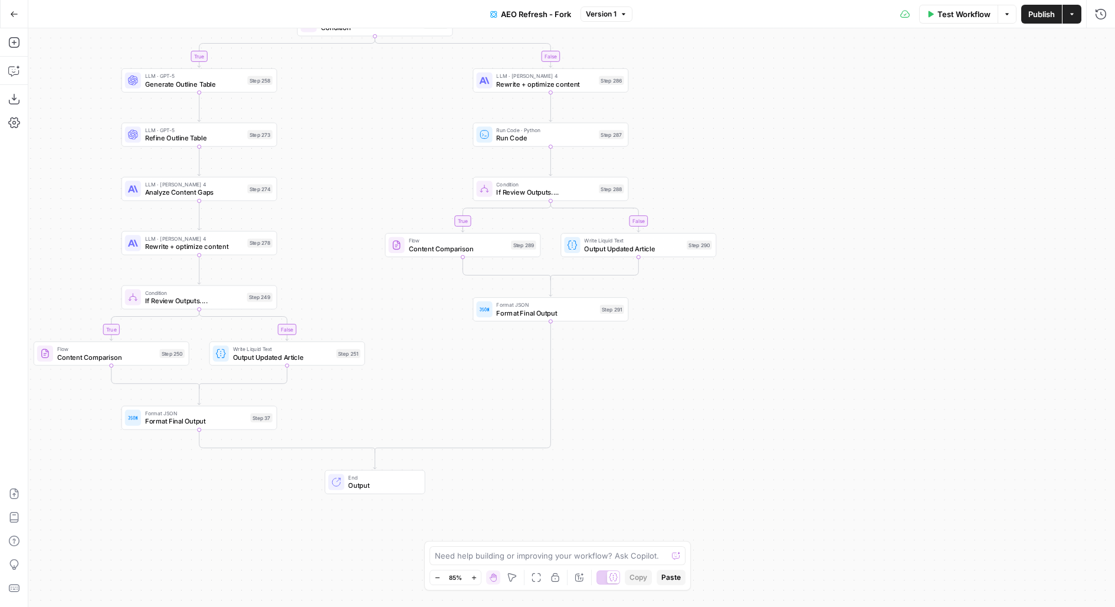
drag, startPoint x: 821, startPoint y: 258, endPoint x: 821, endPoint y: 63, distance: 194.7
click at [821, 63] on div "true false true false true false true false true false Workflow Set Inputs Inpu…" at bounding box center [571, 317] width 1087 height 579
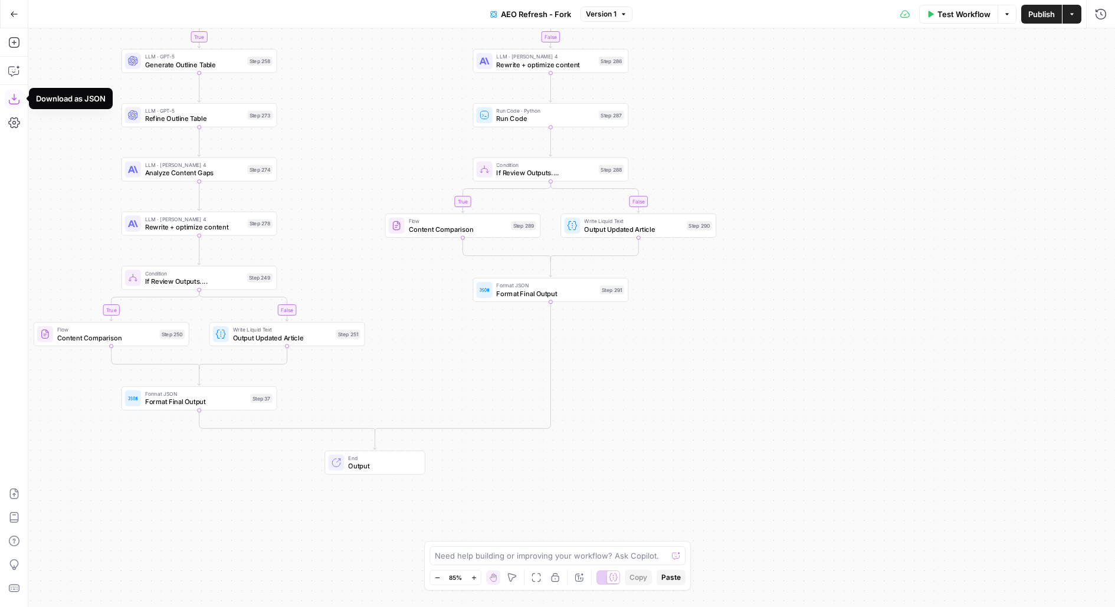
click at [15, 100] on icon "button" at bounding box center [14, 99] width 12 height 12
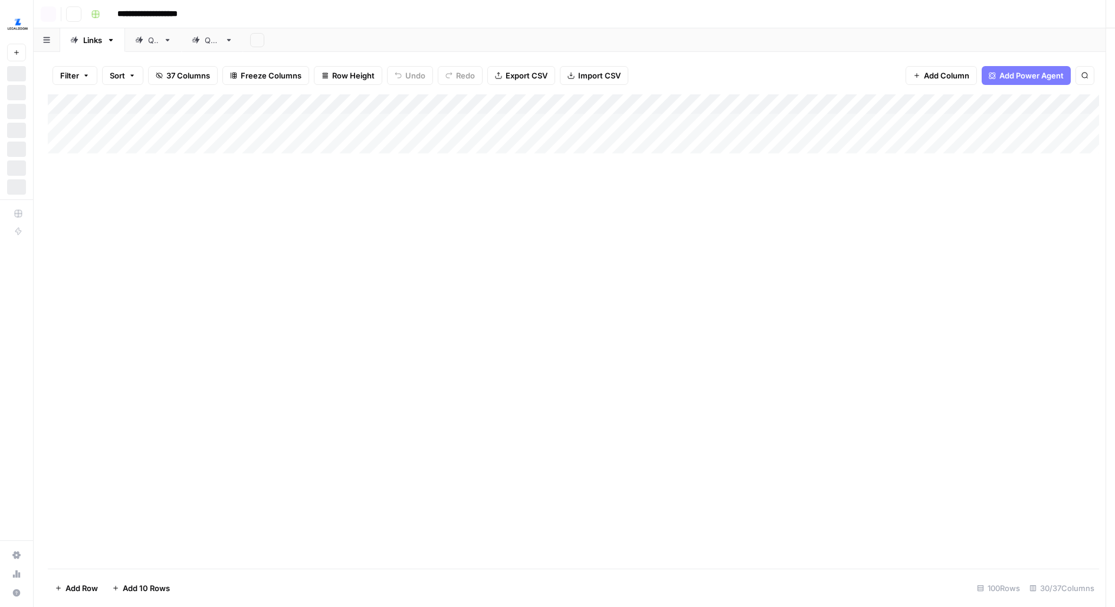
scroll to position [543, 577]
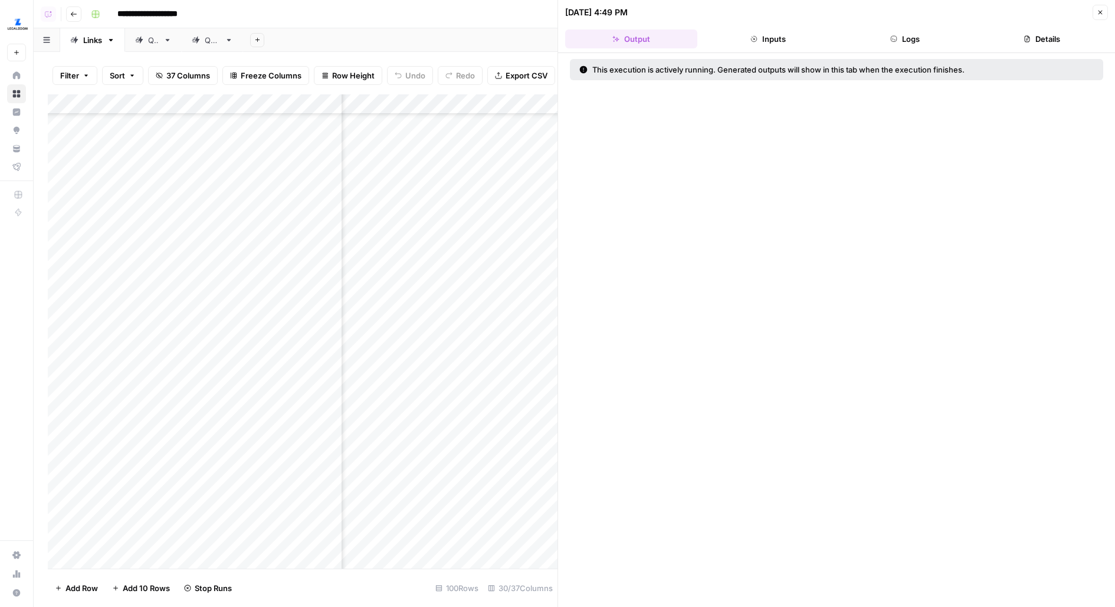
click at [1103, 13] on icon "button" at bounding box center [1100, 12] width 7 height 7
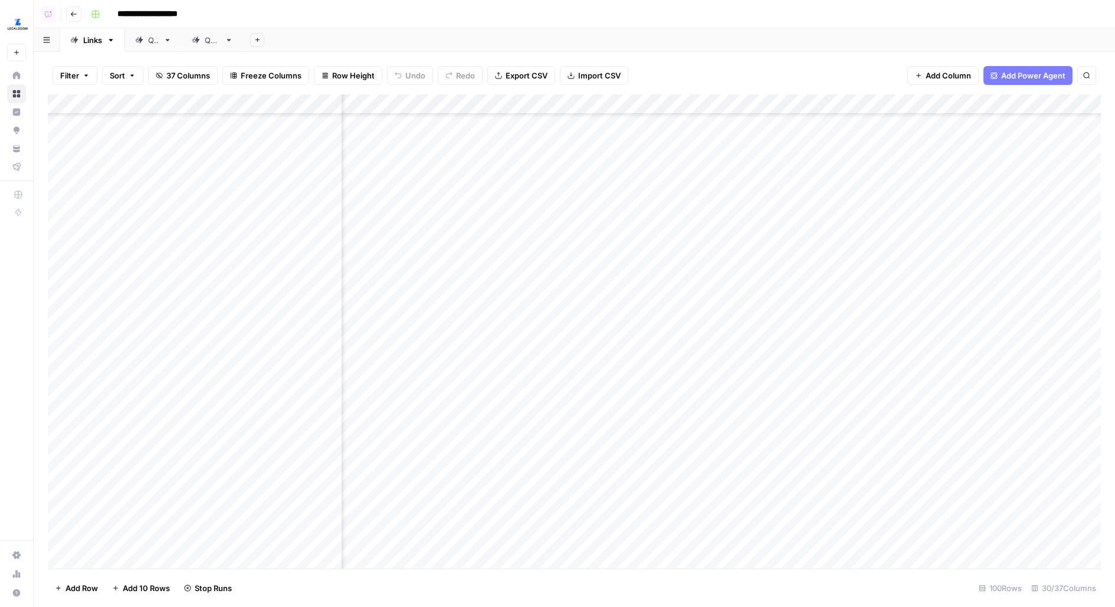
scroll to position [593, 577]
click at [544, 205] on div "Add Column" at bounding box center [574, 331] width 1053 height 474
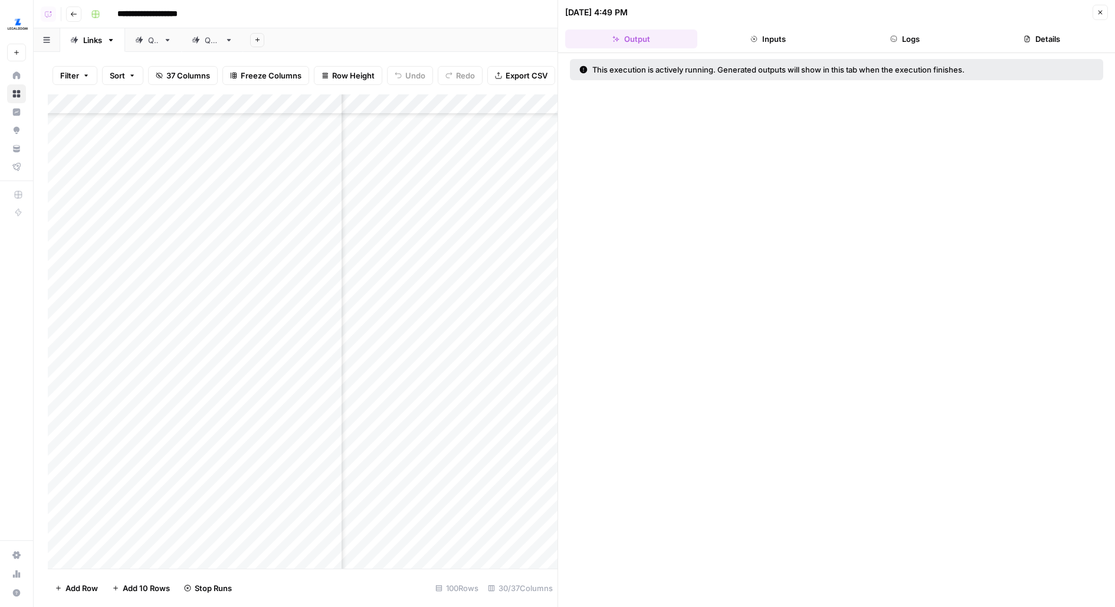
click at [909, 37] on button "Logs" at bounding box center [905, 38] width 132 height 19
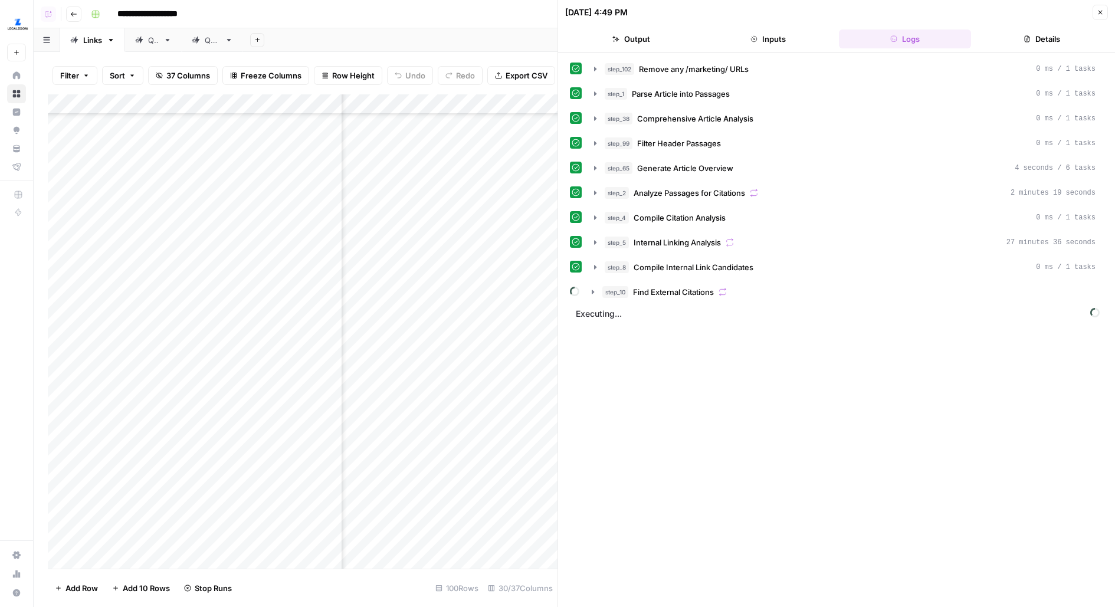
click at [707, 296] on div "step_10 Find External Citations" at bounding box center [843, 292] width 519 height 20
click at [700, 294] on button "step_10 Find External Citations" at bounding box center [844, 292] width 518 height 19
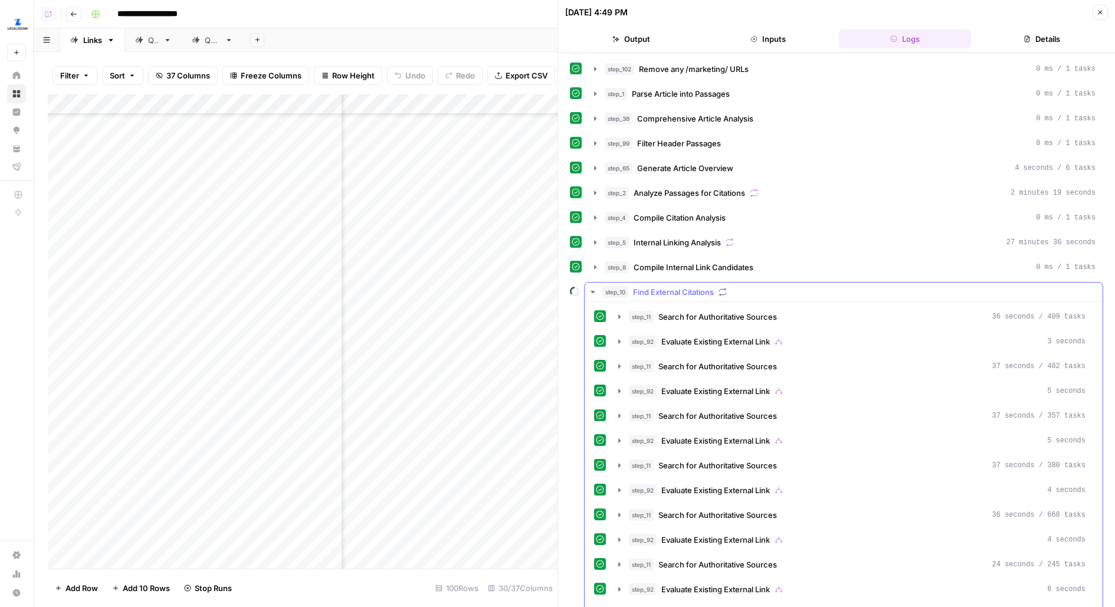
scroll to position [111, 0]
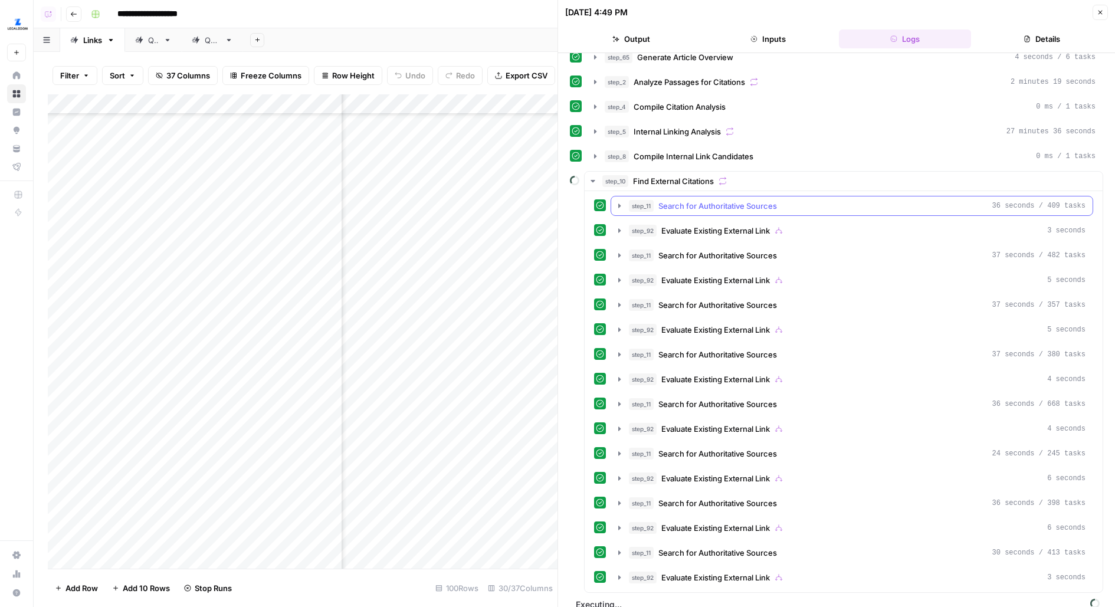
click at [734, 201] on span "Search for Authoritative Sources" at bounding box center [717, 206] width 119 height 12
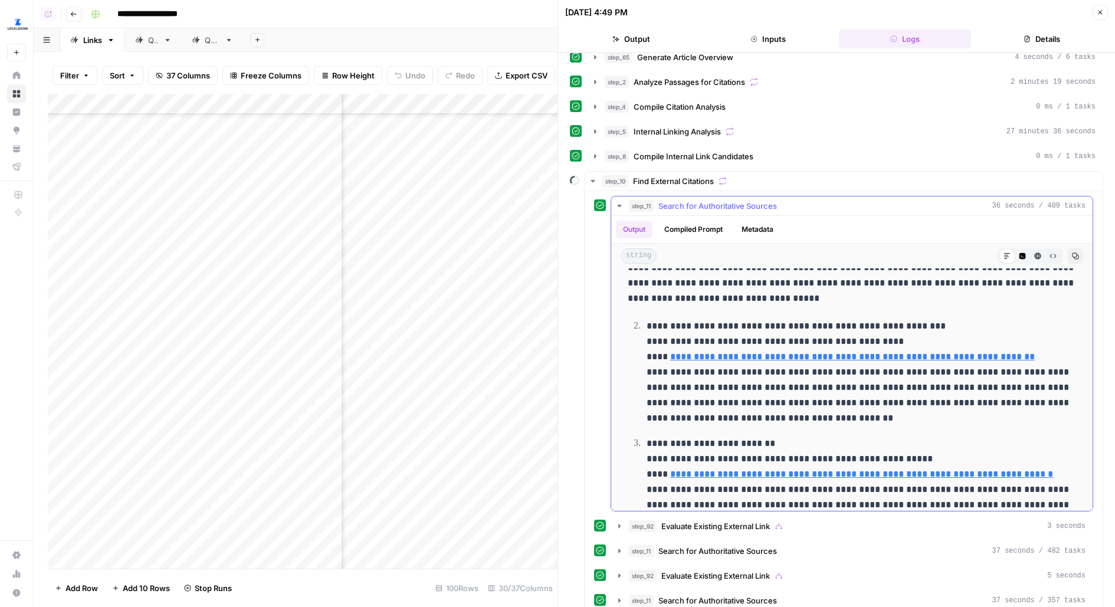
scroll to position [319, 0]
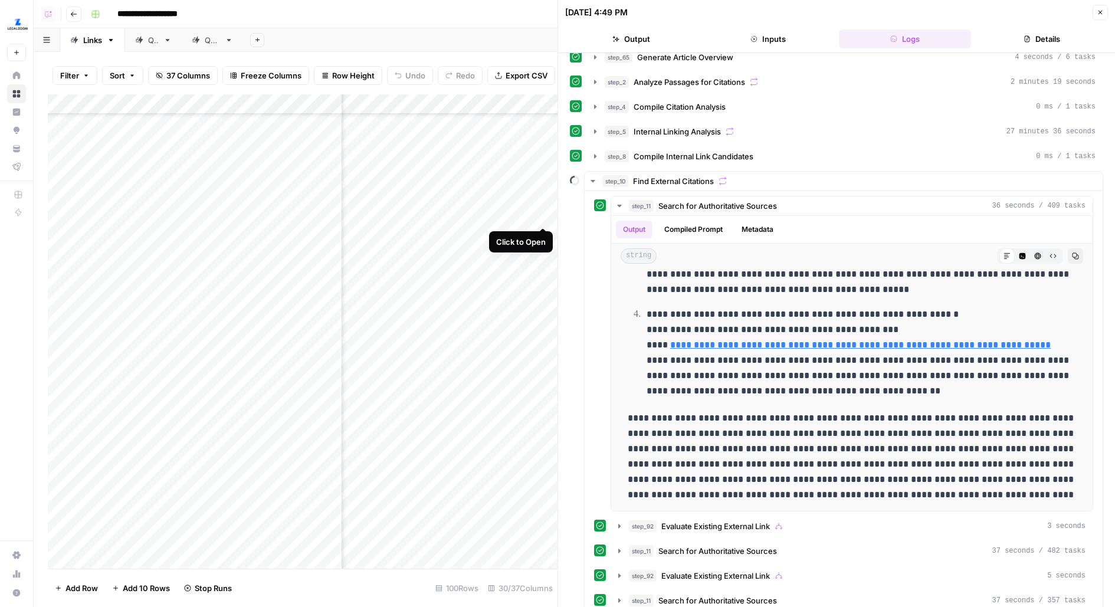
click at [540, 205] on div "Add Column" at bounding box center [303, 331] width 510 height 474
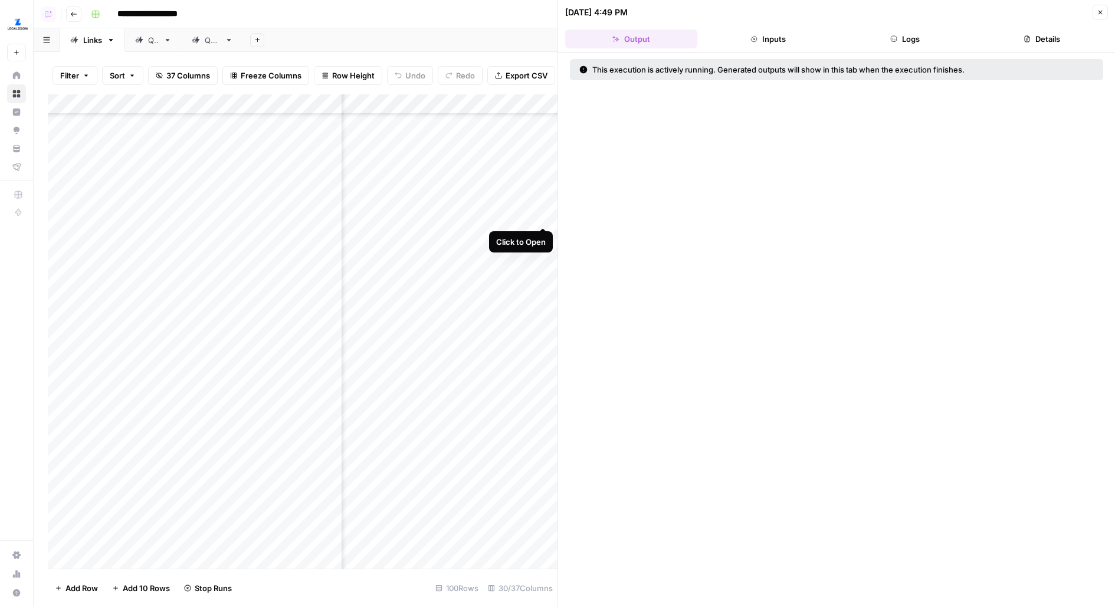
click at [540, 208] on div "Add Column" at bounding box center [303, 331] width 510 height 474
click at [541, 362] on div "Add Column" at bounding box center [303, 331] width 510 height 474
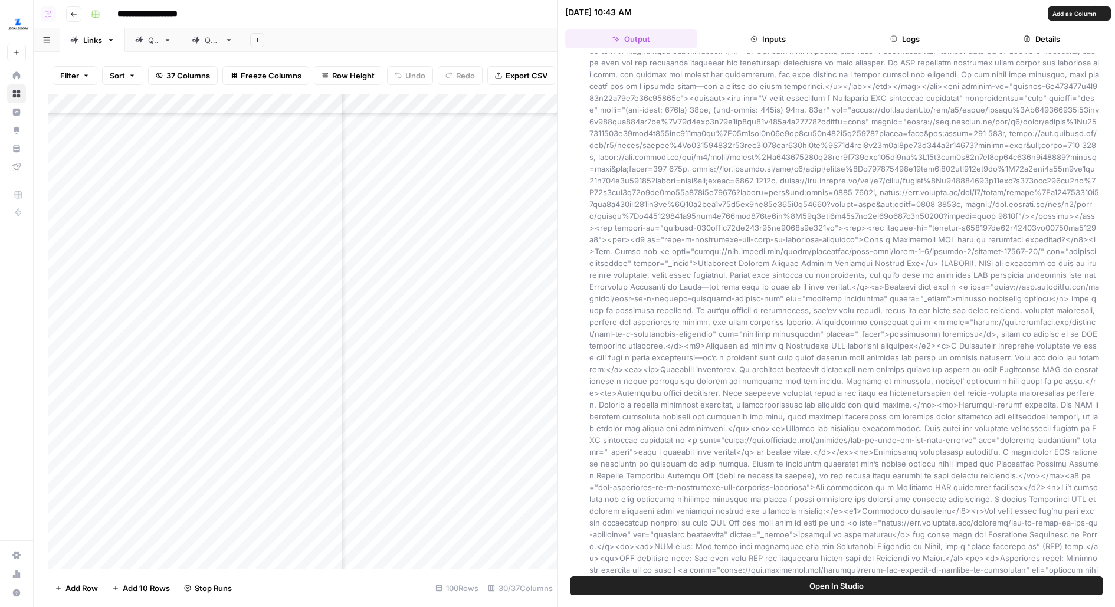
scroll to position [151, 0]
click at [651, 580] on button "Open In Studio" at bounding box center [836, 585] width 533 height 19
click at [582, 585] on button "Open In Studio" at bounding box center [836, 585] width 533 height 19
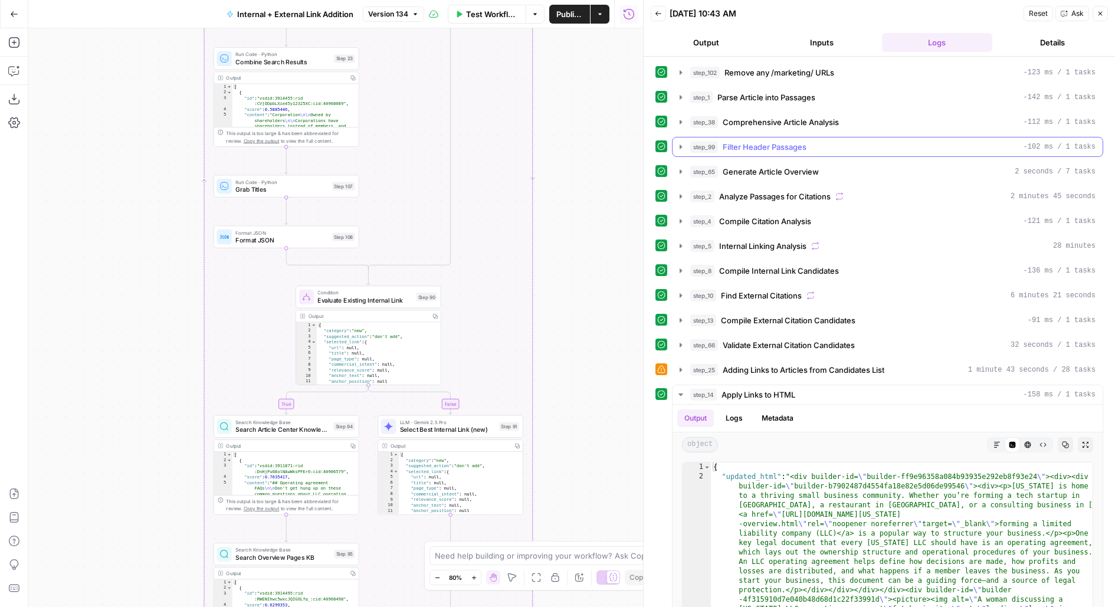
drag, startPoint x: 507, startPoint y: 281, endPoint x: 674, endPoint y: 138, distance: 220.0
click at [674, 138] on body "LegalZoom New Home Browse Insights Opportunities Your Data Flightpath Recent Gr…" at bounding box center [557, 303] width 1115 height 607
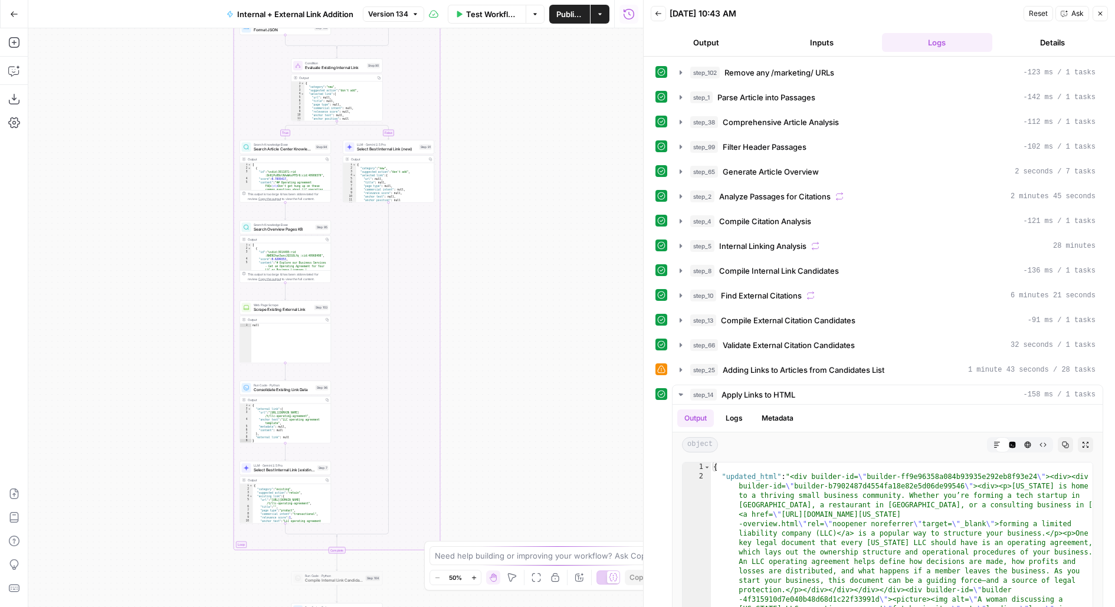
drag, startPoint x: 494, startPoint y: 279, endPoint x: 494, endPoint y: 89, distance: 190.0
click at [494, 103] on div "true false true false true false Workflow Set Inputs Inputs Run Code · Python R…" at bounding box center [335, 317] width 615 height 579
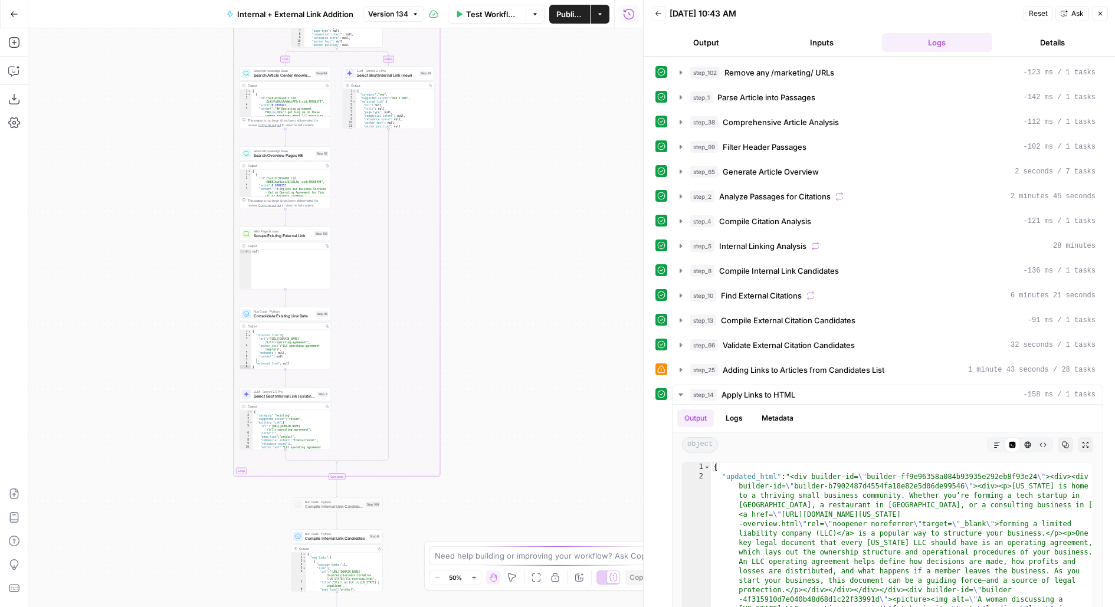
drag, startPoint x: 524, startPoint y: 374, endPoint x: 536, endPoint y: 222, distance: 152.1
click at [536, 222] on div "true false true false true false Workflow Set Inputs Inputs Run Code · Python R…" at bounding box center [335, 317] width 615 height 579
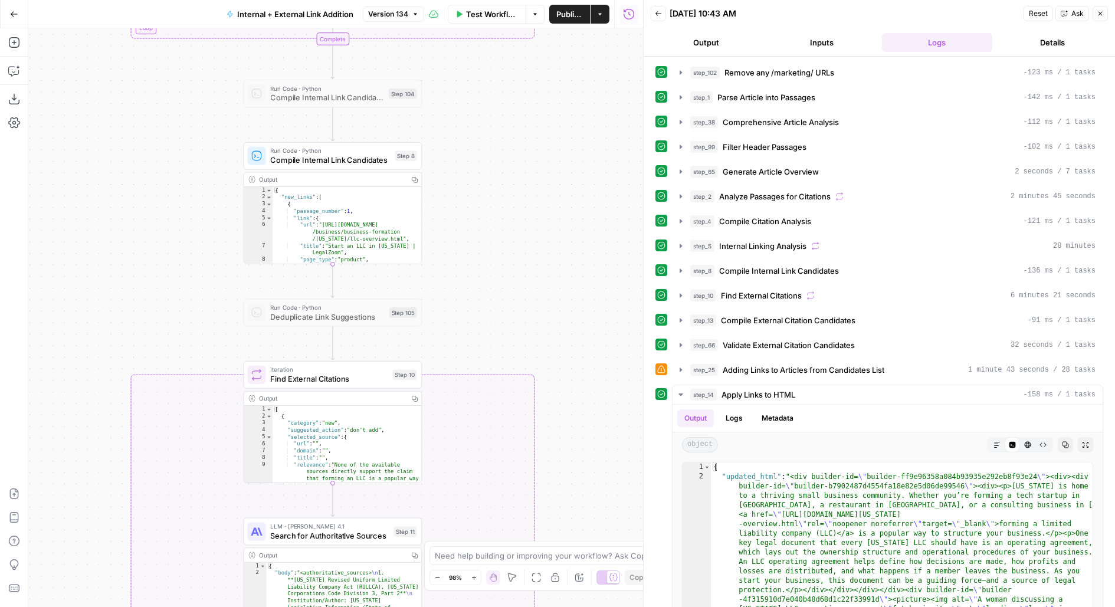
drag, startPoint x: 593, startPoint y: 391, endPoint x: 593, endPoint y: 215, distance: 175.8
click at [593, 215] on div "true false true false true false Workflow Set Inputs Inputs Run Code · Python R…" at bounding box center [335, 317] width 615 height 579
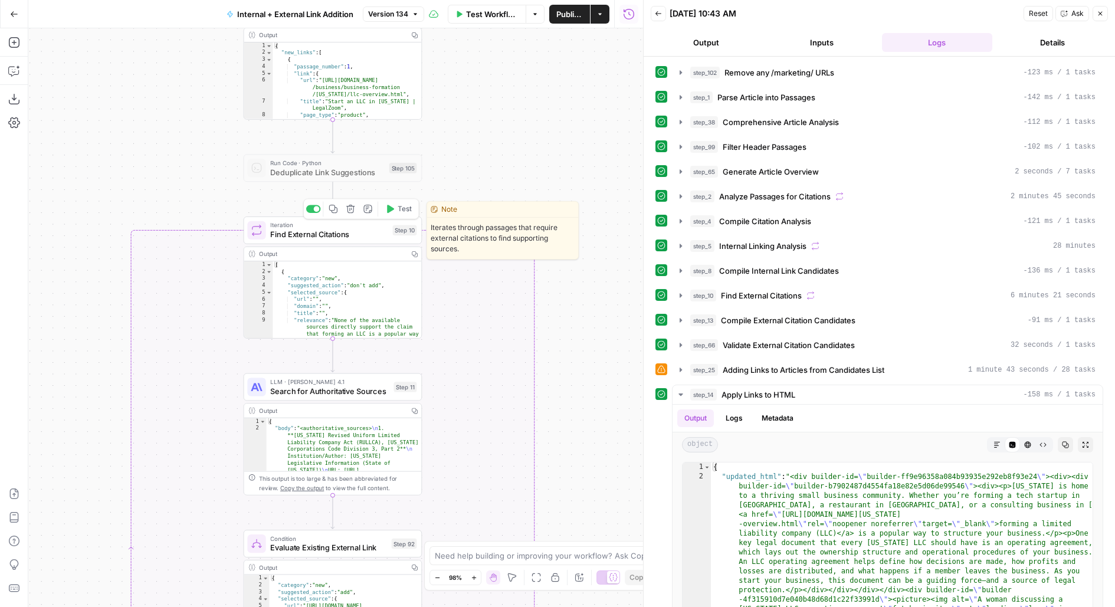
click at [340, 234] on span "Find External Citations" at bounding box center [328, 234] width 117 height 12
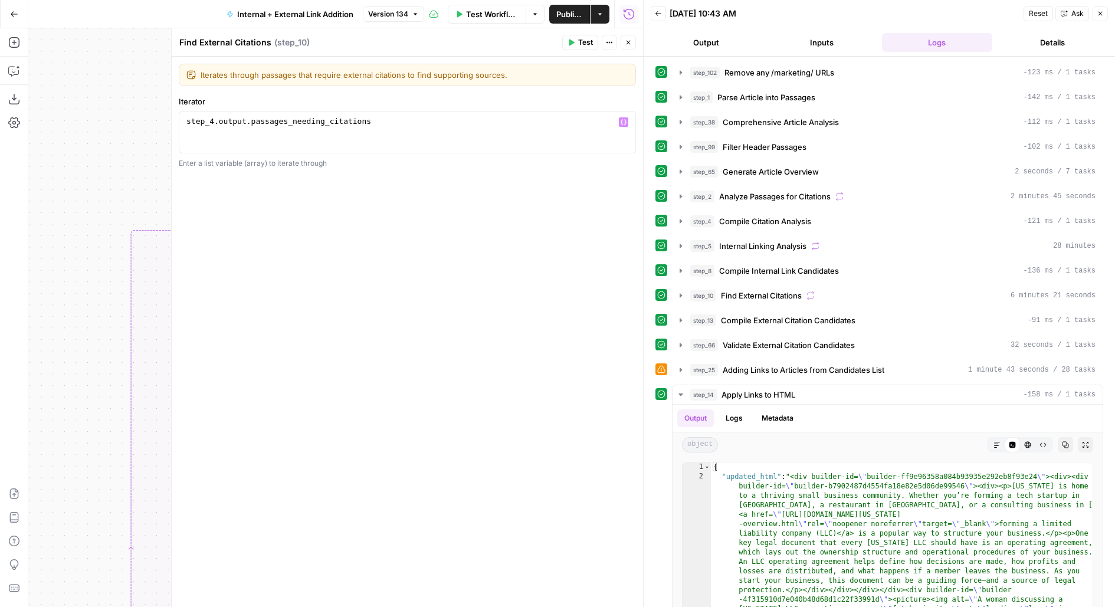
click at [625, 48] on button "Close" at bounding box center [628, 42] width 15 height 15
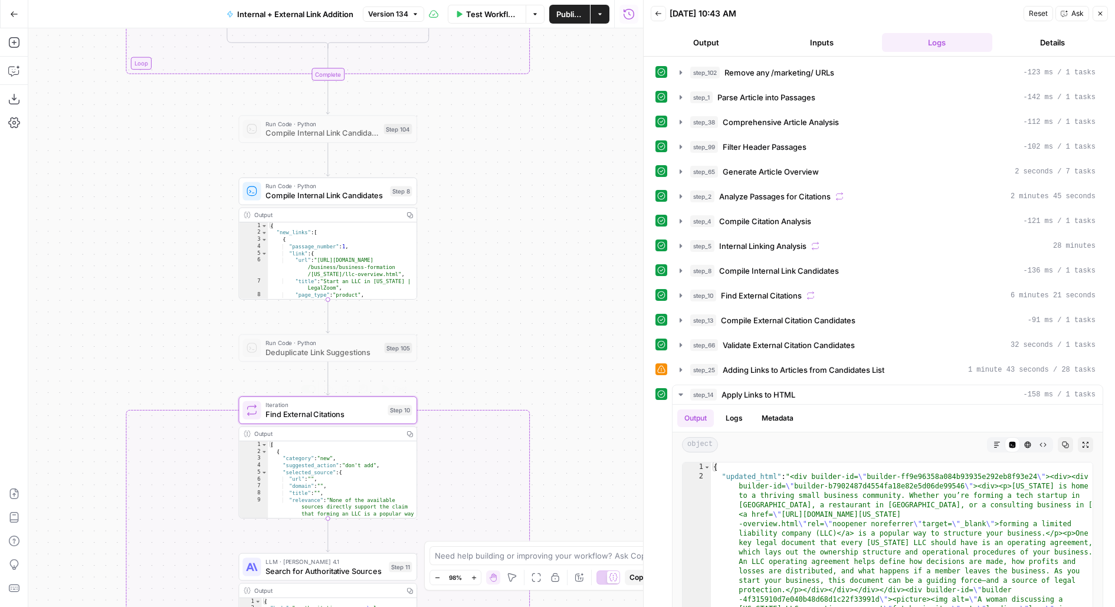
click at [307, 412] on span "Find External Citations" at bounding box center [323, 414] width 117 height 12
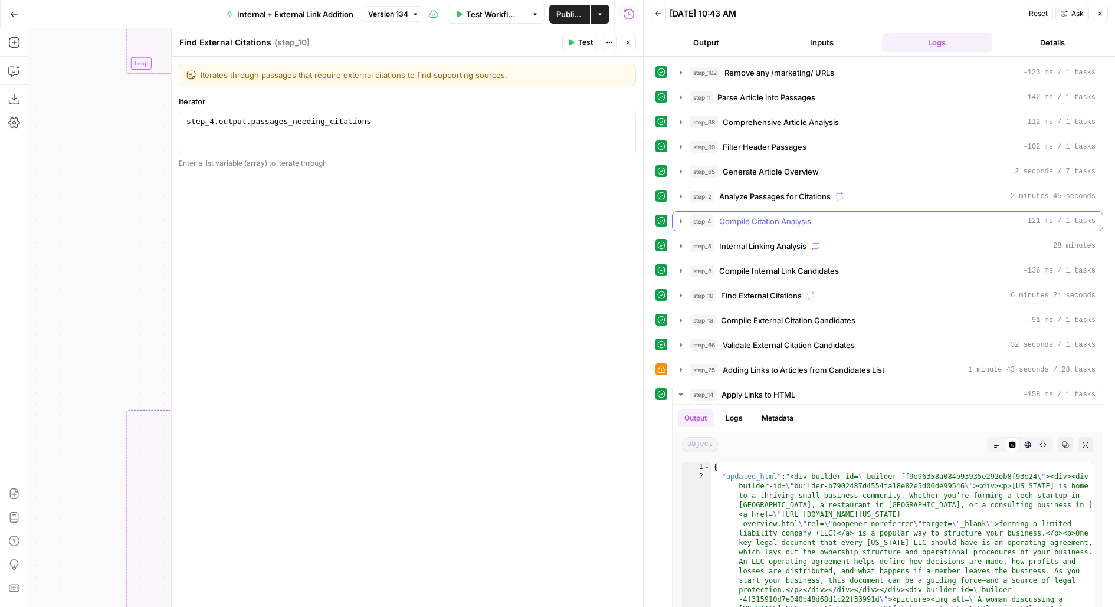
click at [766, 225] on button "step_4 Compile Citation Analysis -121 ms / 1 tasks" at bounding box center [888, 221] width 430 height 19
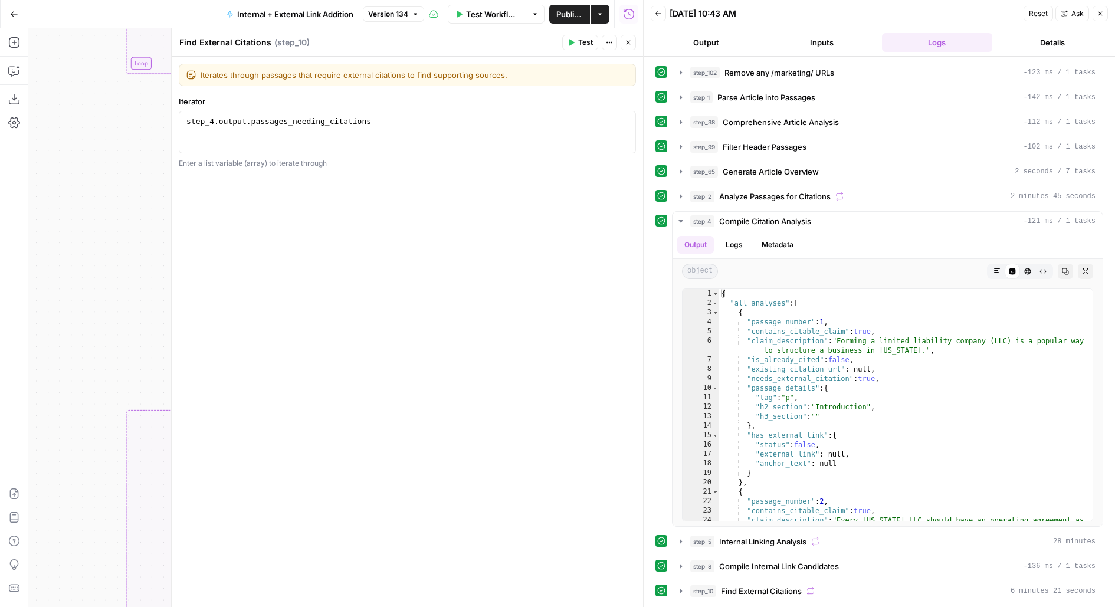
click at [631, 43] on icon "button" at bounding box center [628, 42] width 7 height 7
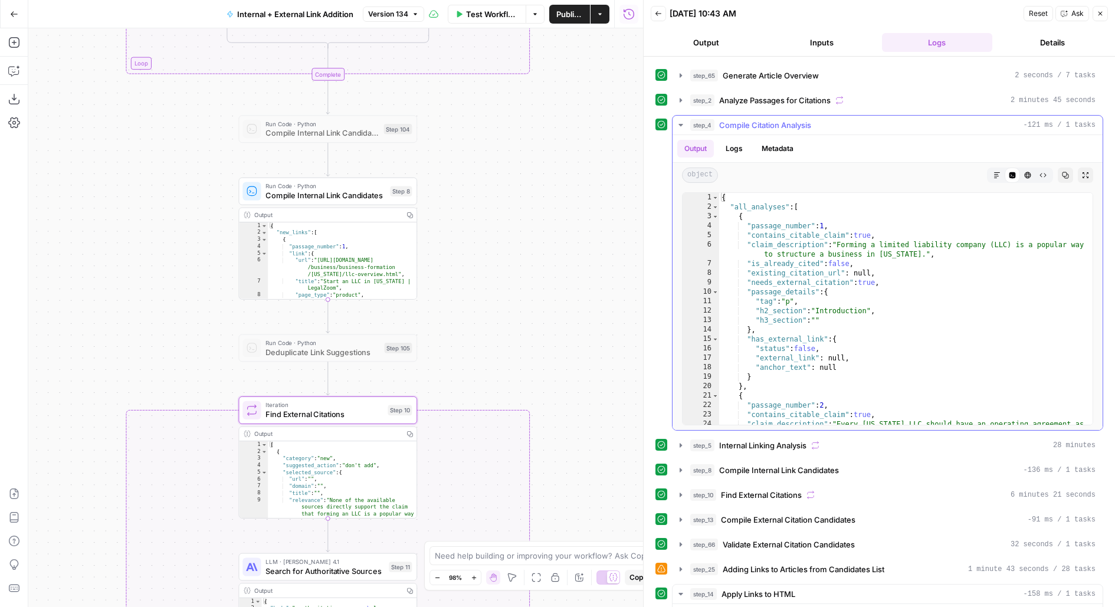
scroll to position [84, 0]
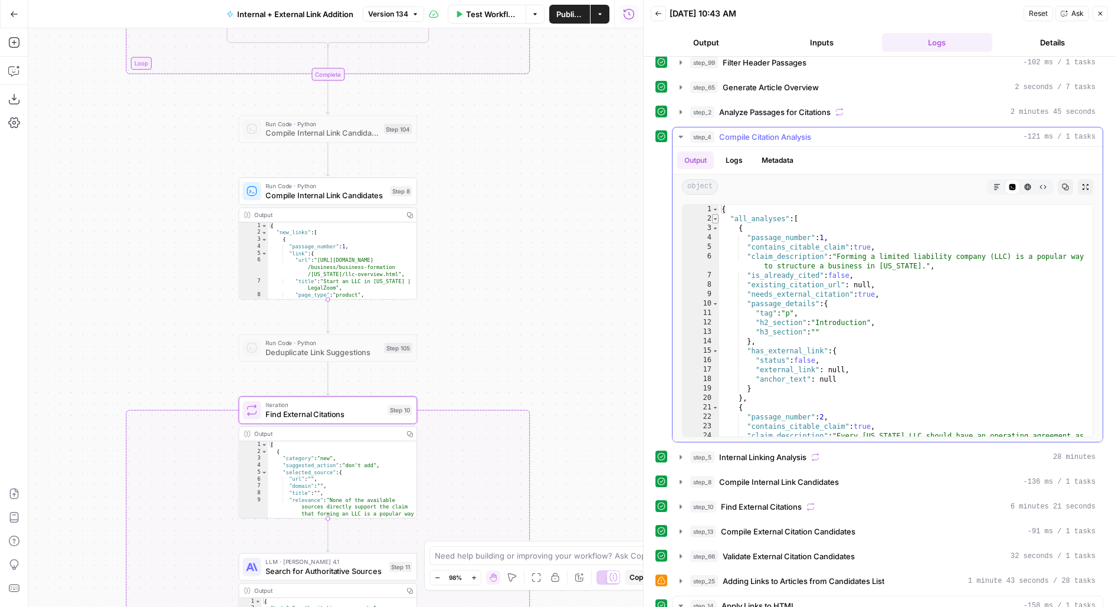
type textarea "*"
click at [717, 216] on span "Toggle code folding, rows 2 through 1479" at bounding box center [715, 218] width 6 height 9
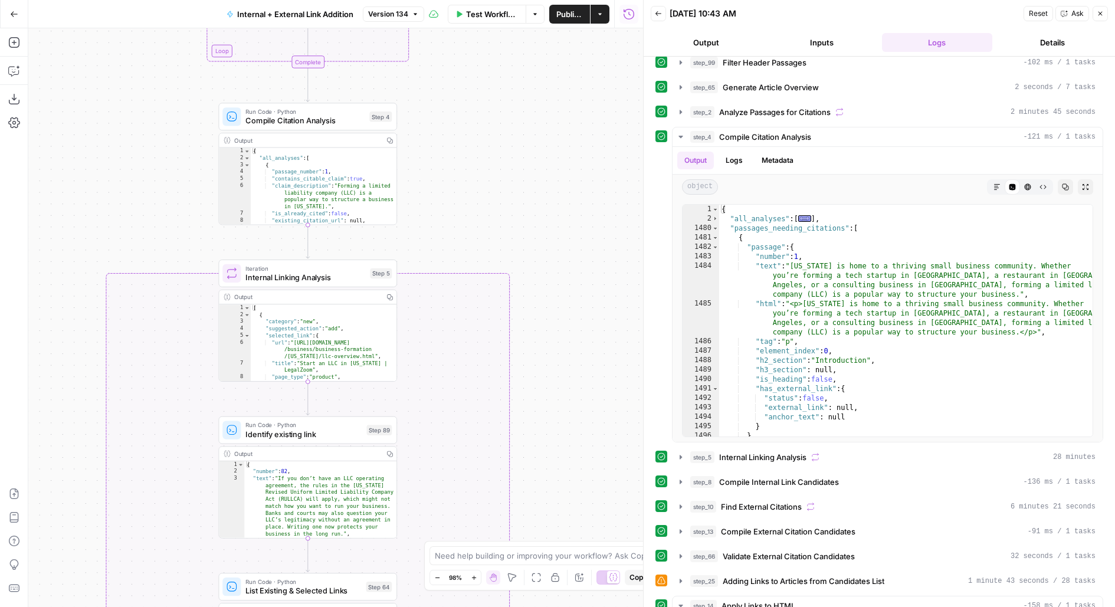
drag, startPoint x: 327, startPoint y: 227, endPoint x: 477, endPoint y: 141, distance: 172.0
click at [477, 141] on div "true false true false true false Workflow Set Inputs Inputs Run Code · Python R…" at bounding box center [335, 317] width 615 height 579
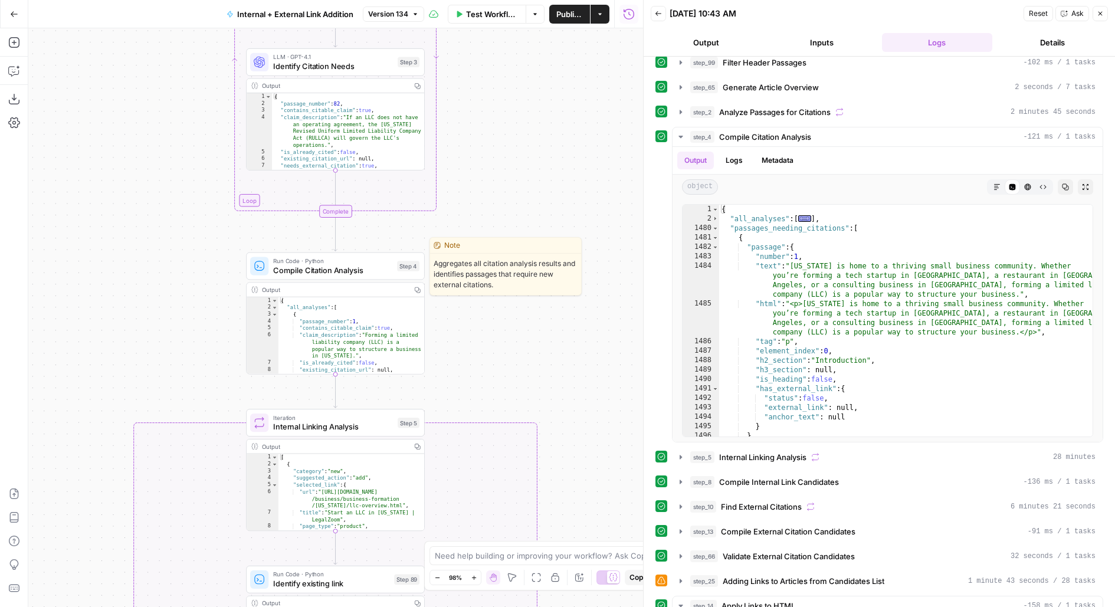
click at [305, 274] on span "Compile Citation Analysis" at bounding box center [332, 270] width 119 height 12
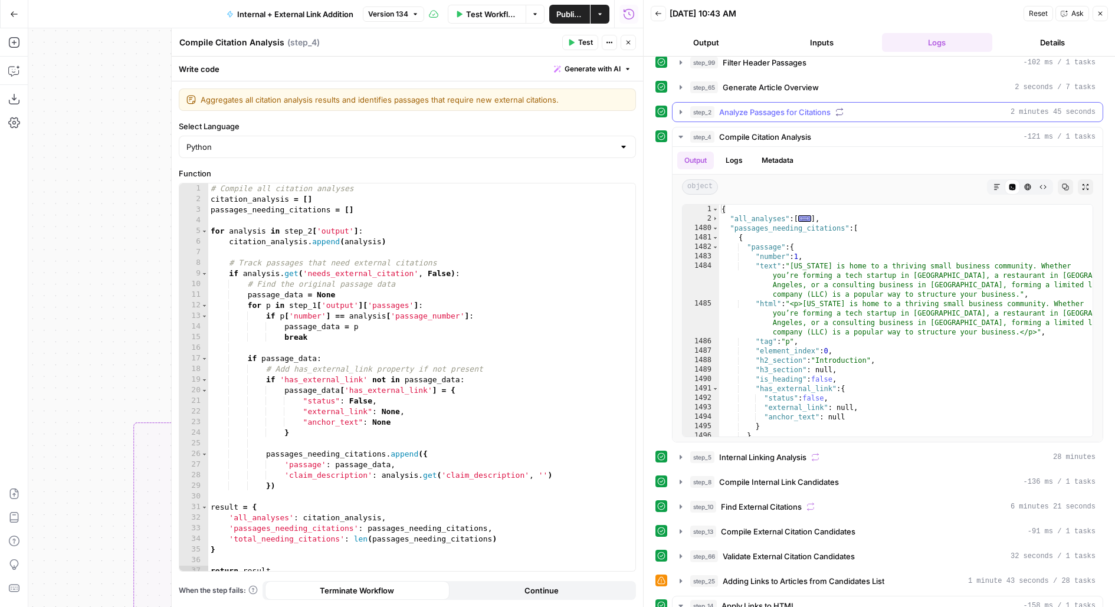
scroll to position [0, 0]
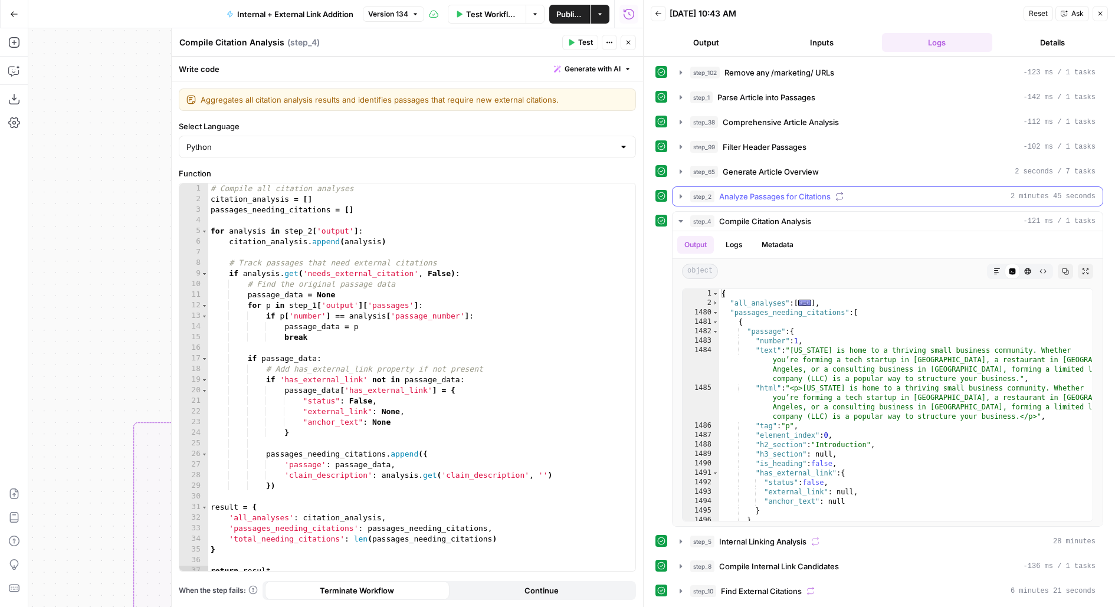
click at [779, 191] on span "Analyze Passages for Citations" at bounding box center [774, 197] width 111 height 12
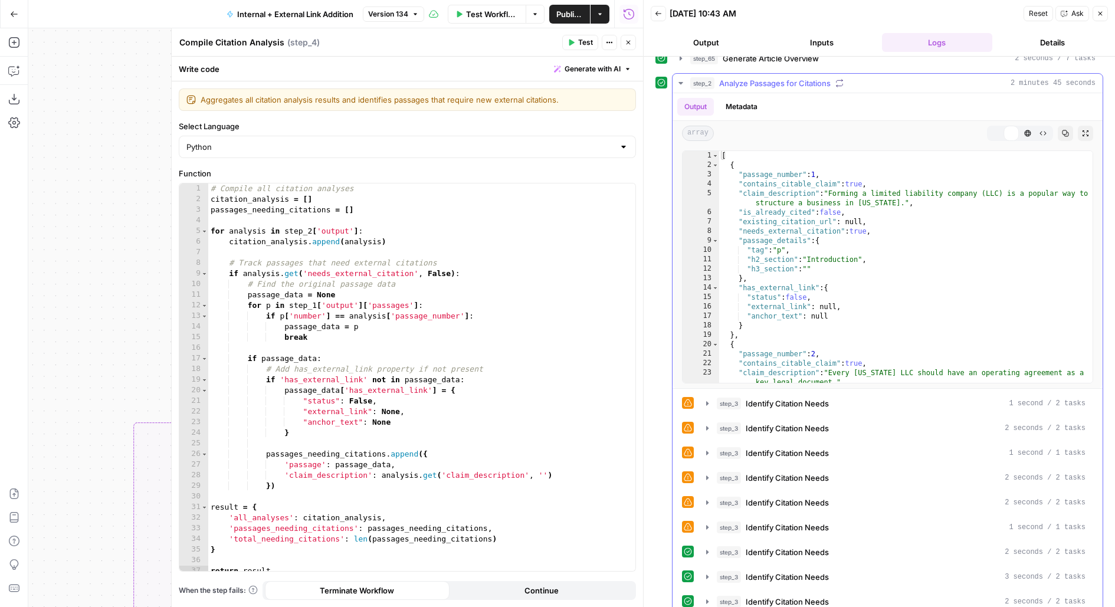
scroll to position [163, 0]
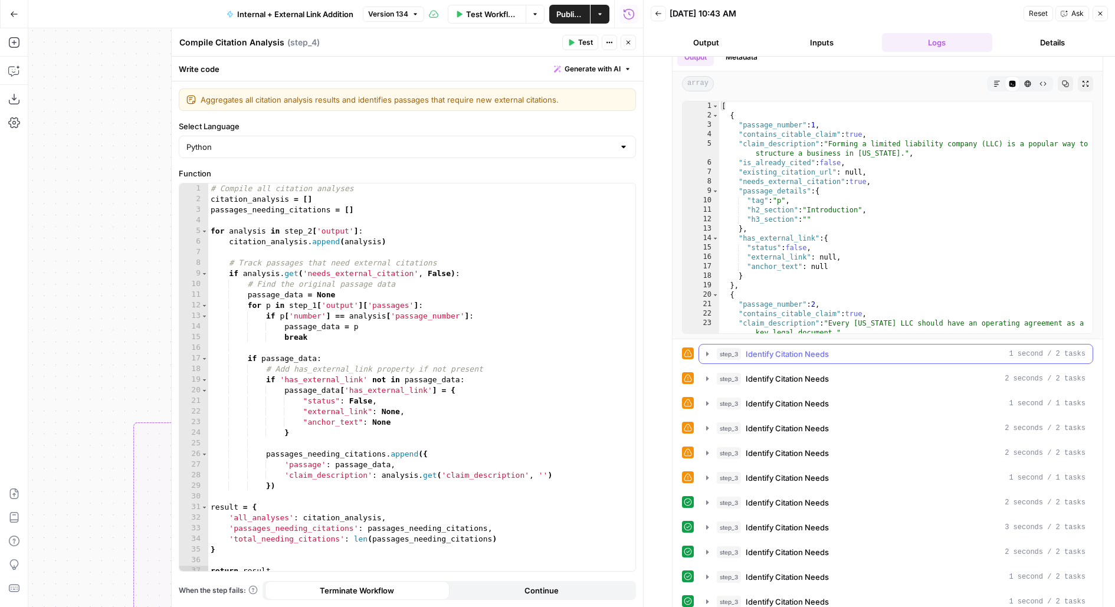
click at [801, 348] on span "Identify Citation Needs" at bounding box center [787, 354] width 83 height 12
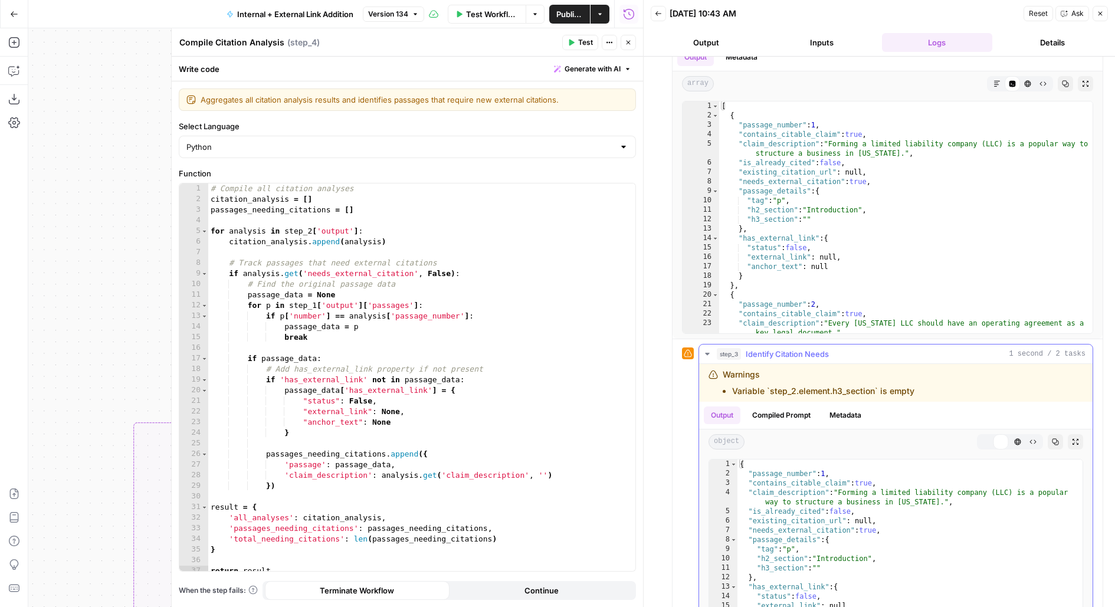
click at [801, 348] on span "Identify Citation Needs" at bounding box center [787, 354] width 83 height 12
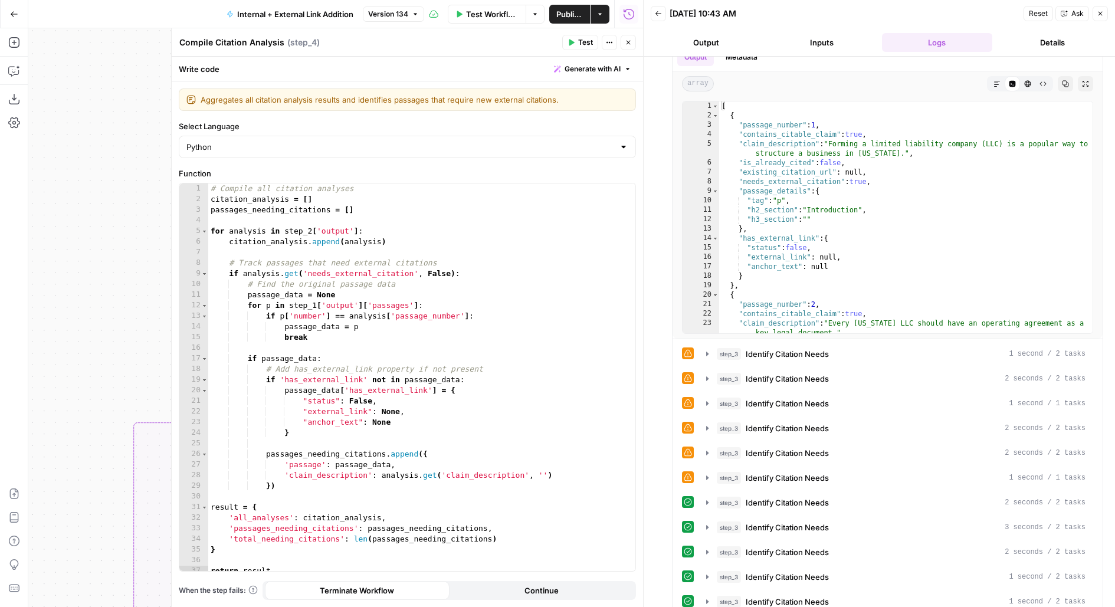
click at [627, 34] on header "Compile Citation Analysis Compile Citation Analysis ( step_4 ) Test Actions Clo…" at bounding box center [407, 42] width 471 height 28
click at [629, 41] on icon "button" at bounding box center [628, 42] width 7 height 7
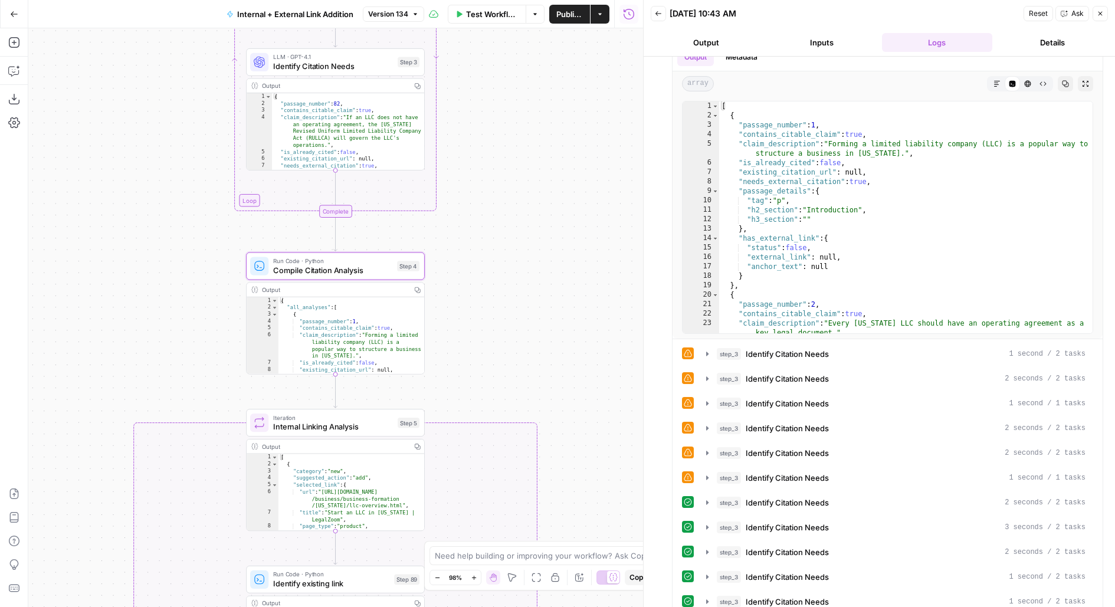
click at [11, 62] on button "Copilot" at bounding box center [14, 70] width 19 height 19
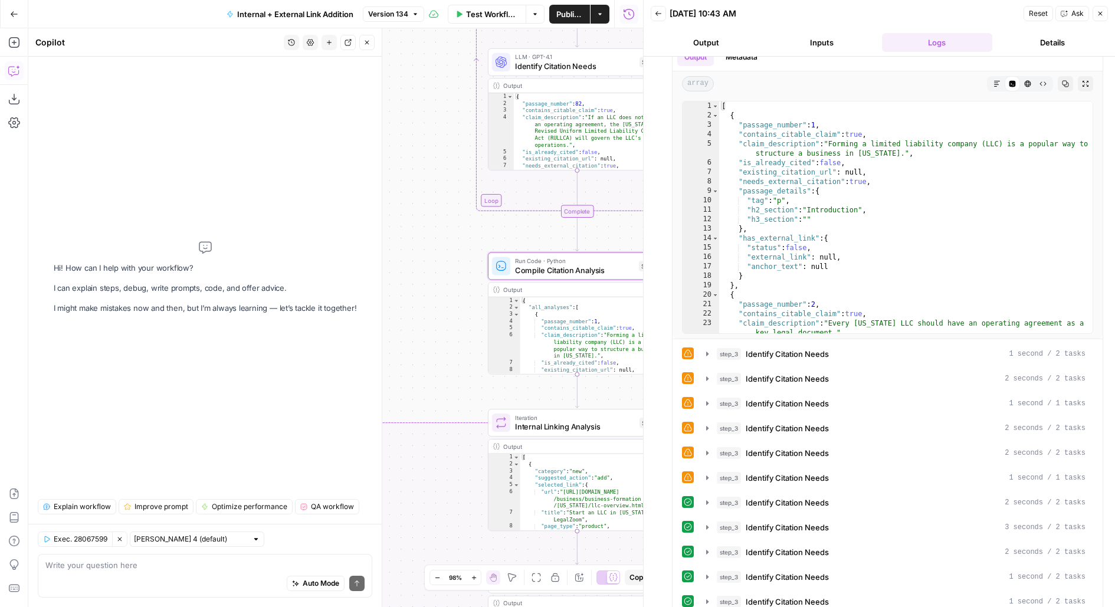
click at [62, 502] on span "Explain workflow" at bounding box center [82, 506] width 57 height 11
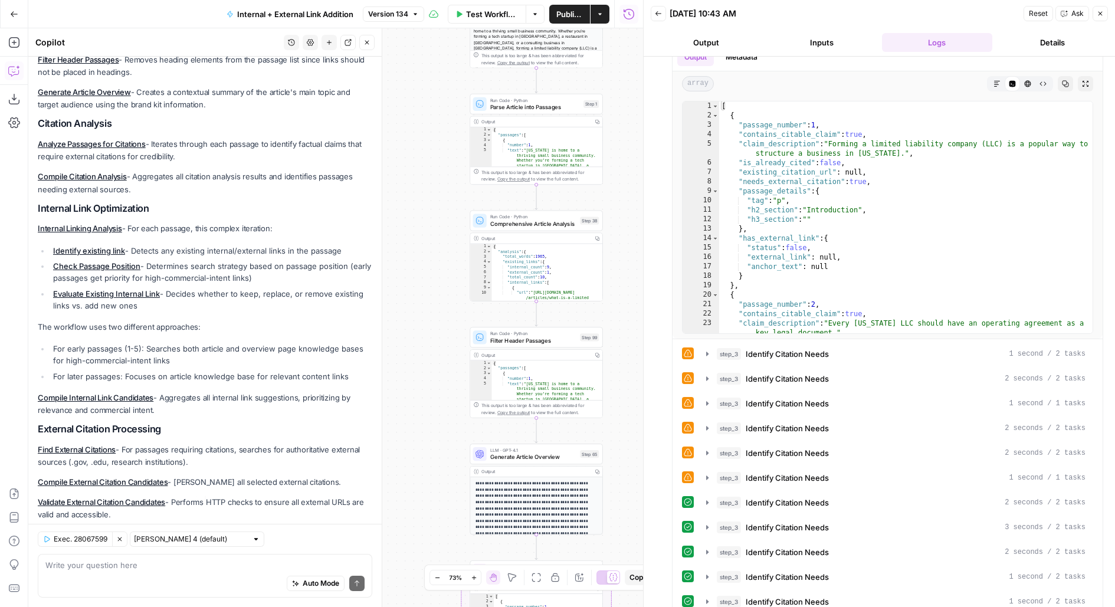
scroll to position [0, 0]
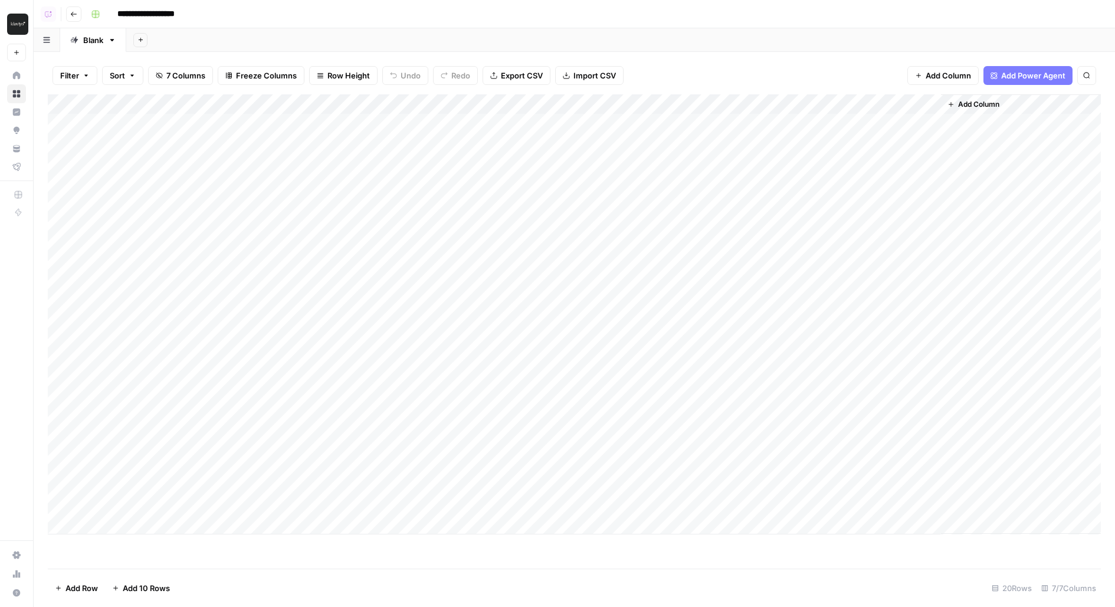
click at [835, 105] on div "Add Column" at bounding box center [574, 314] width 1053 height 440
click at [821, 221] on span "Edit Workflow" at bounding box center [870, 220] width 103 height 12
